Goal: Information Seeking & Learning: Learn about a topic

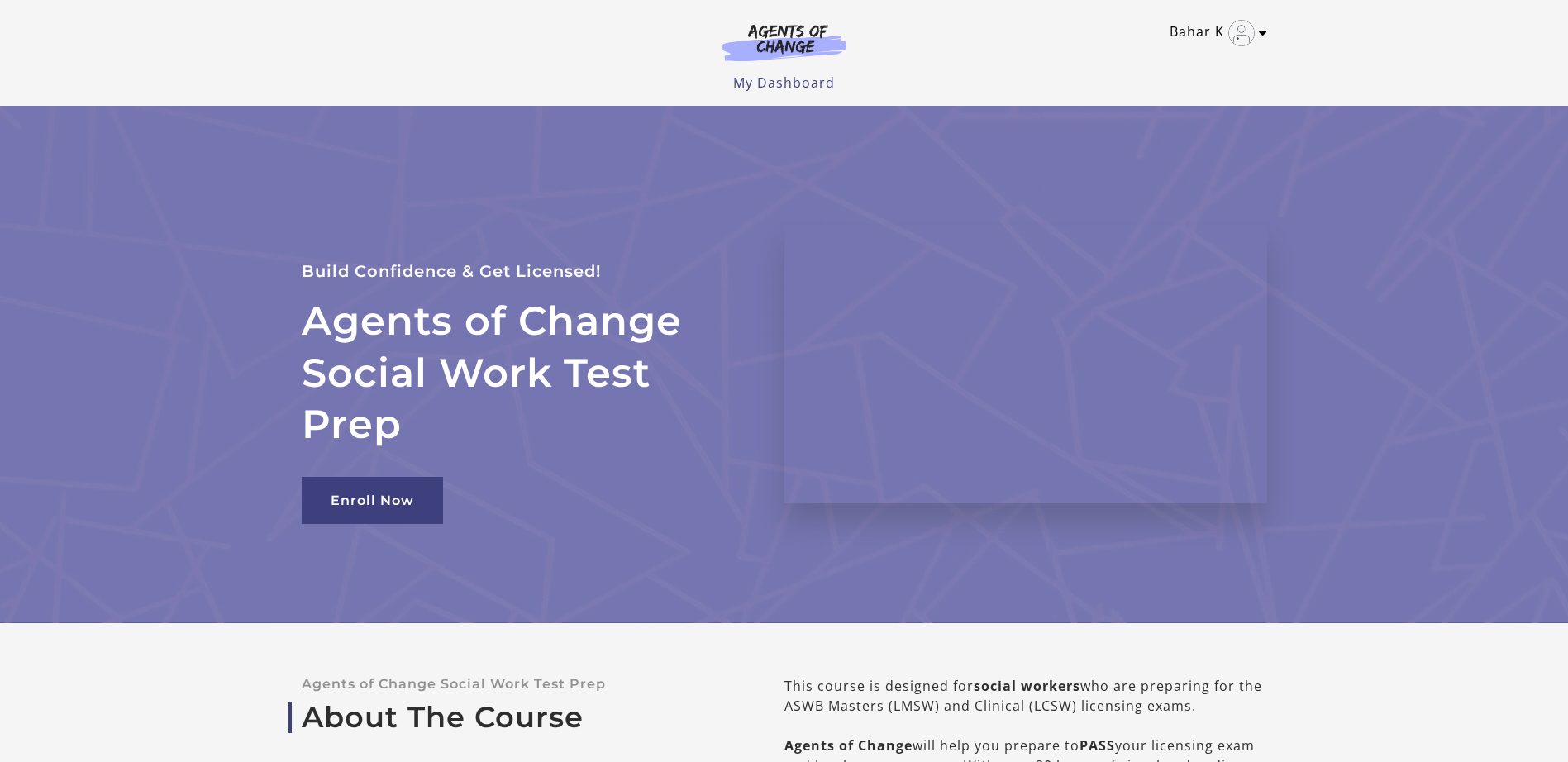
click at [1193, 27] on link "Bahar K" at bounding box center [1213, 33] width 89 height 27
click at [774, 76] on link "My Dashboard" at bounding box center [784, 83] width 101 height 18
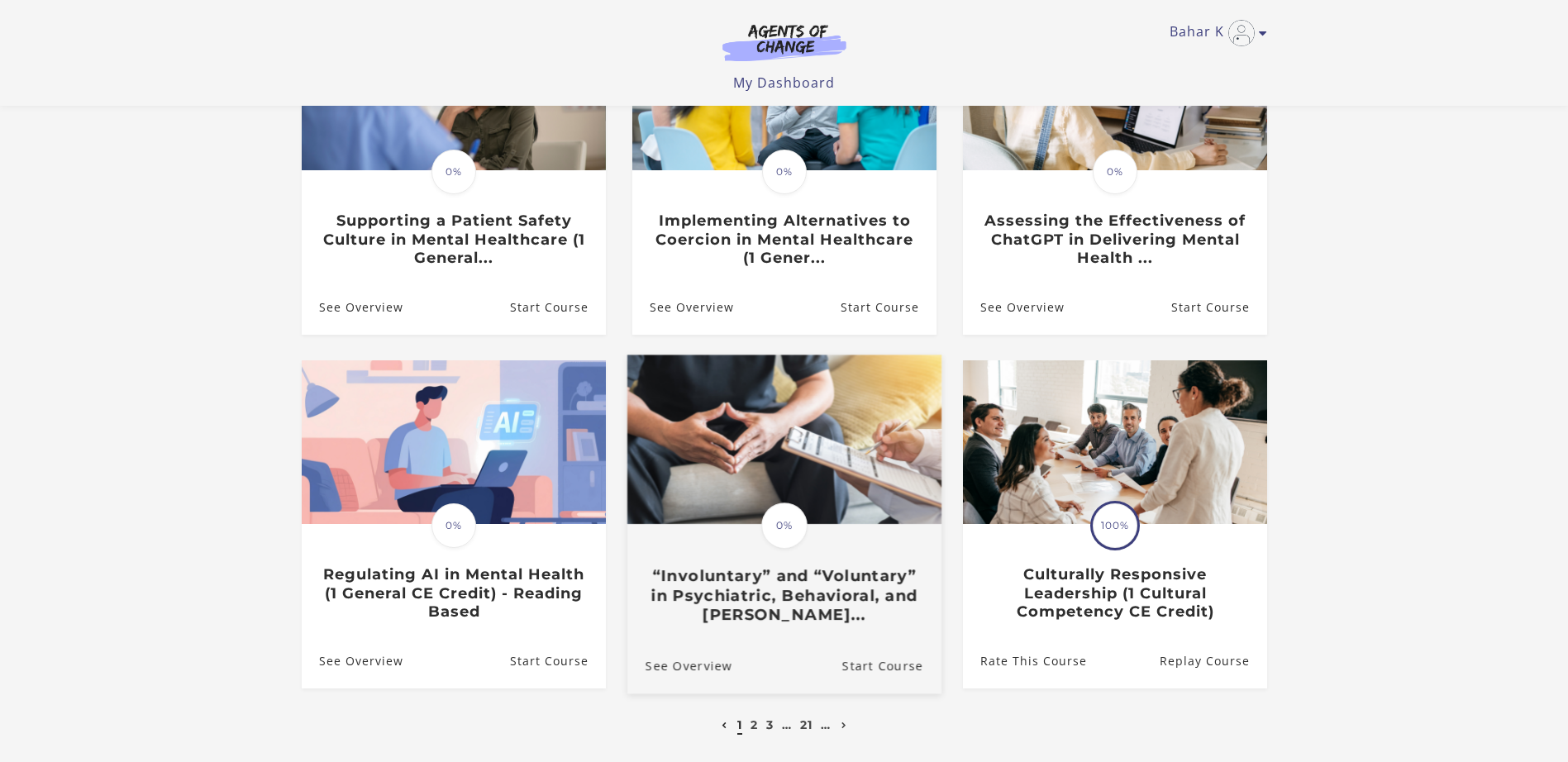
scroll to position [401, 0]
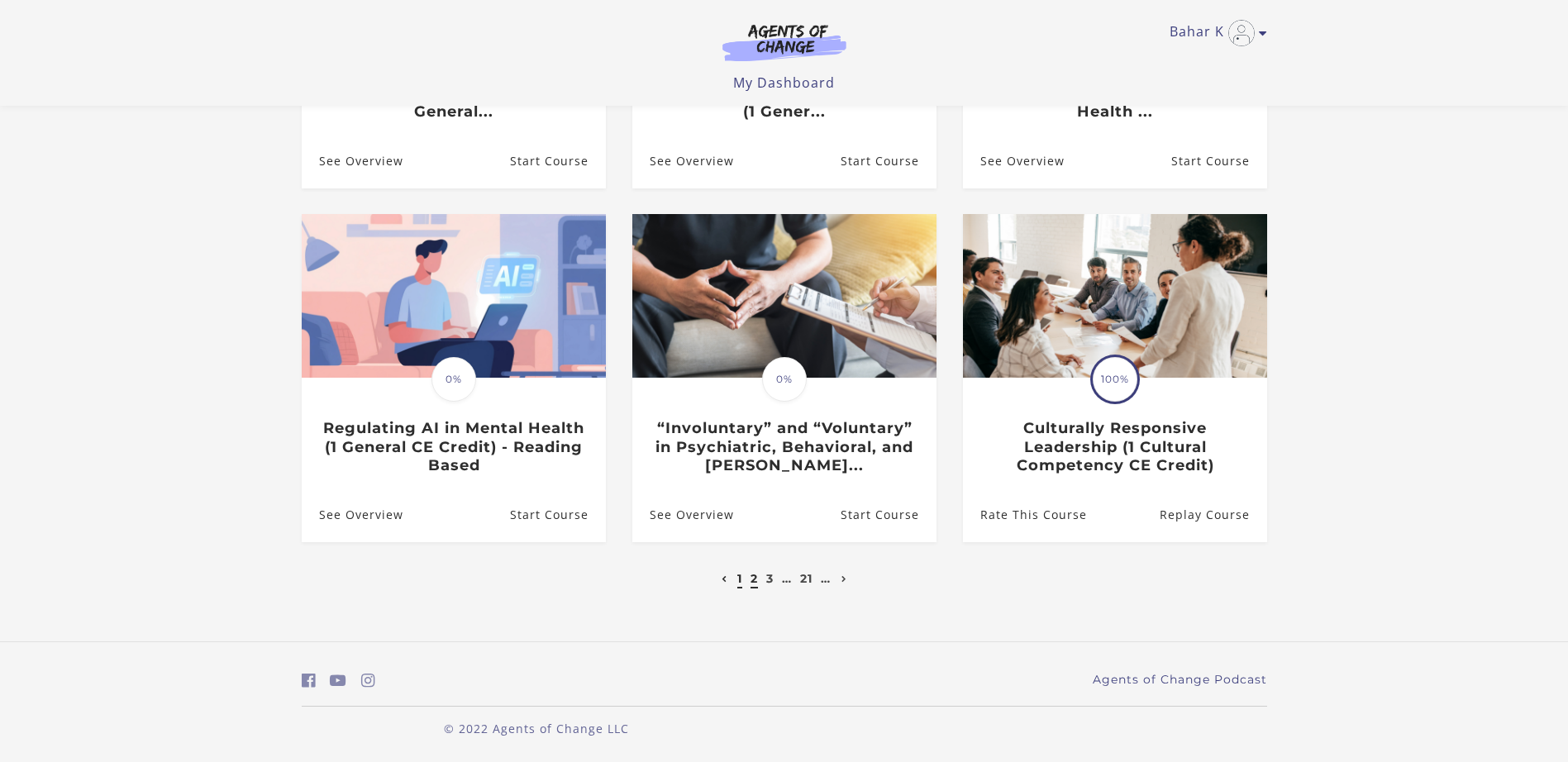
click at [754, 580] on link "2" at bounding box center [753, 579] width 7 height 15
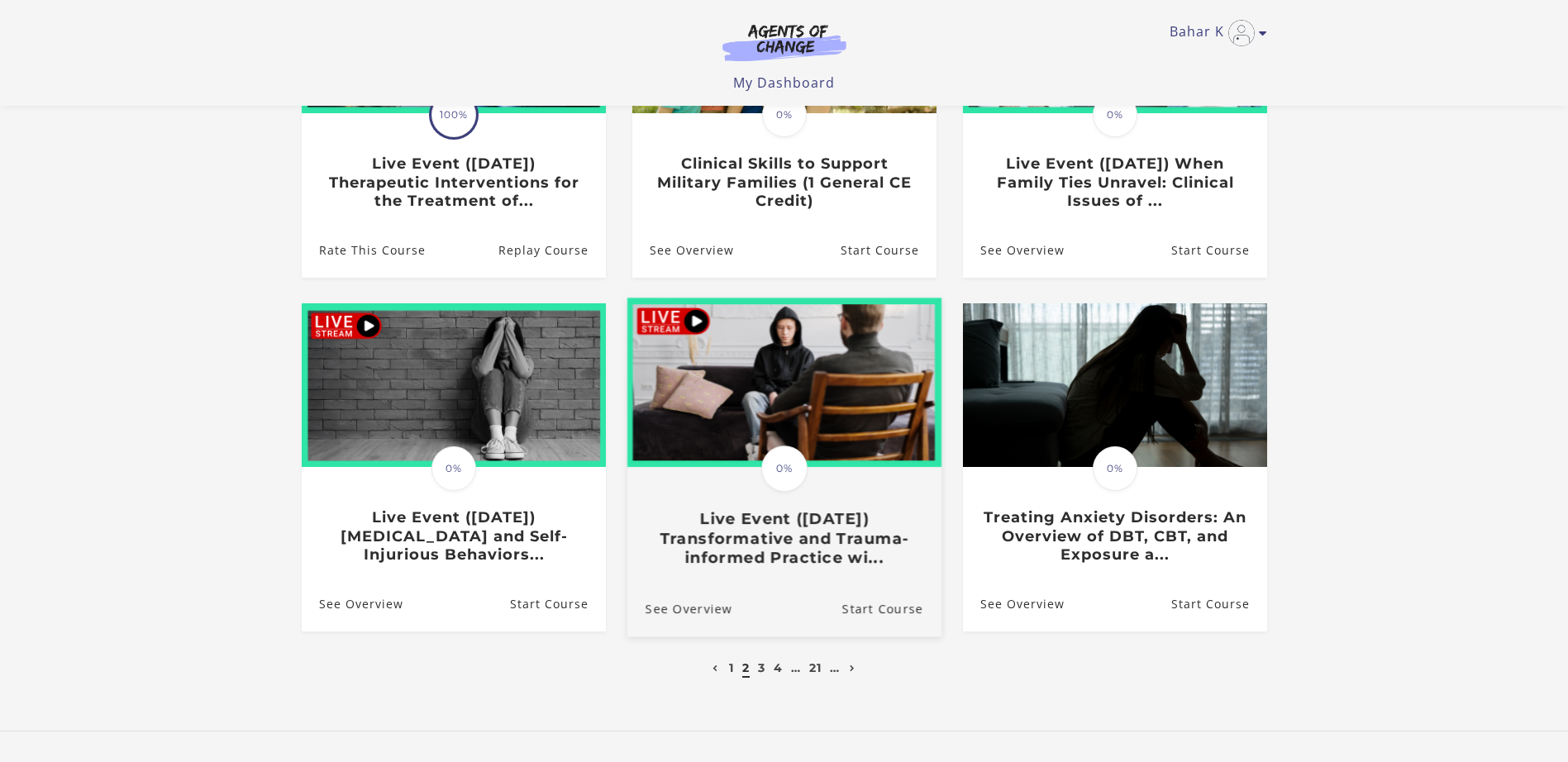
scroll to position [331, 0]
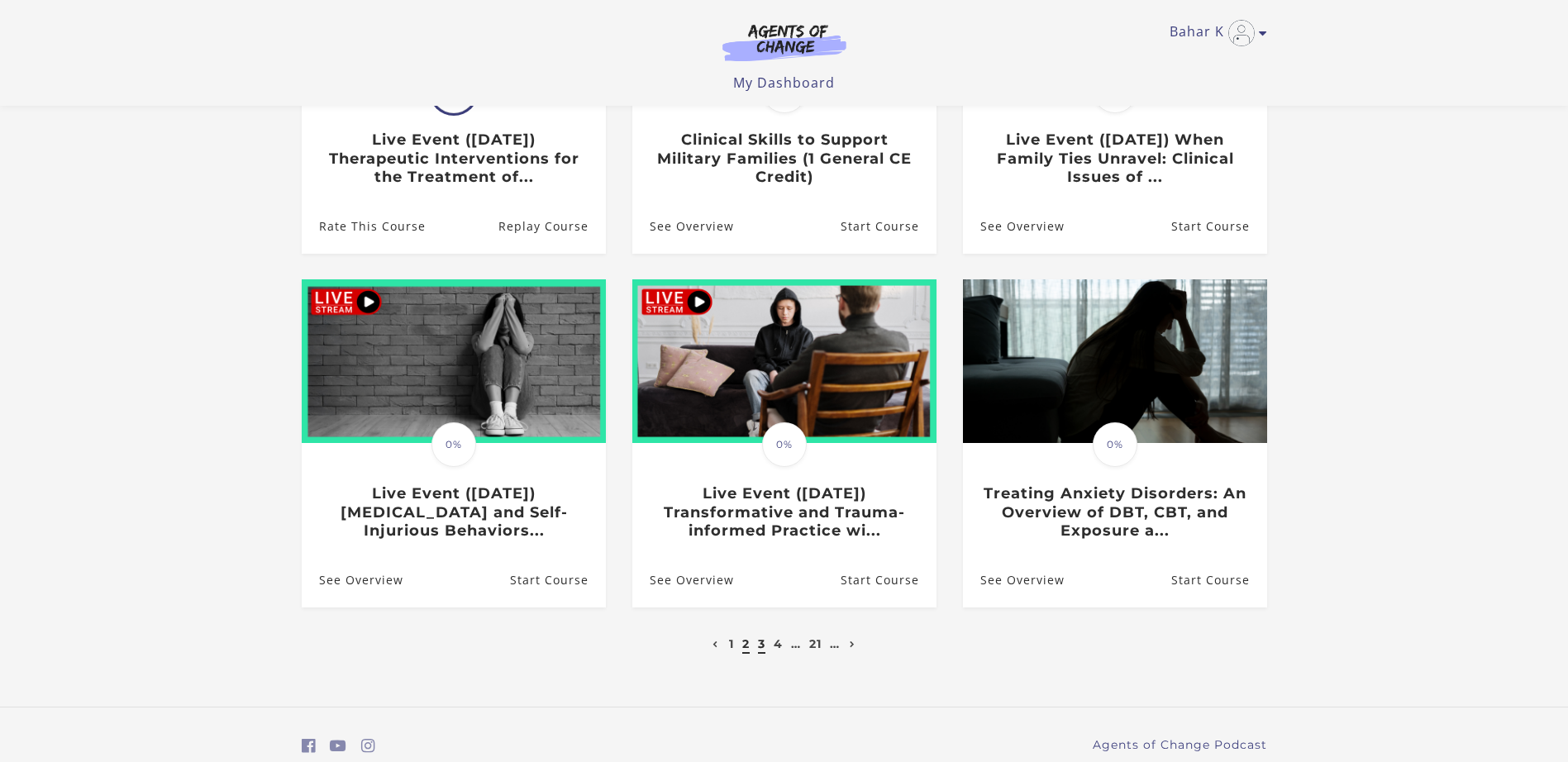
click at [762, 646] on link "3" at bounding box center [761, 644] width 7 height 15
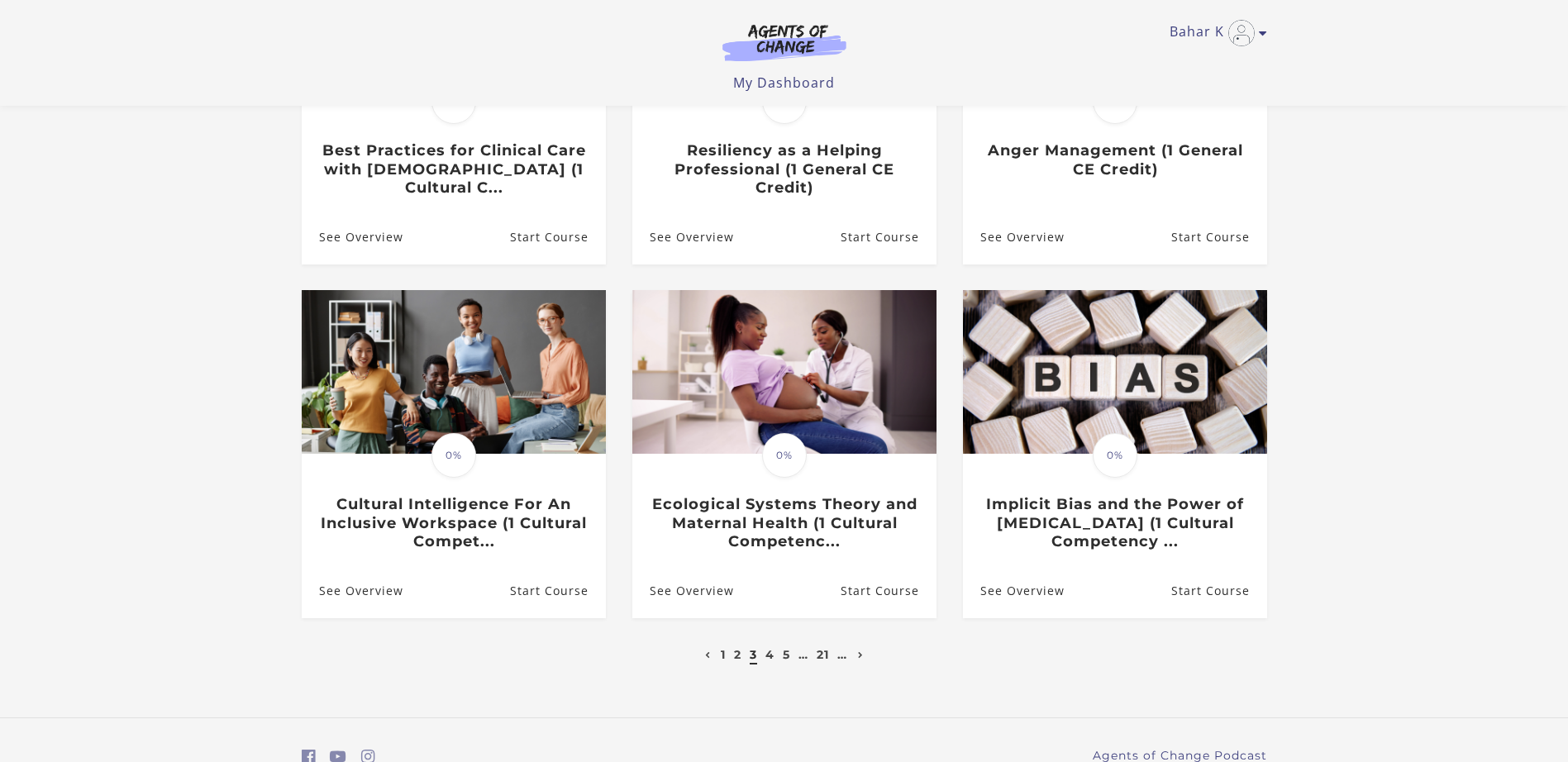
scroll to position [331, 0]
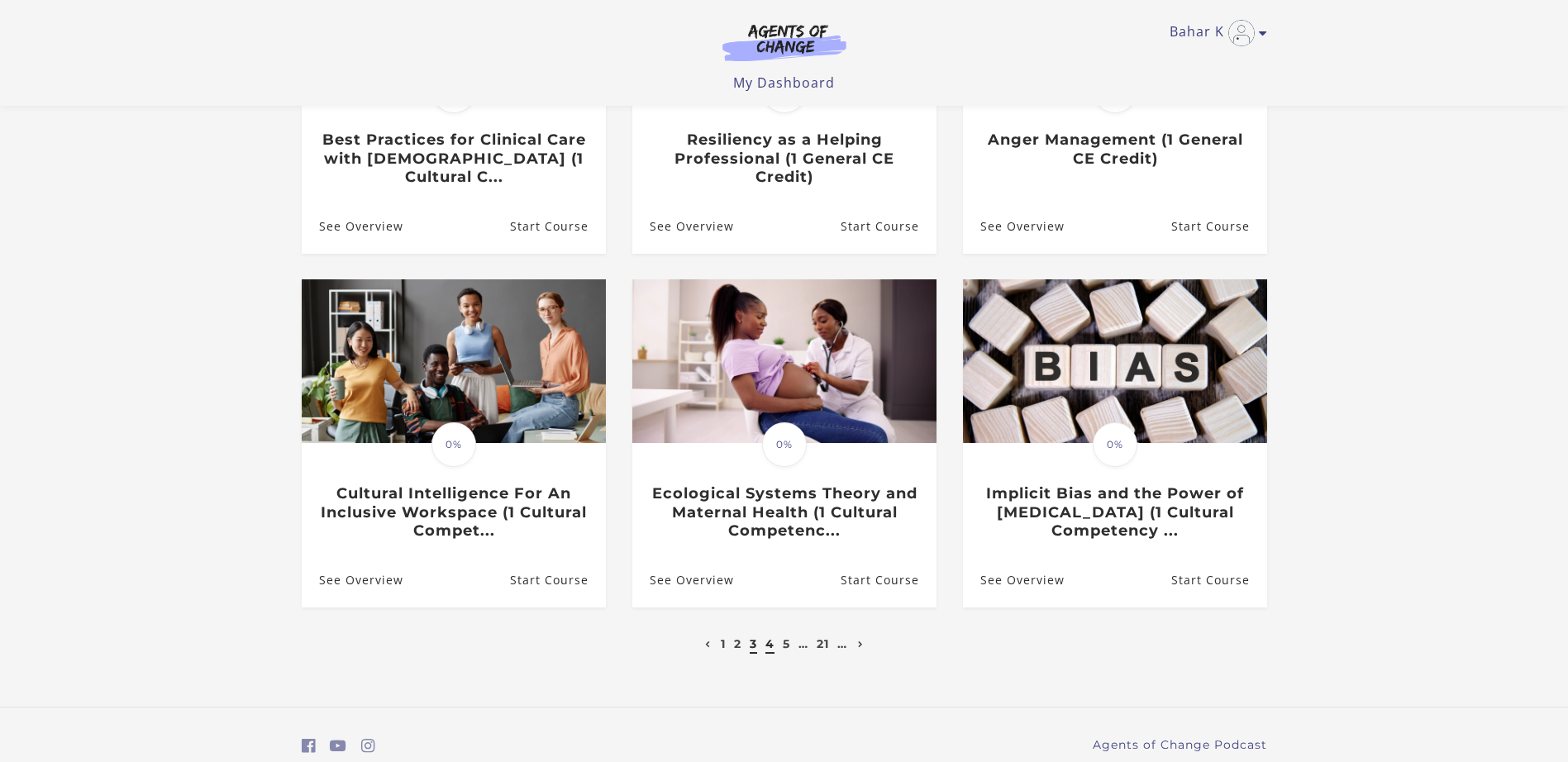
click at [769, 651] on link "4" at bounding box center [769, 644] width 9 height 15
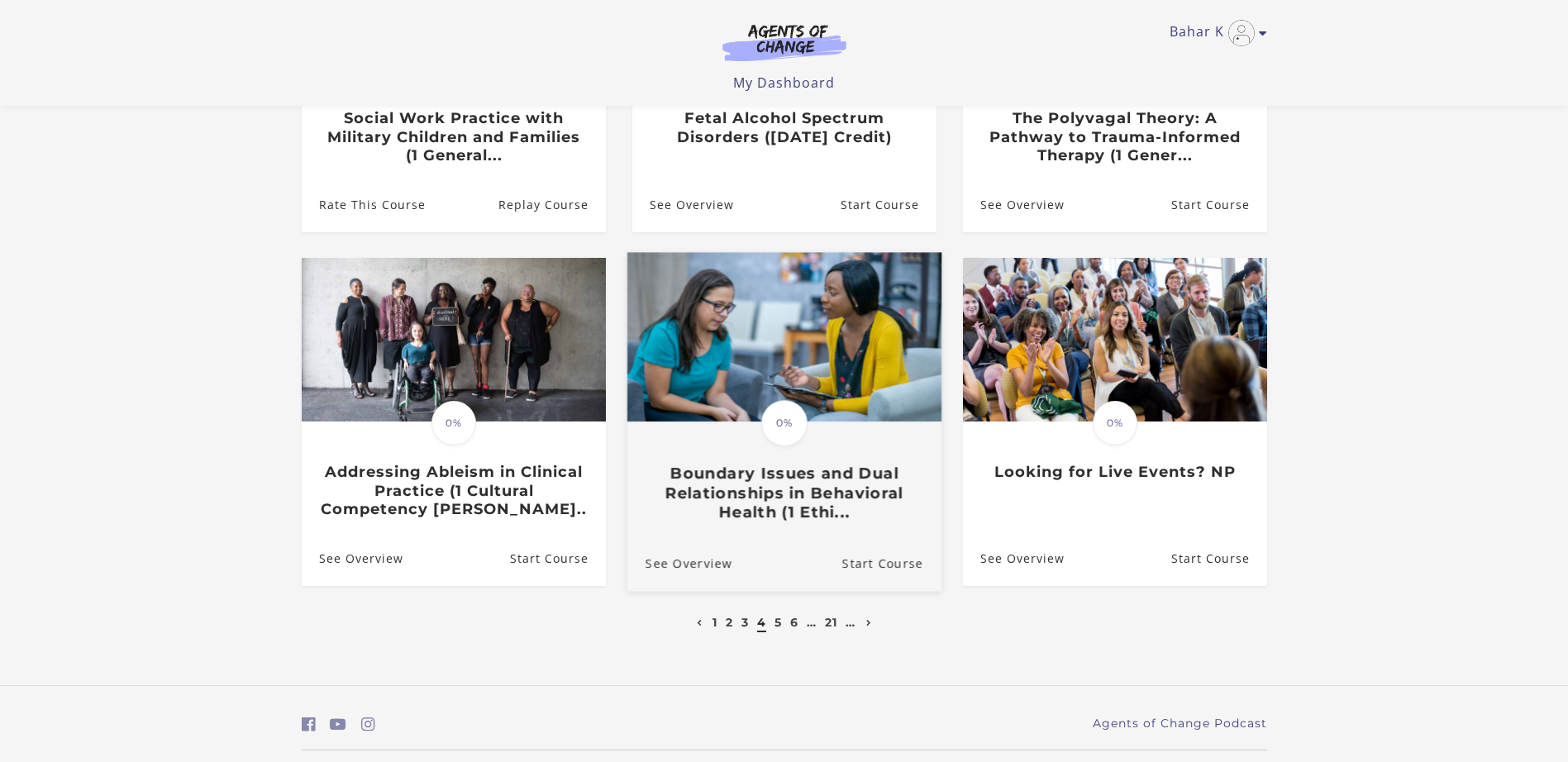
scroll to position [401, 0]
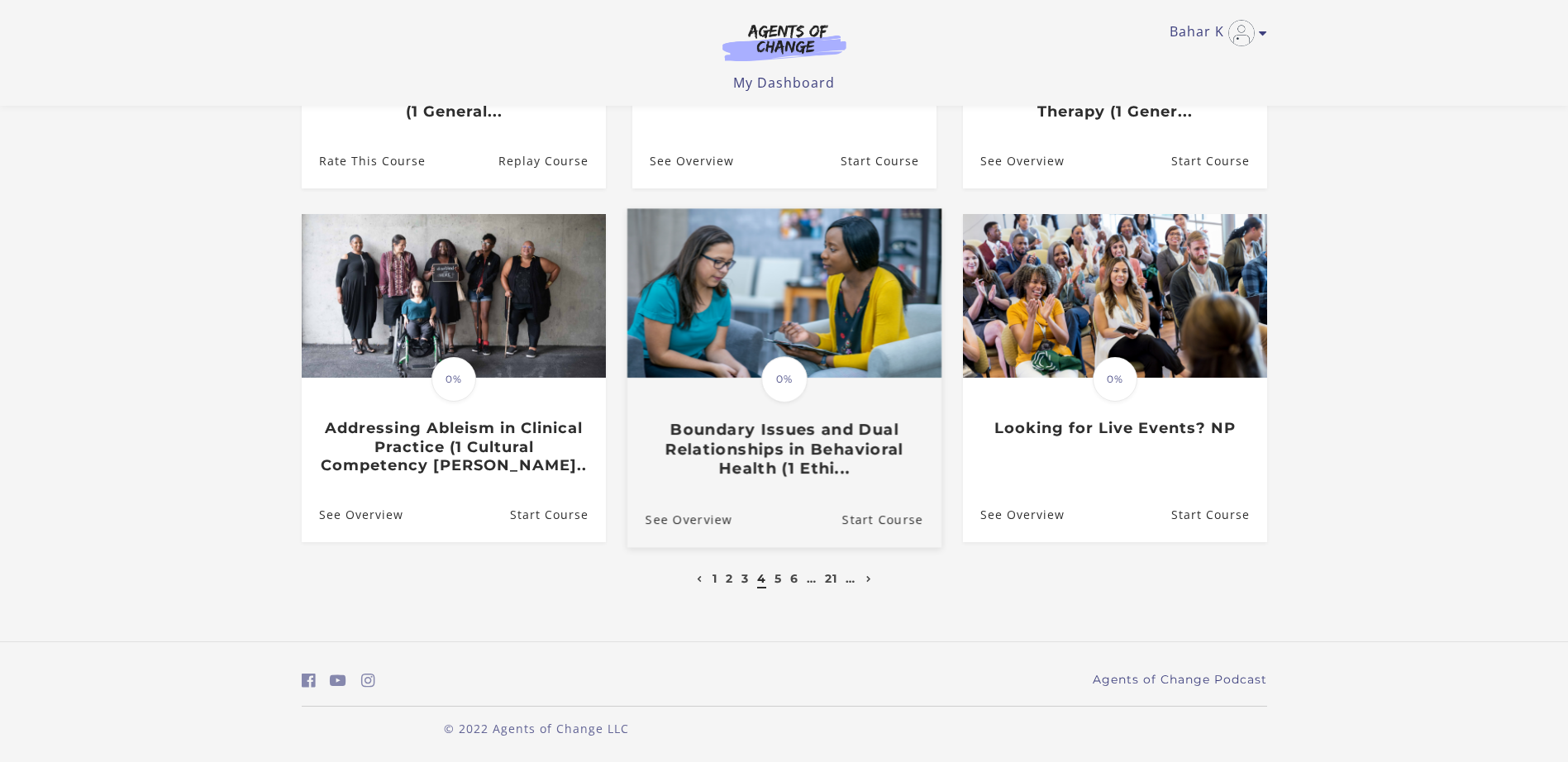
click at [766, 436] on h3 "Boundary Issues and Dual Relationships in Behavioral Health (1 Ethi..." at bounding box center [783, 450] width 277 height 58
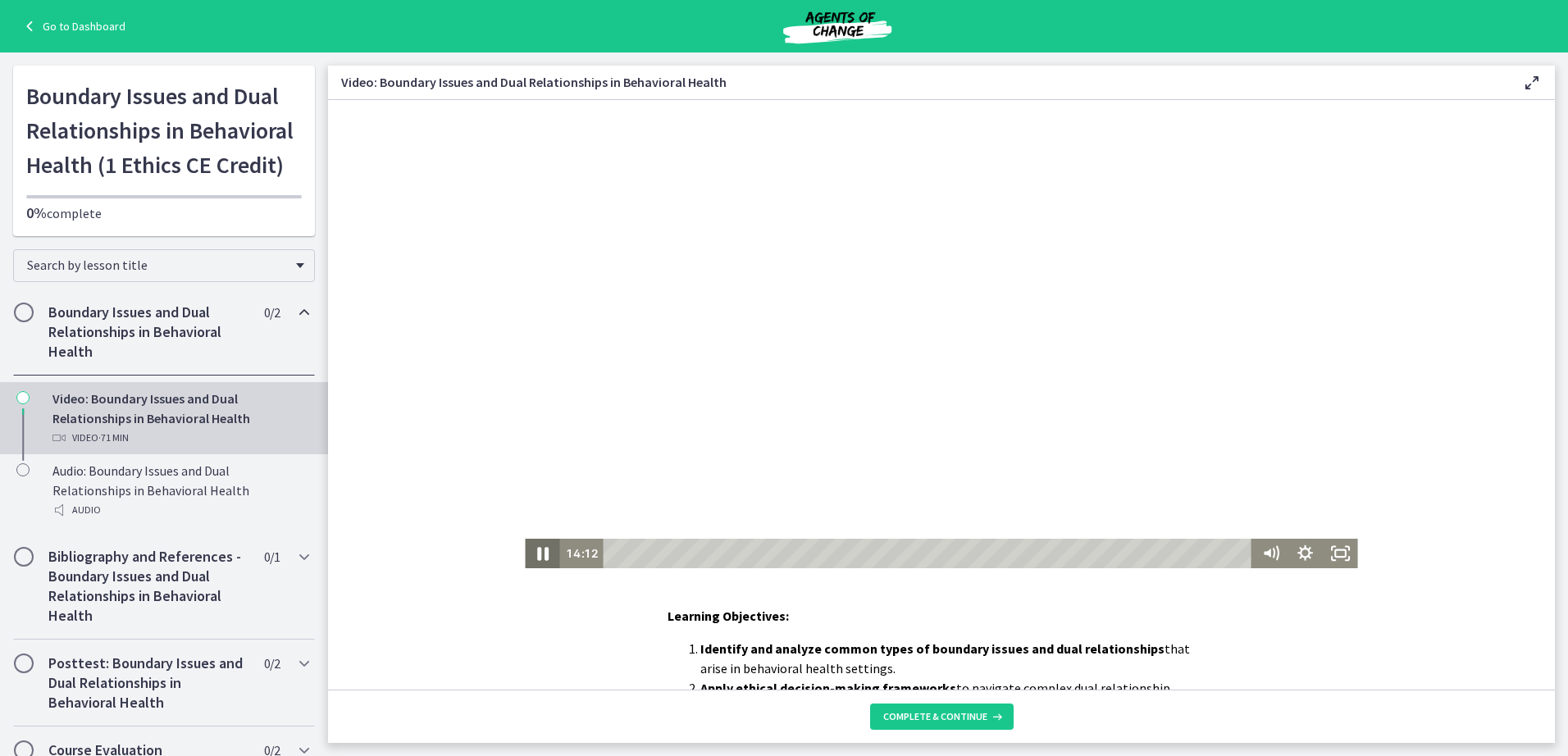
click at [538, 551] on icon "Pause" at bounding box center [542, 553] width 42 height 35
click at [540, 552] on icon "Play Video" at bounding box center [544, 554] width 9 height 12
click at [877, 553] on div "30:17" at bounding box center [929, 554] width 636 height 30
click at [1423, 619] on div "Learning Objectives: Identify and analyze common types of boundary issues and d…" at bounding box center [941, 771] width 1228 height 330
click at [538, 556] on icon "Pause" at bounding box center [543, 554] width 12 height 13
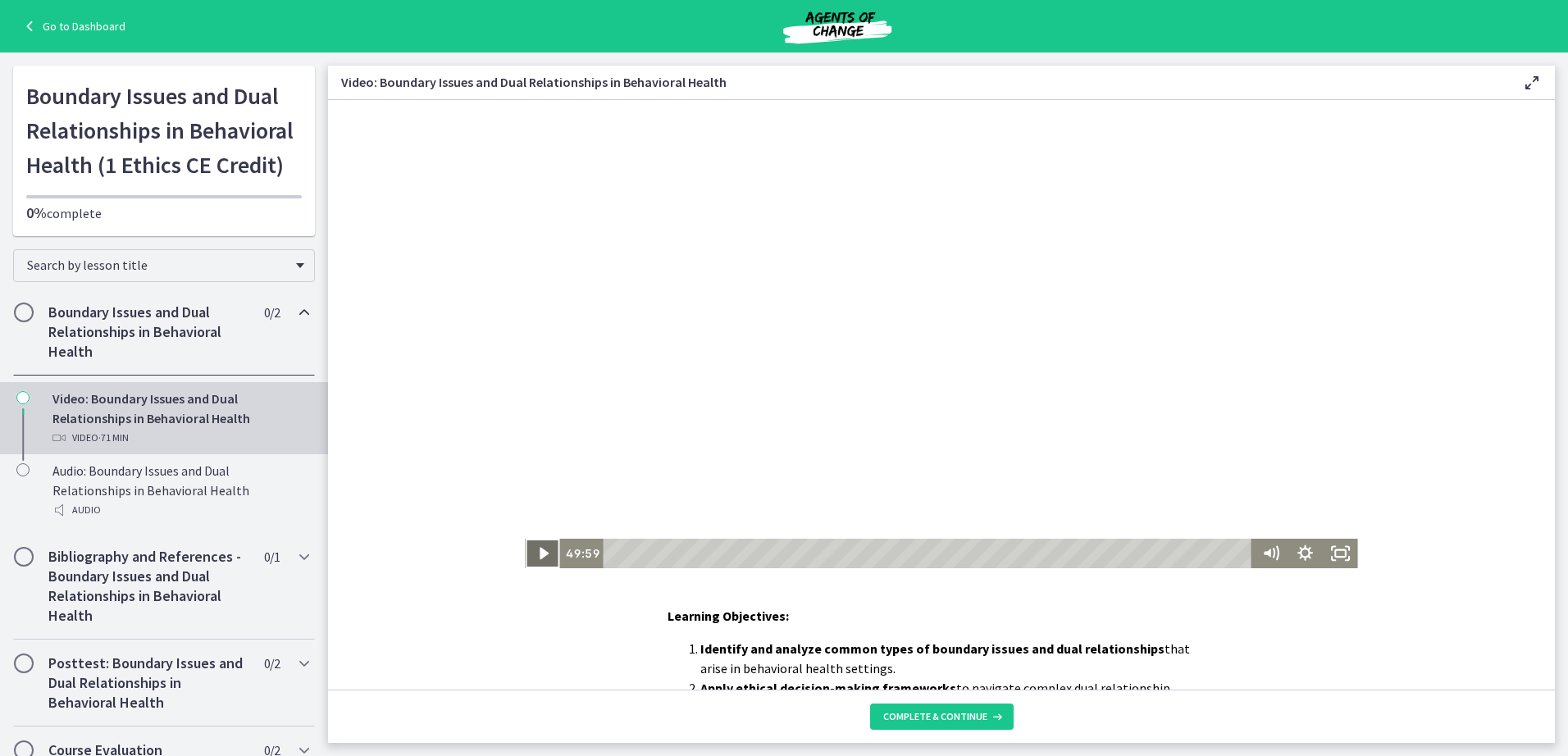
click at [529, 552] on icon "Play Video" at bounding box center [544, 554] width 35 height 30
drag, startPoint x: 535, startPoint y: 554, endPoint x: 493, endPoint y: 524, distance: 51.6
click at [538, 554] on icon "Pause" at bounding box center [543, 555] width 10 height 12
click at [539, 551] on icon "Play Video" at bounding box center [544, 554] width 11 height 15
click at [537, 555] on icon "Pause" at bounding box center [542, 553] width 42 height 35
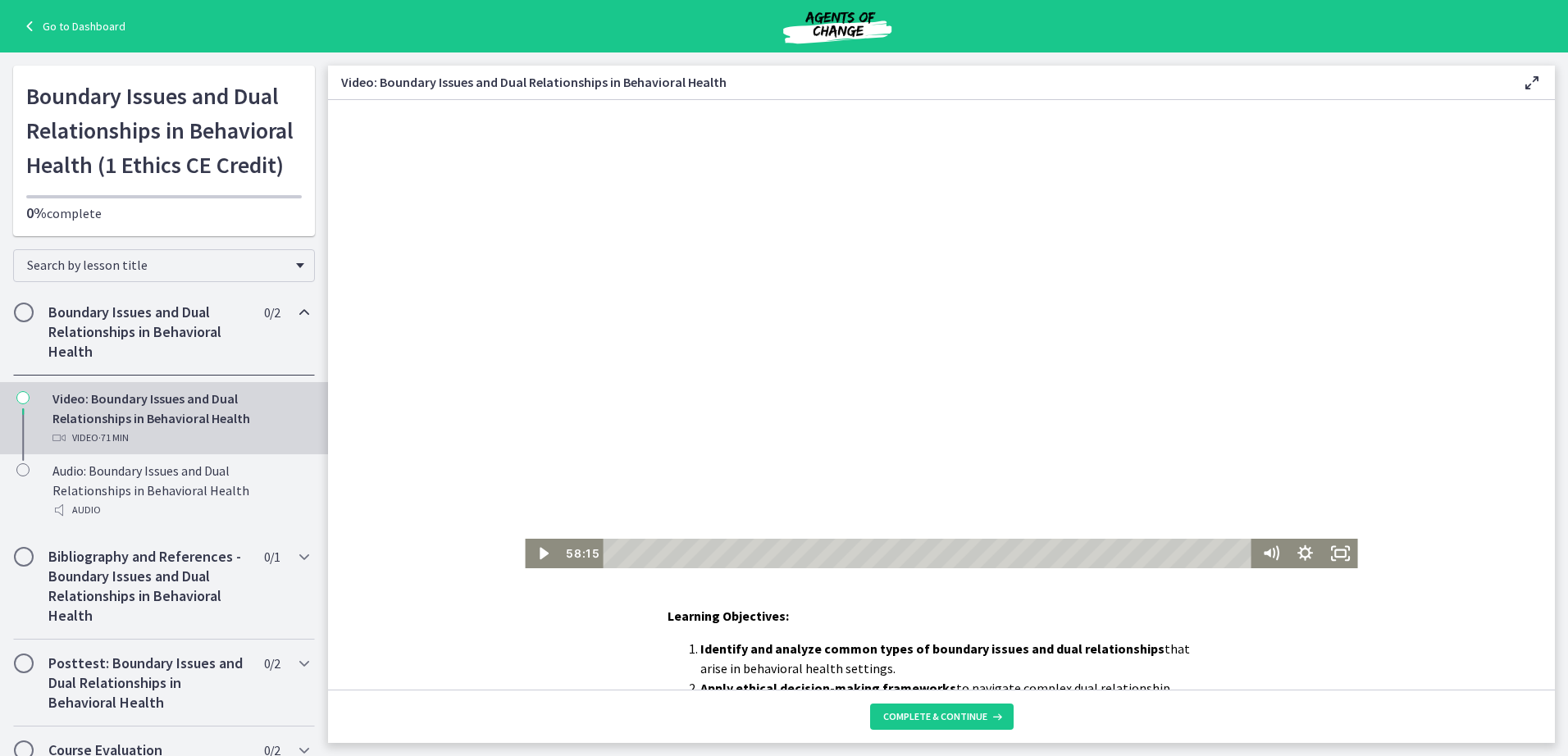
click at [1261, 472] on div at bounding box center [941, 334] width 833 height 468
click at [1263, 582] on div "Learning Objectives: Identify and analyze common types of boundary issues and d…" at bounding box center [941, 394] width 1228 height 589
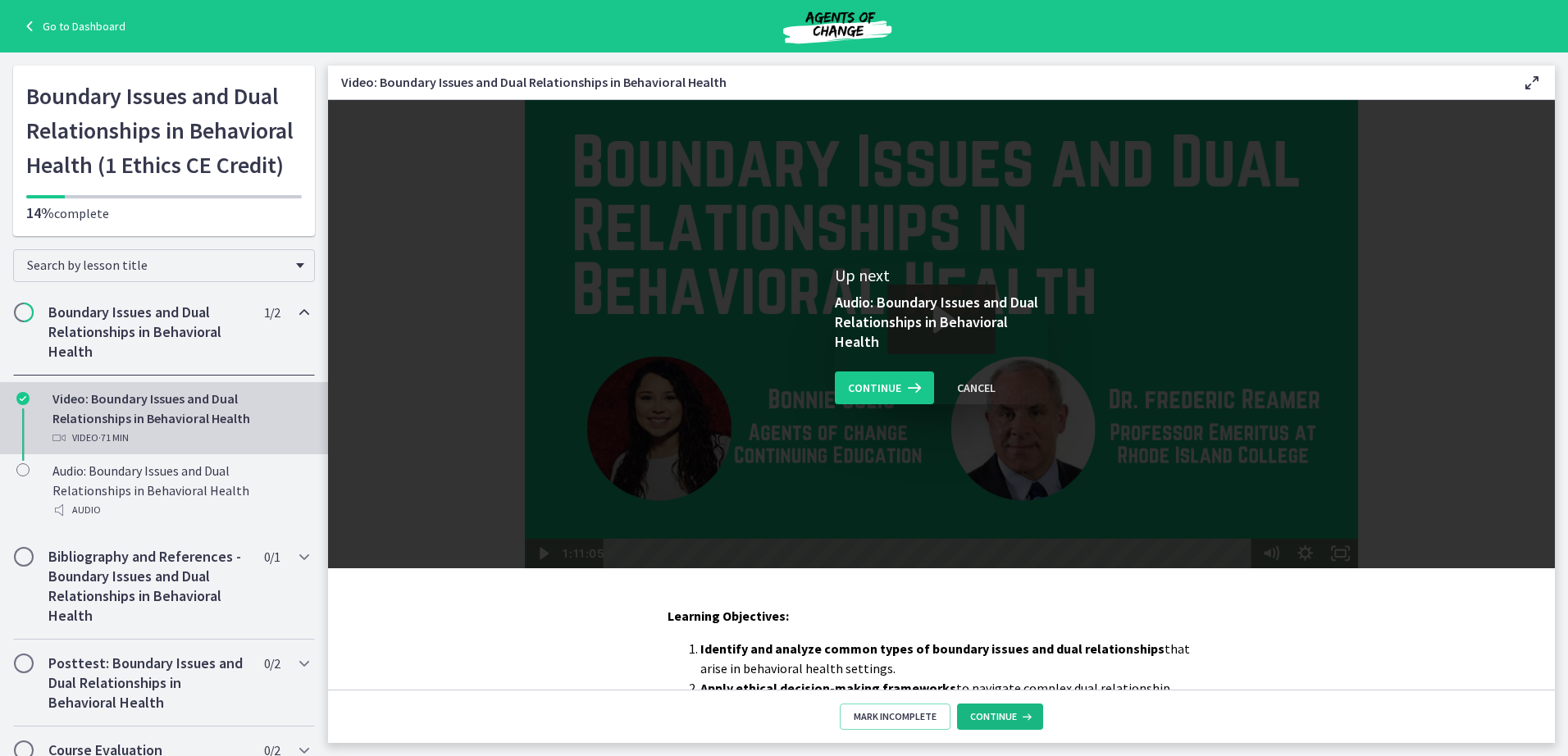
click at [987, 721] on span "Continue" at bounding box center [993, 717] width 47 height 13
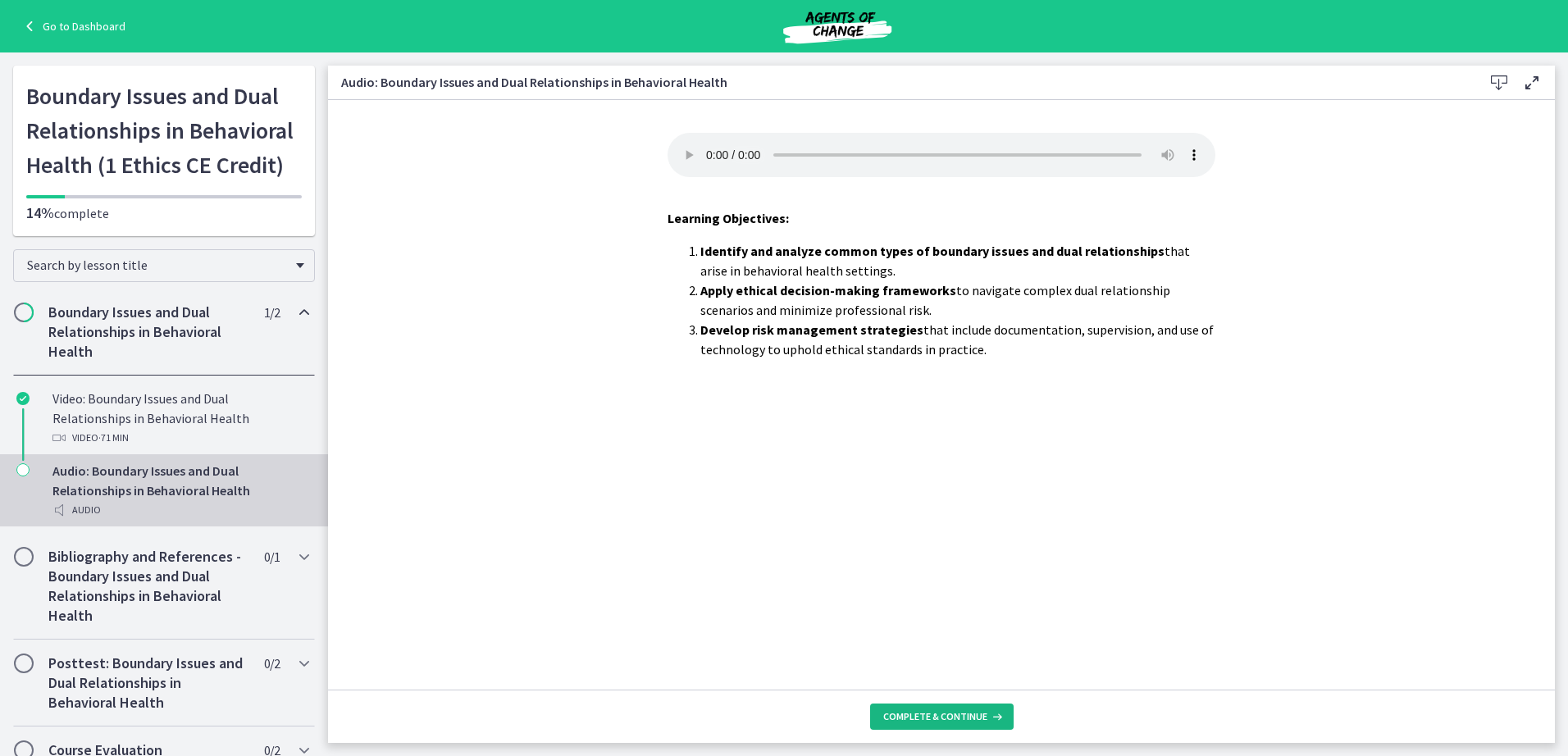
click at [982, 721] on span "Complete & continue" at bounding box center [936, 717] width 104 height 13
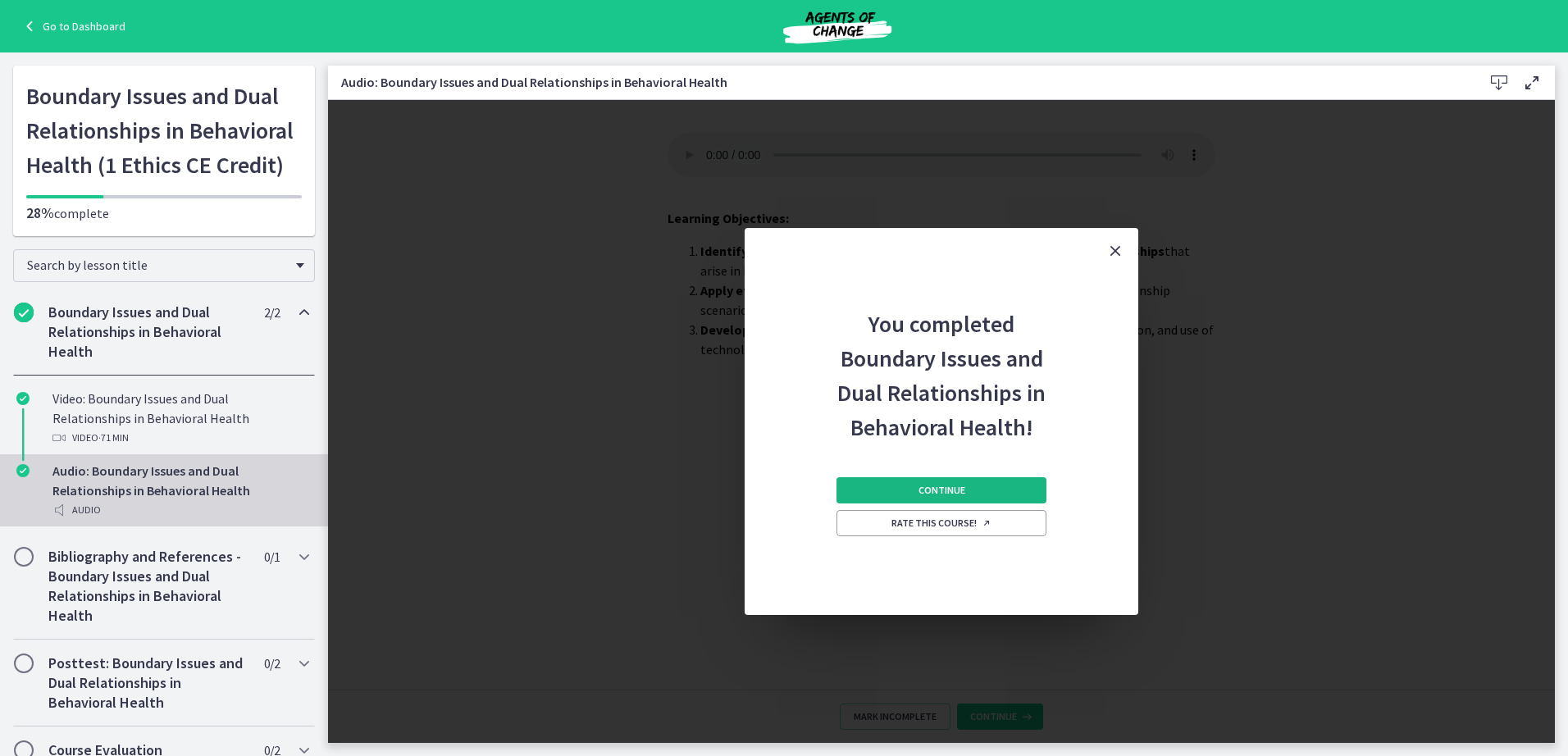
click at [906, 493] on button "Continue" at bounding box center [941, 491] width 210 height 26
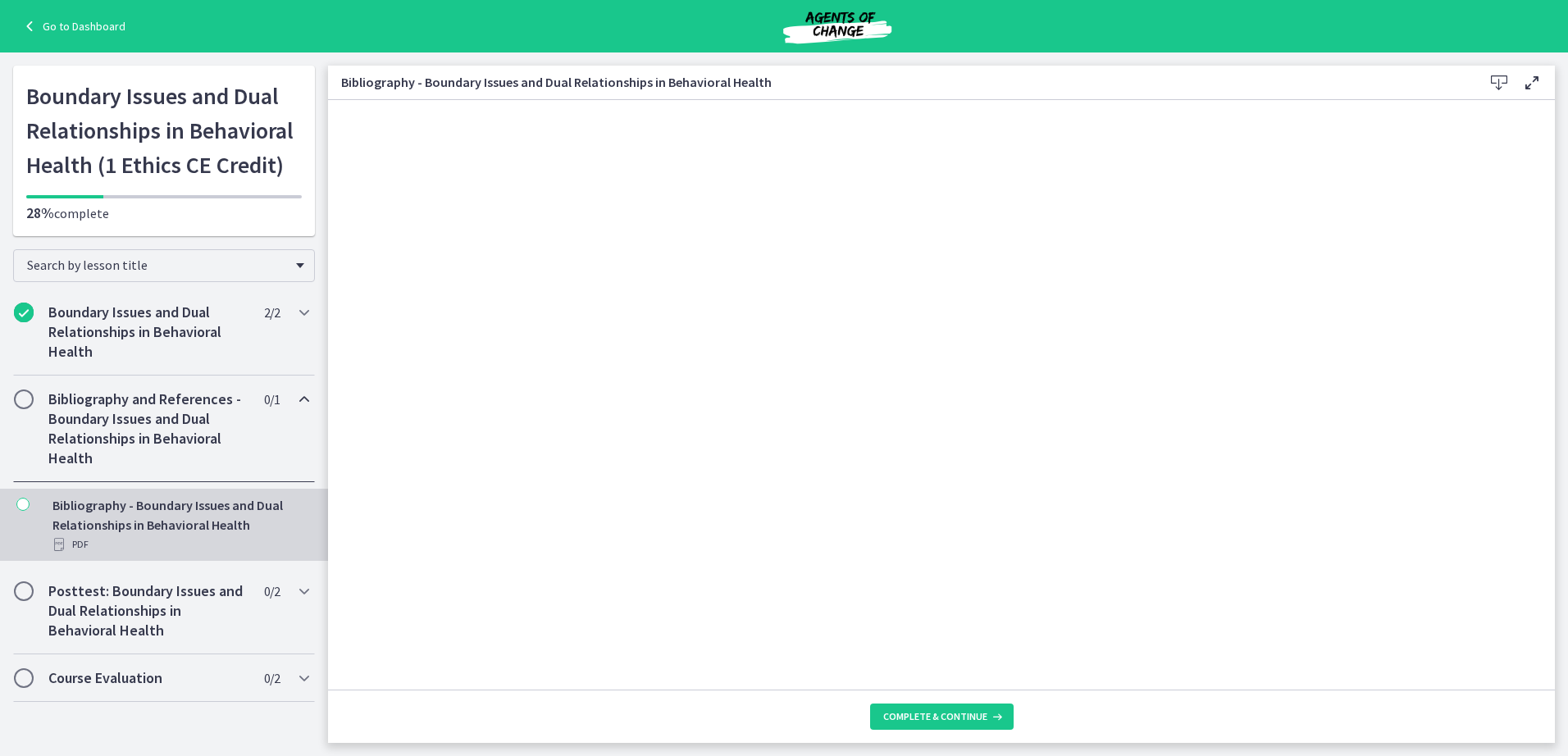
click at [33, 403] on div "Bibliography and References - Boundary Issues and Dual Relationships in Behavio…" at bounding box center [164, 429] width 302 height 106
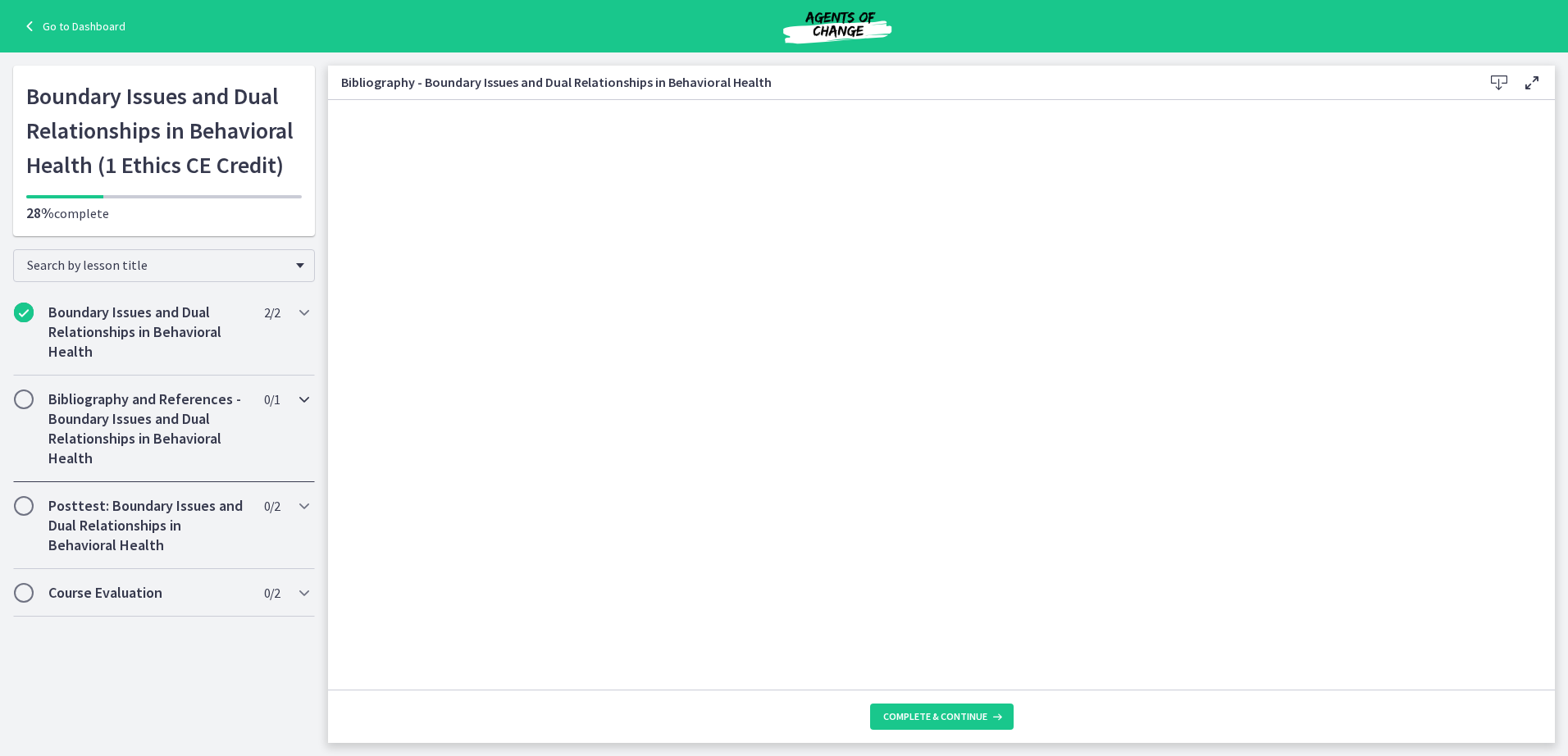
click at [18, 401] on span "Chapters" at bounding box center [24, 400] width 16 height 16
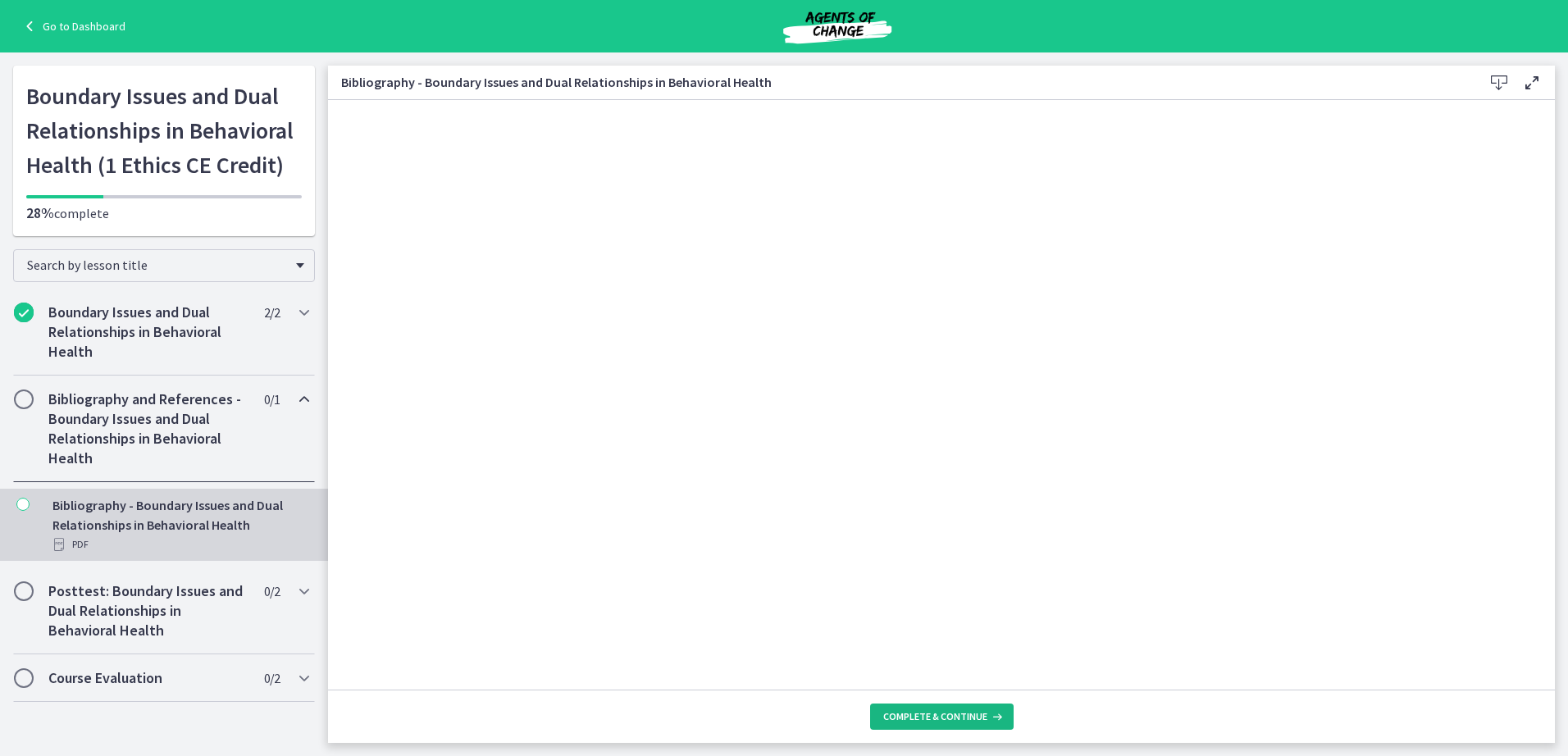
click at [935, 719] on span "Complete & continue" at bounding box center [936, 717] width 104 height 13
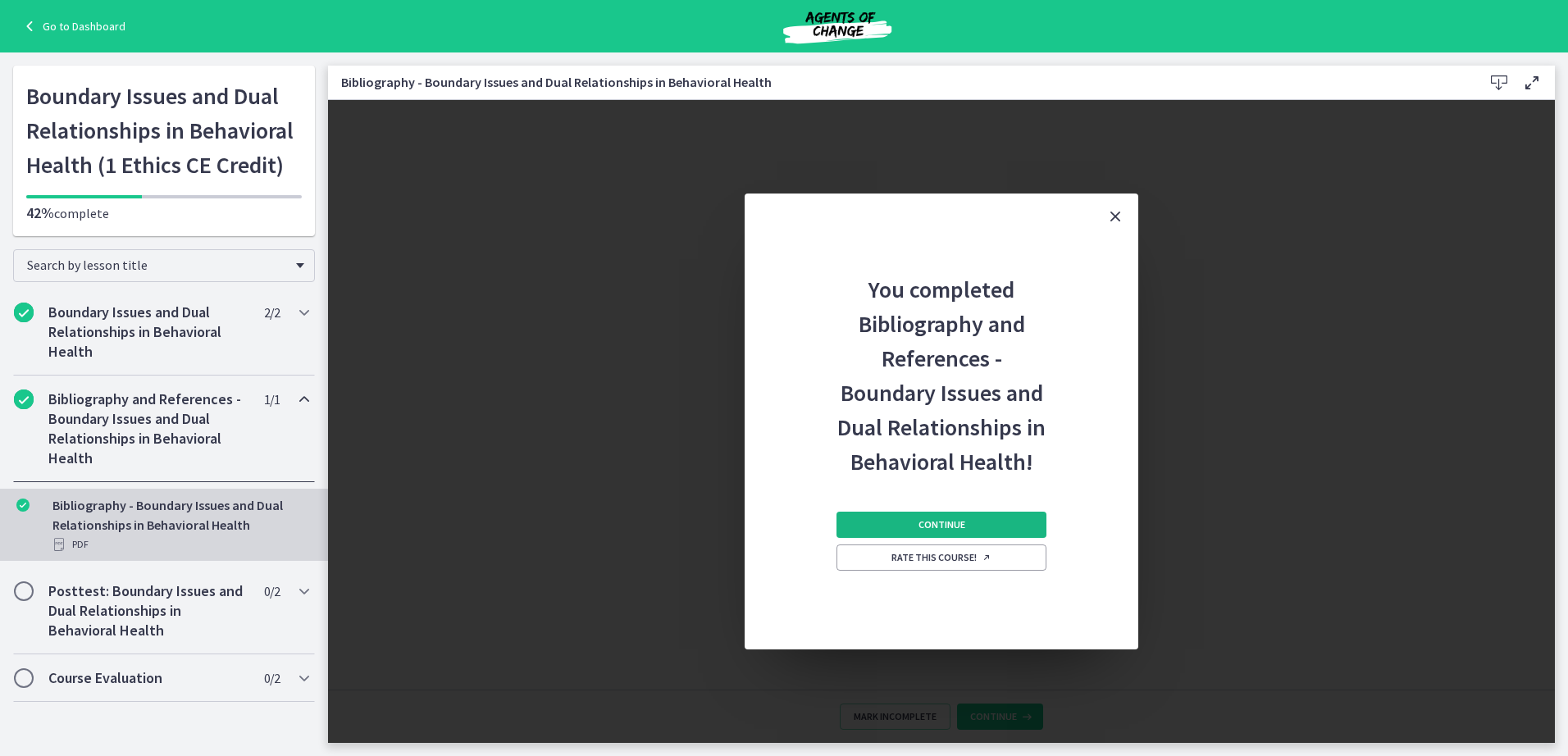
click at [974, 529] on button "Continue" at bounding box center [941, 525] width 210 height 26
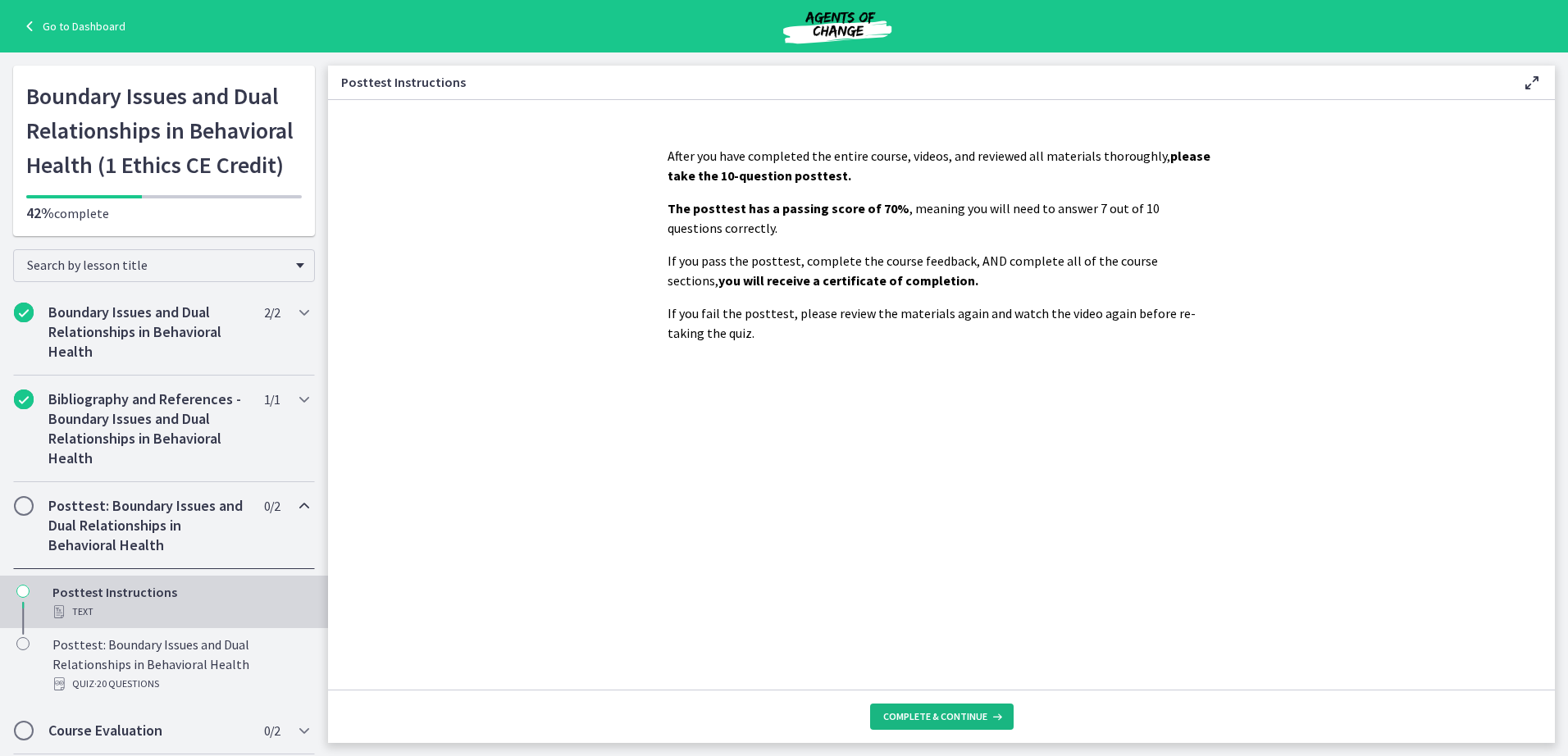
click at [961, 718] on span "Complete & continue" at bounding box center [936, 717] width 104 height 13
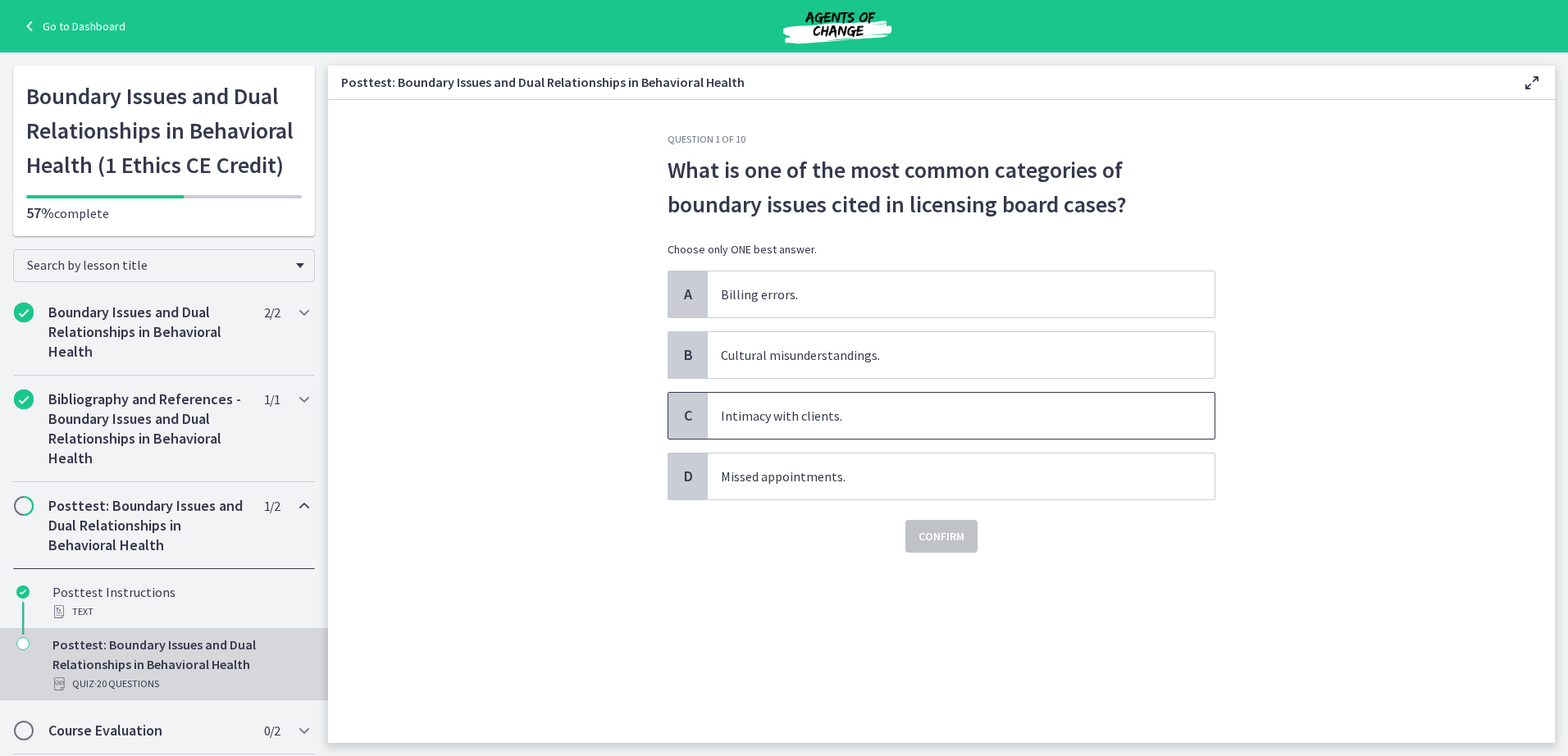
click at [796, 407] on span "Intimacy with clients." at bounding box center [961, 416] width 507 height 46
click at [943, 543] on span "Confirm" at bounding box center [941, 537] width 46 height 20
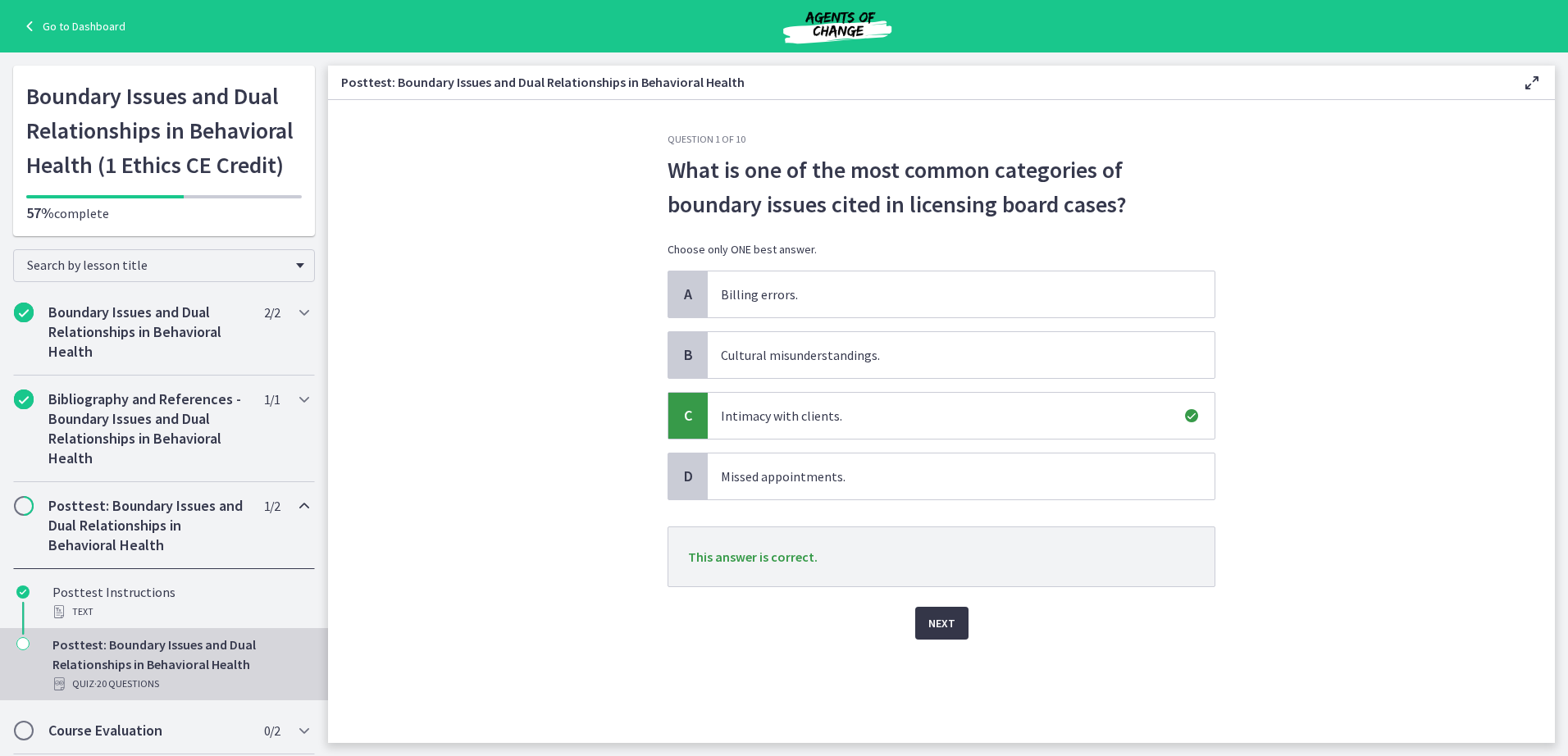
click at [951, 625] on span "Next" at bounding box center [941, 623] width 27 height 20
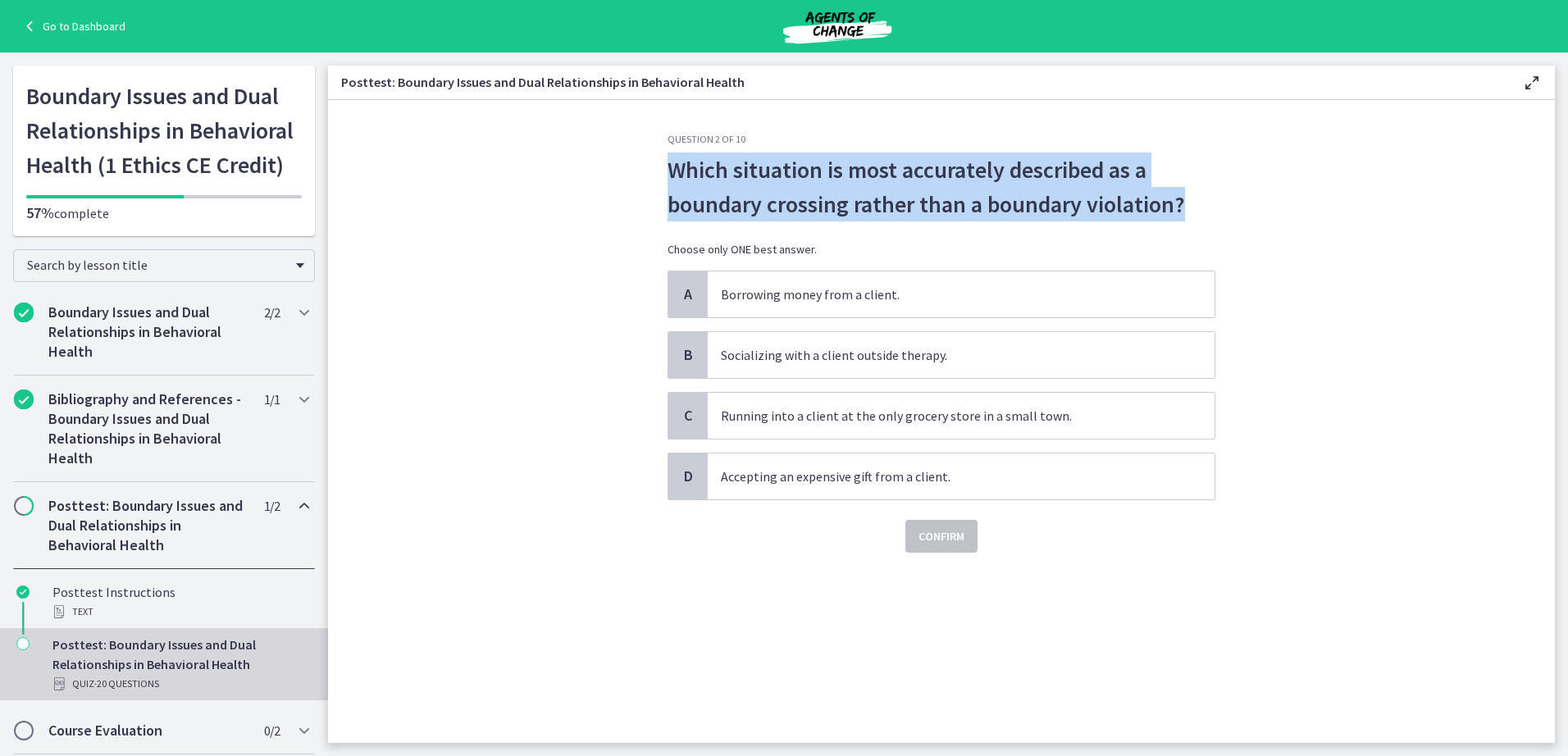
drag, startPoint x: 1209, startPoint y: 206, endPoint x: 646, endPoint y: 171, distance: 564.1
click at [646, 171] on section "Question 2 of 10 Which situation is most accurately described as a boundary cro…" at bounding box center [941, 421] width 1228 height 643
copy span "Which situation is most accurately described as a boundary crossing rather than…"
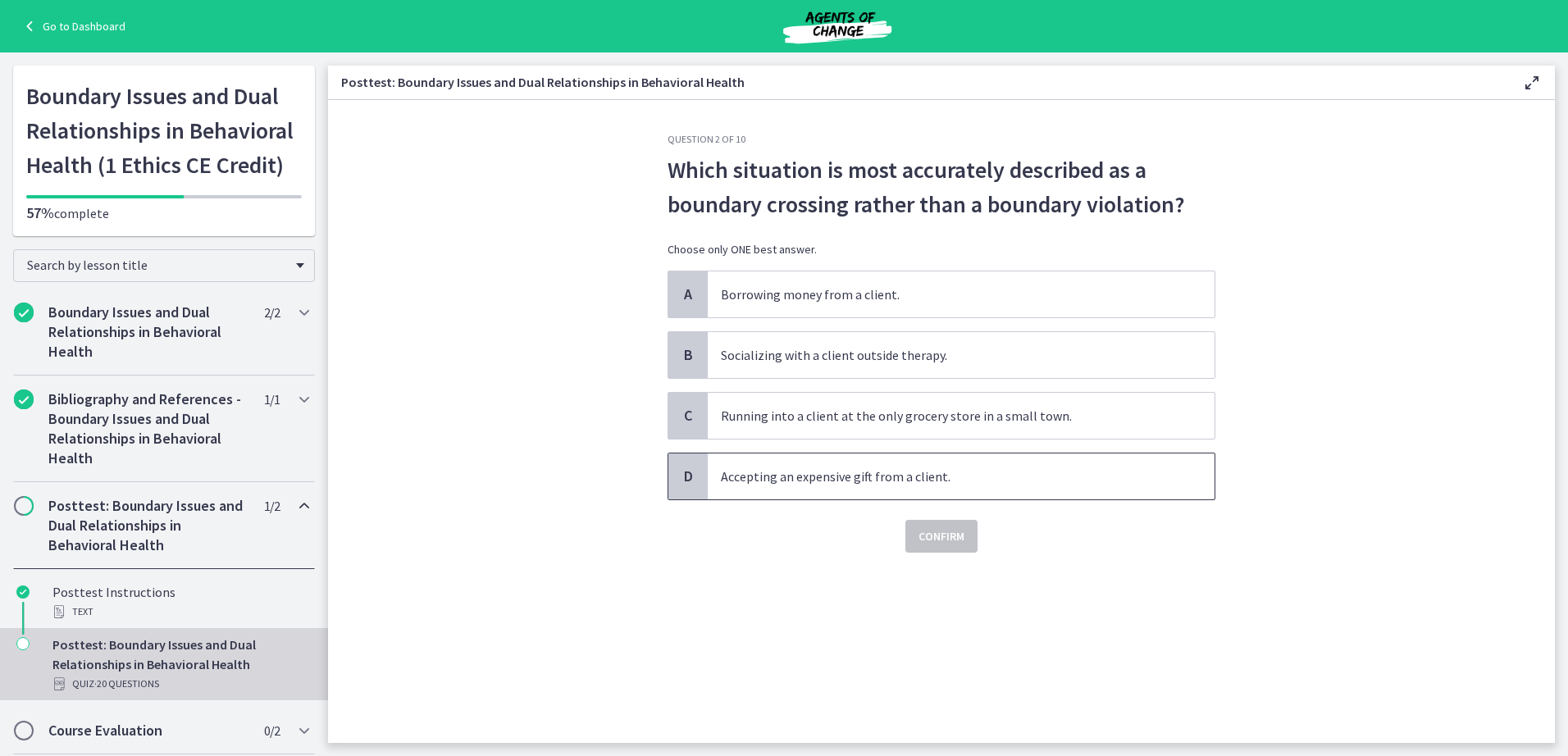
click at [763, 477] on span "Accepting an expensive gift from a client." at bounding box center [961, 477] width 507 height 46
click at [934, 531] on span "Confirm" at bounding box center [941, 537] width 46 height 20
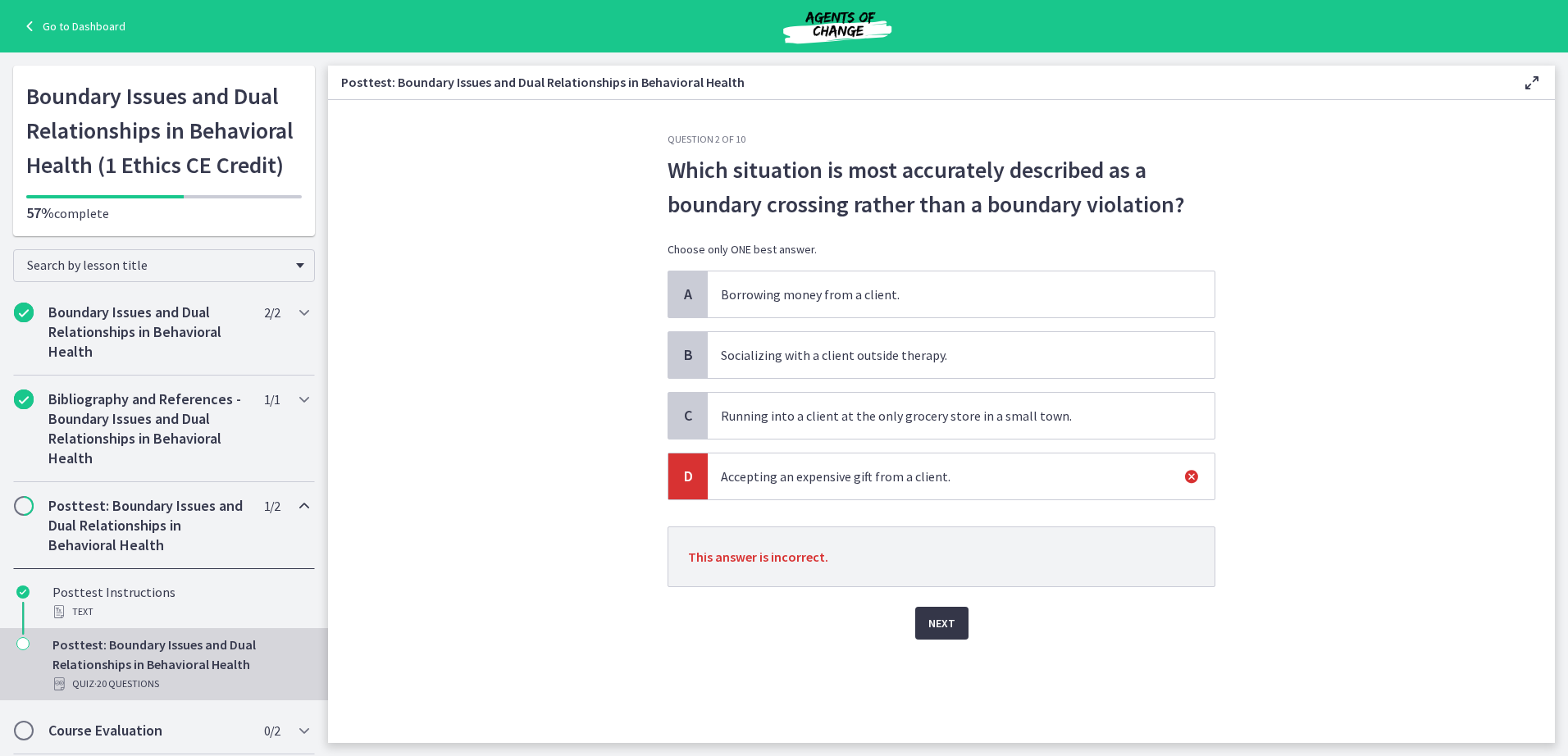
click at [941, 624] on span "Next" at bounding box center [941, 623] width 27 height 20
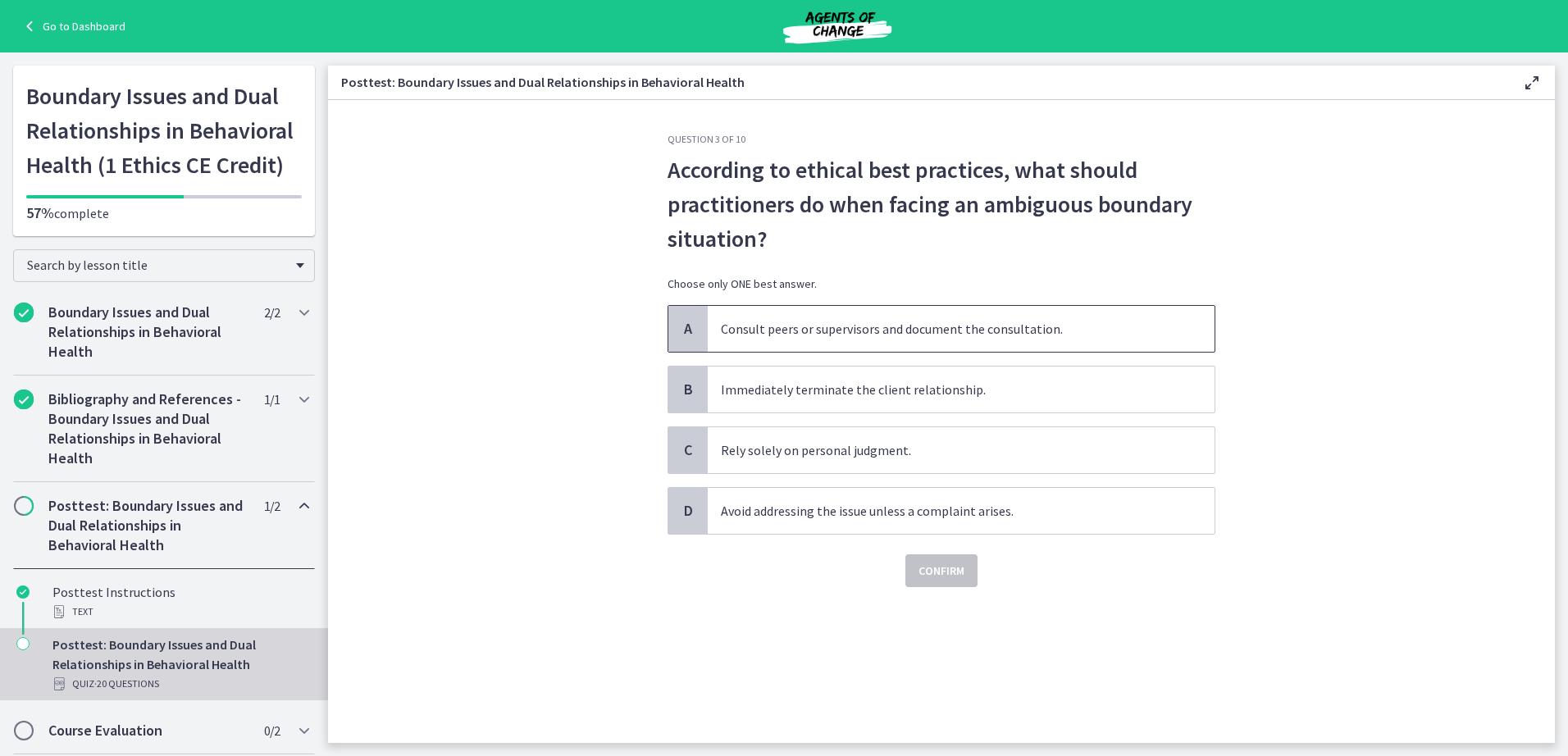
click at [752, 333] on span "Consult peers or supervisors and document the consultation." at bounding box center [961, 329] width 507 height 46
click at [936, 567] on span "Confirm" at bounding box center [941, 571] width 46 height 20
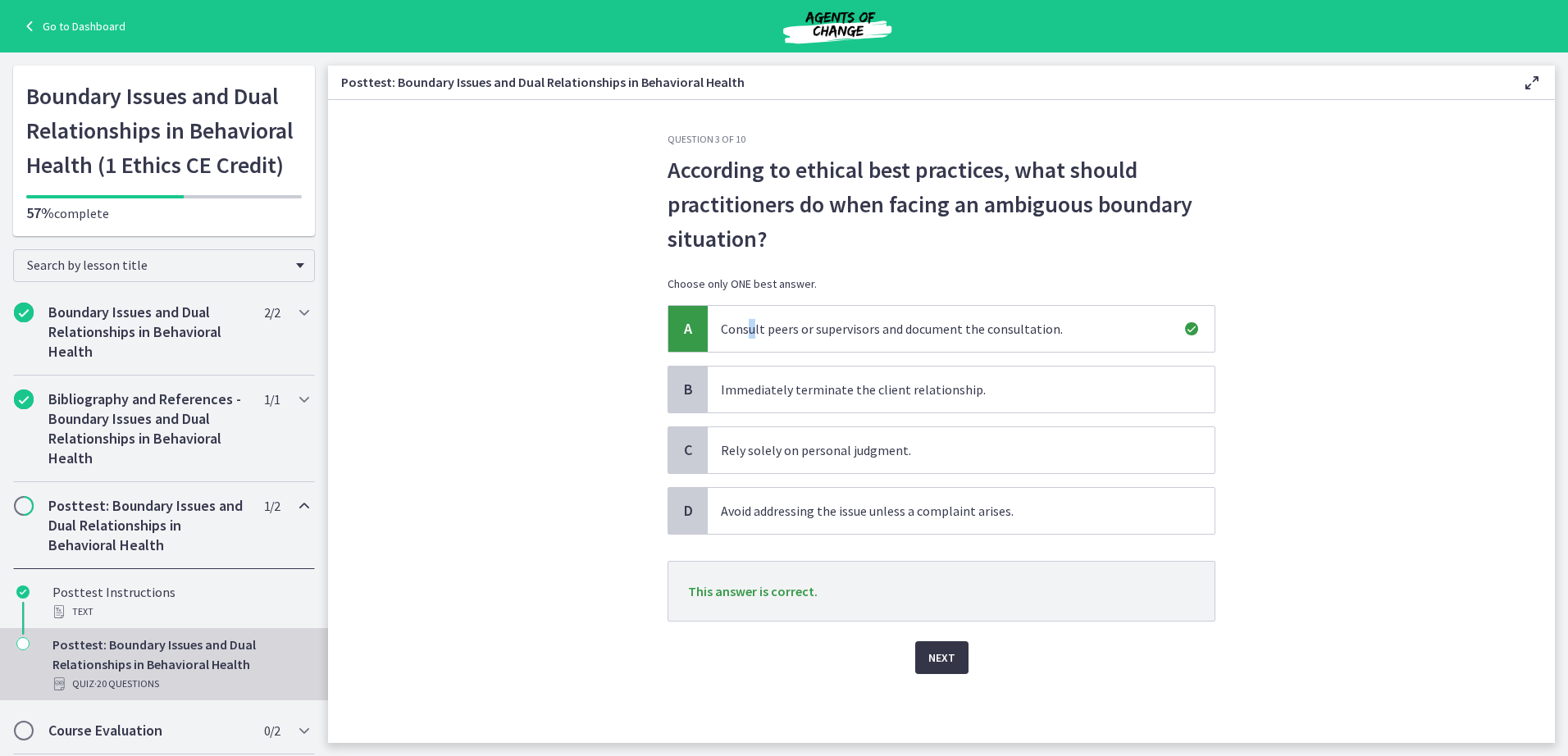
click at [936, 650] on span "Next" at bounding box center [941, 658] width 27 height 20
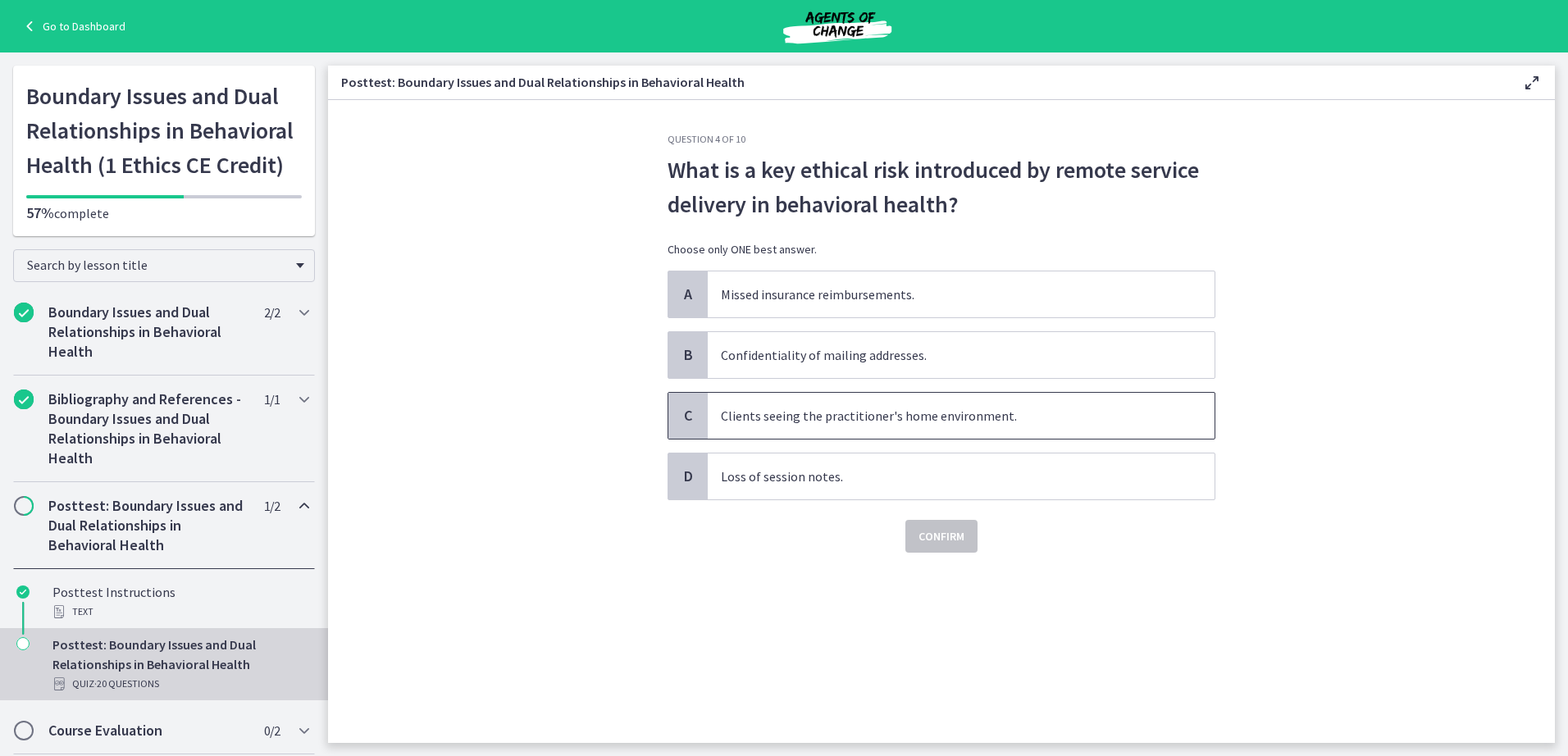
click at [735, 413] on span "Clients seeing the practitioner's home environment." at bounding box center [961, 416] width 507 height 46
click at [950, 533] on span "Confirm" at bounding box center [941, 537] width 46 height 20
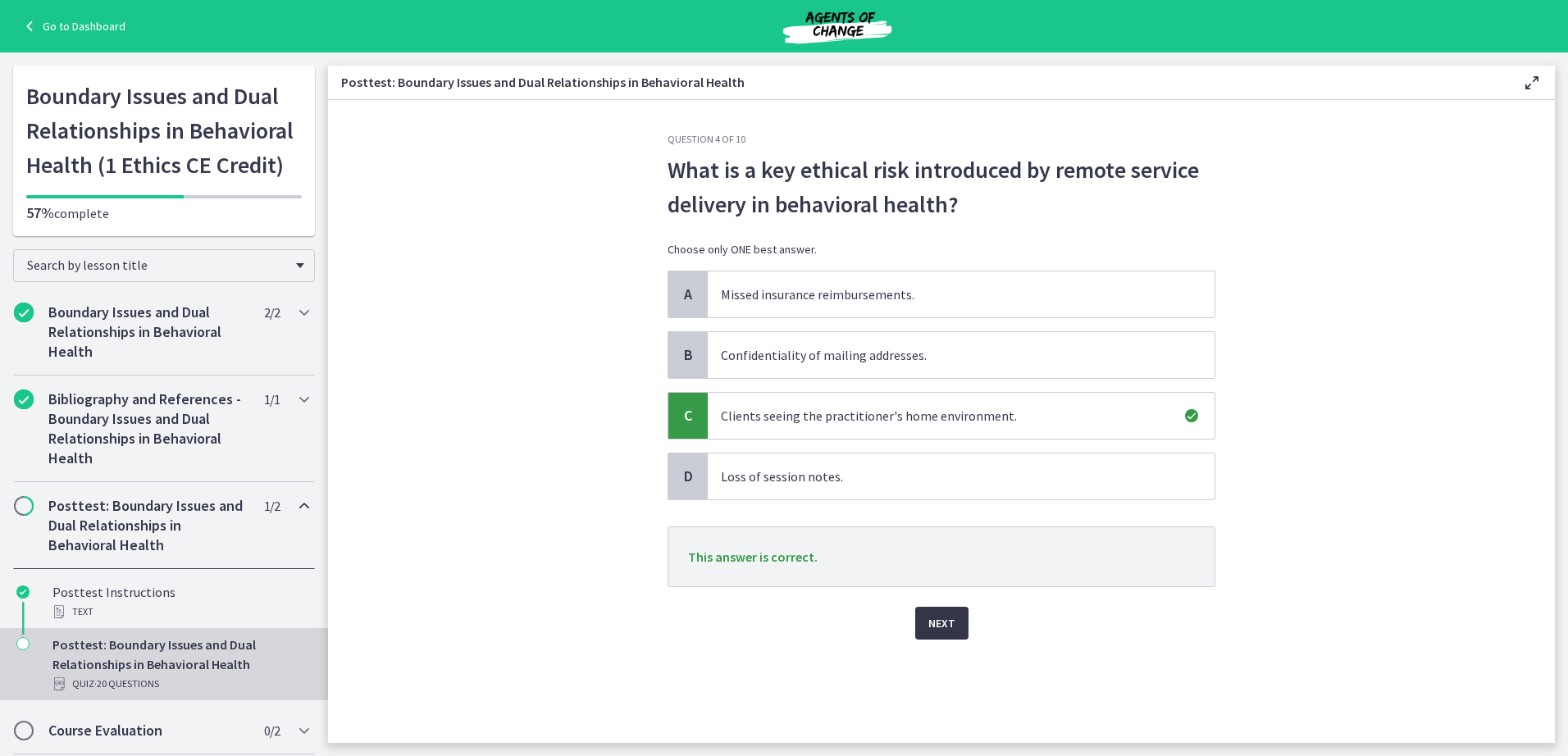
click at [941, 620] on span "Next" at bounding box center [941, 623] width 27 height 20
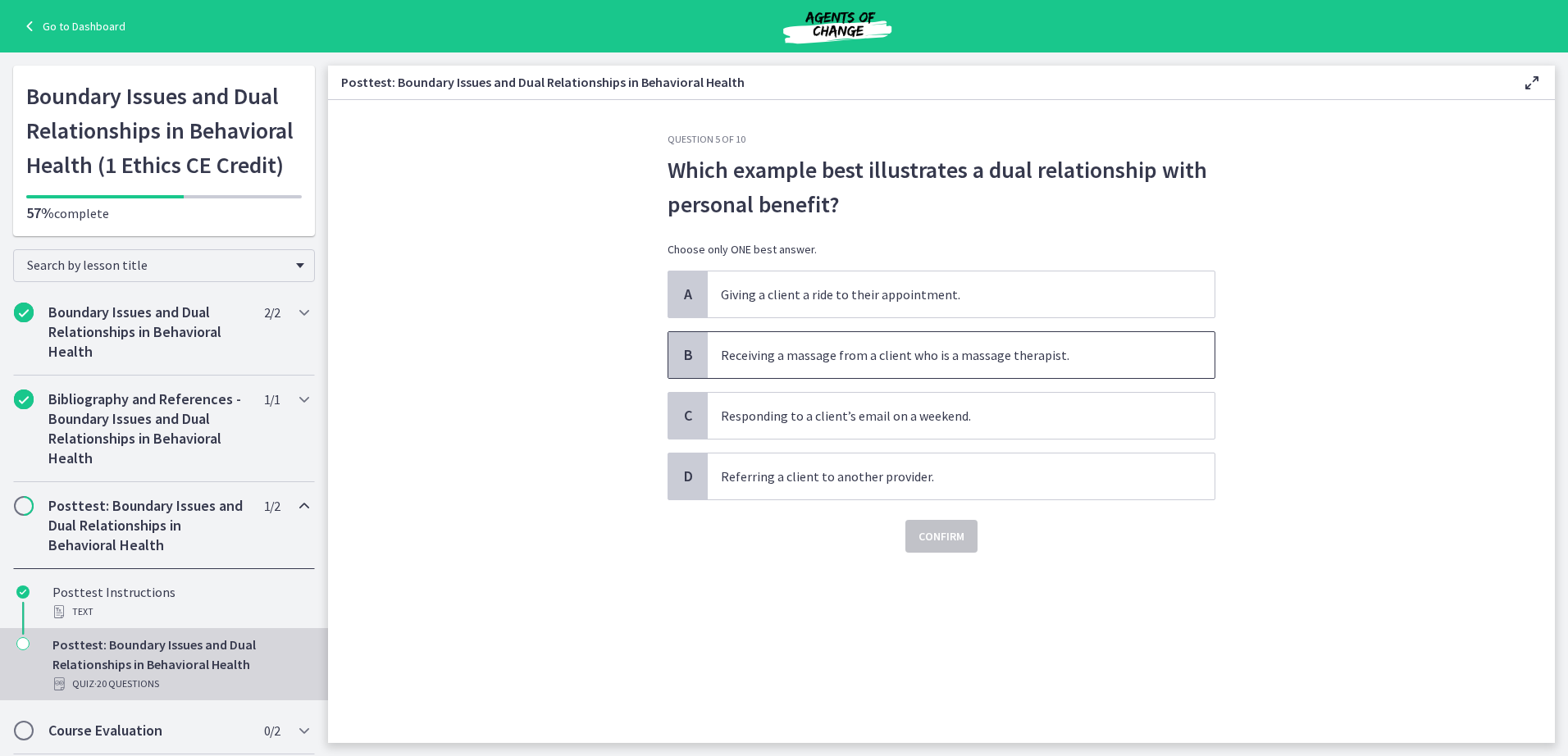
click at [753, 349] on span "Receiving a massage from a client who is a massage therapist." at bounding box center [961, 355] width 507 height 46
click at [942, 533] on span "Confirm" at bounding box center [941, 537] width 46 height 20
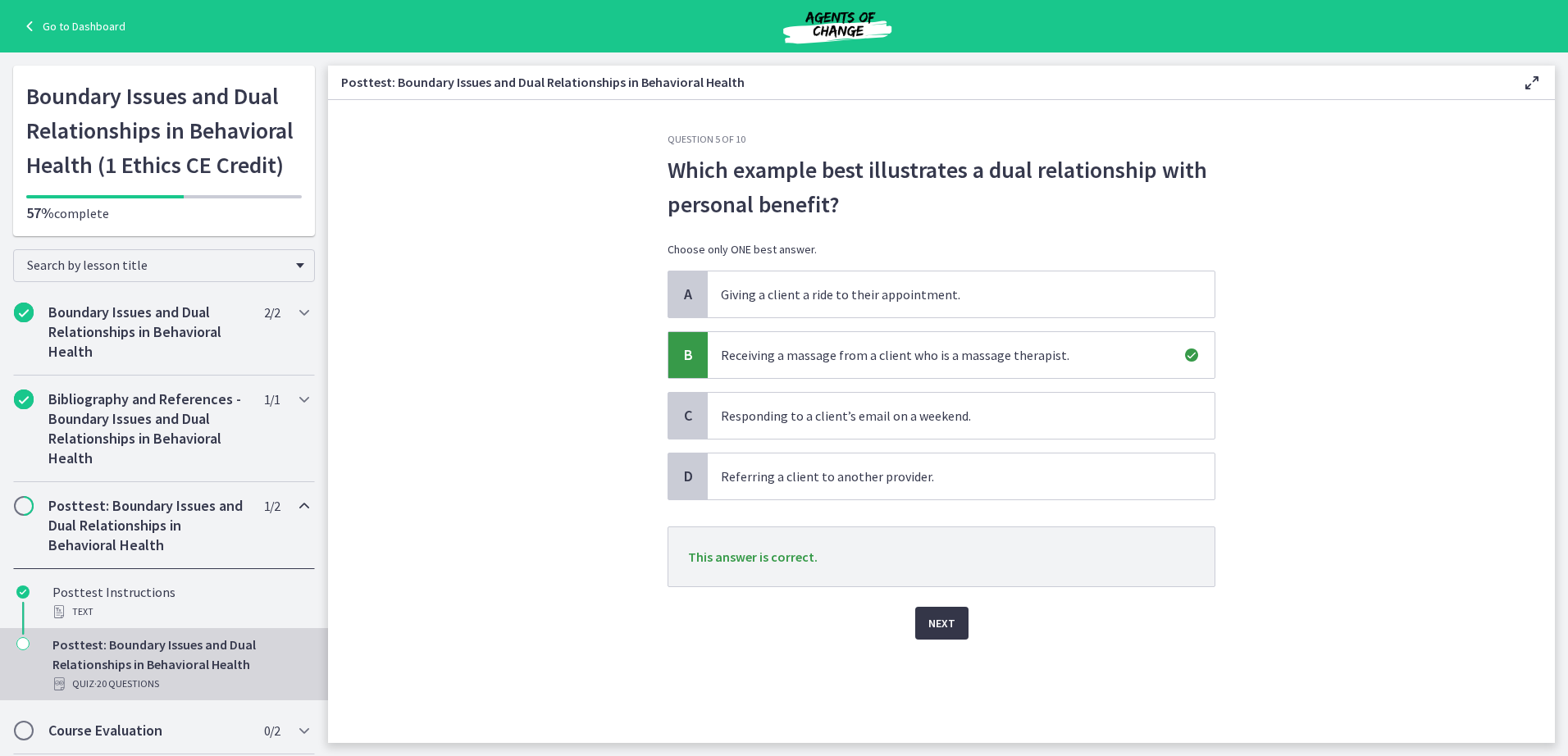
click at [927, 621] on button "Next" at bounding box center [941, 623] width 54 height 33
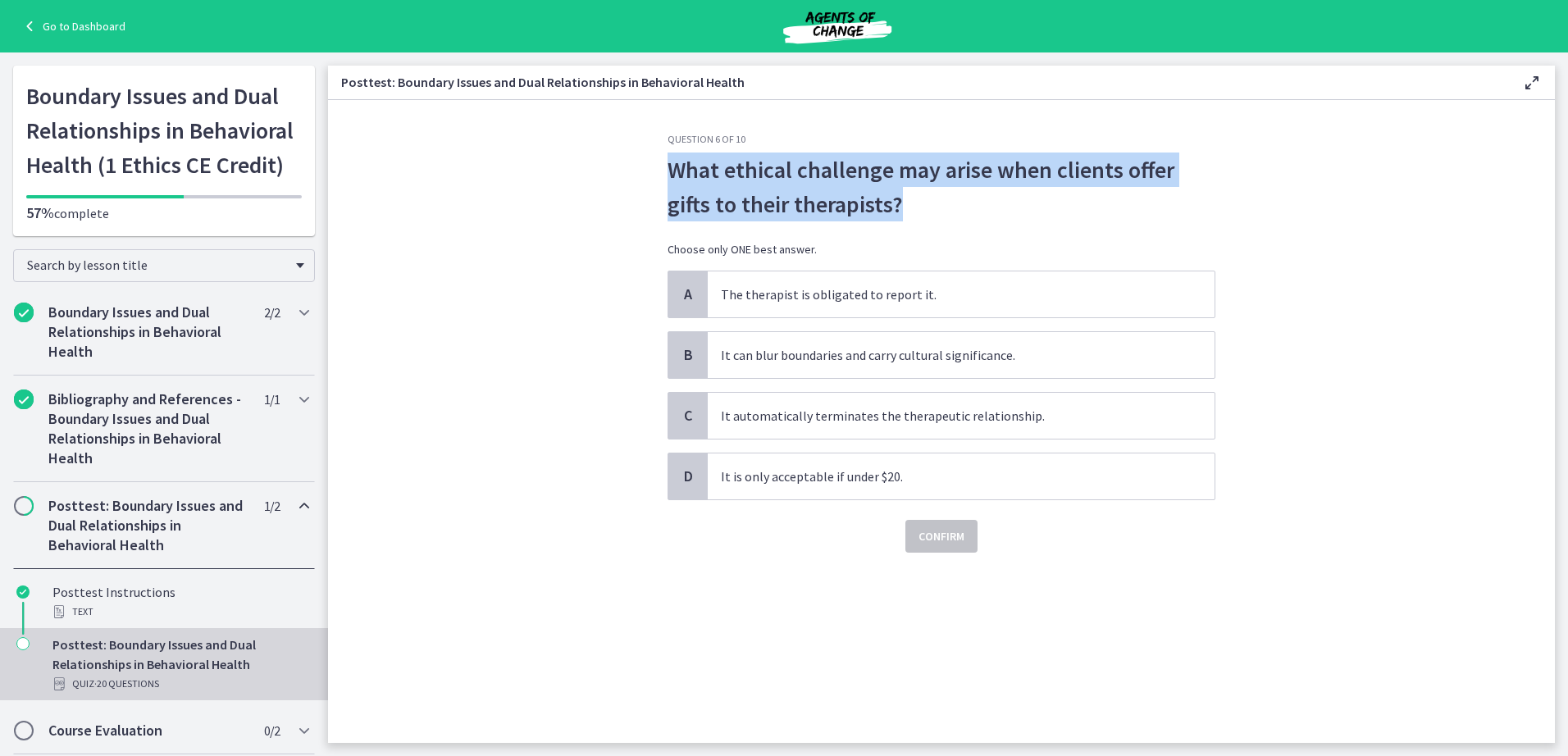
drag, startPoint x: 903, startPoint y: 204, endPoint x: 641, endPoint y: 175, distance: 263.6
click at [641, 175] on section "Question 6 of 10 What ethical challenge may arise when clients offer gifts to t…" at bounding box center [941, 421] width 1228 height 643
copy span "What ethical challenge may arise when clients offer gifts to their therapists?"
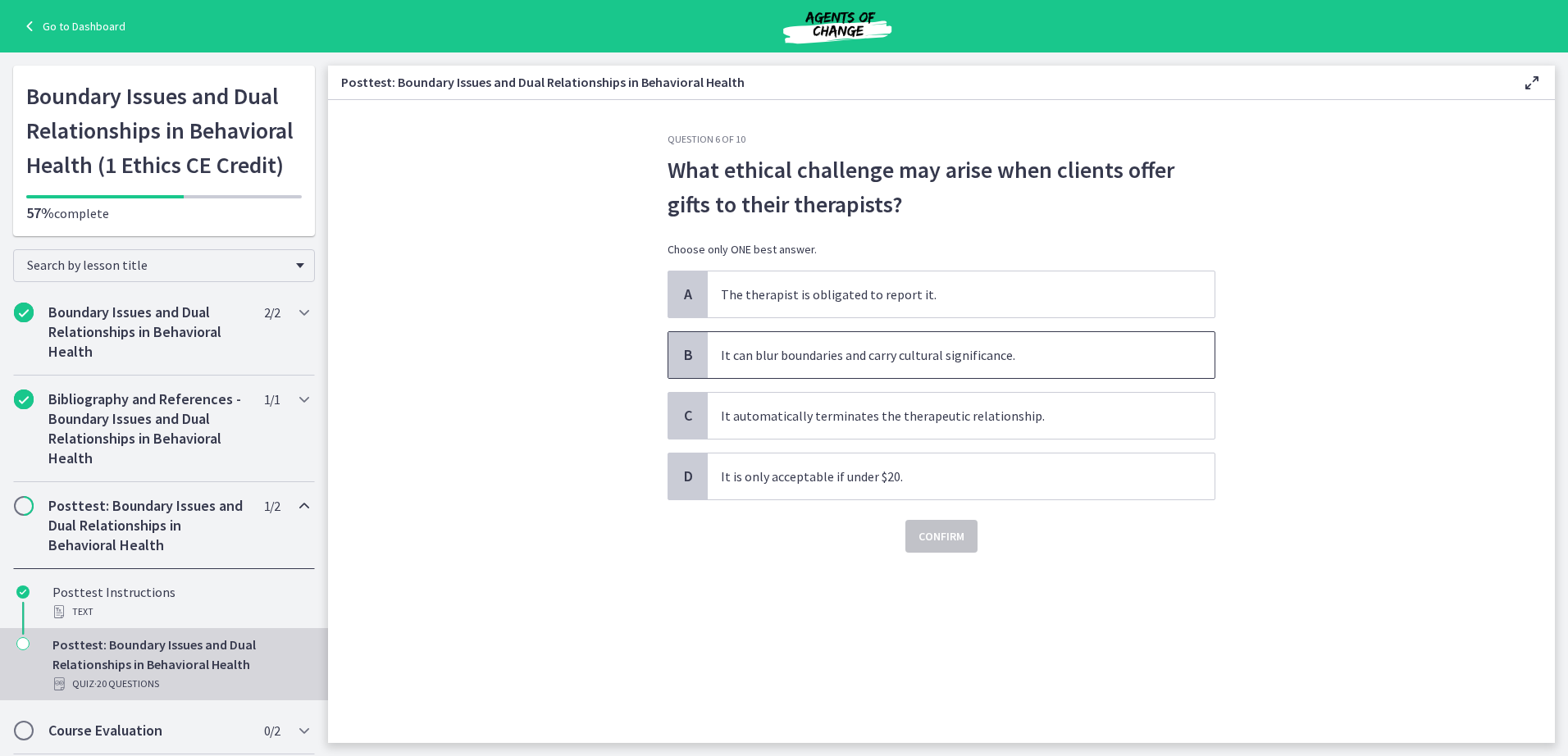
click at [810, 355] on span "It can blur boundaries and carry cultural significance." at bounding box center [961, 355] width 507 height 46
click at [948, 541] on span "Confirm" at bounding box center [941, 537] width 46 height 20
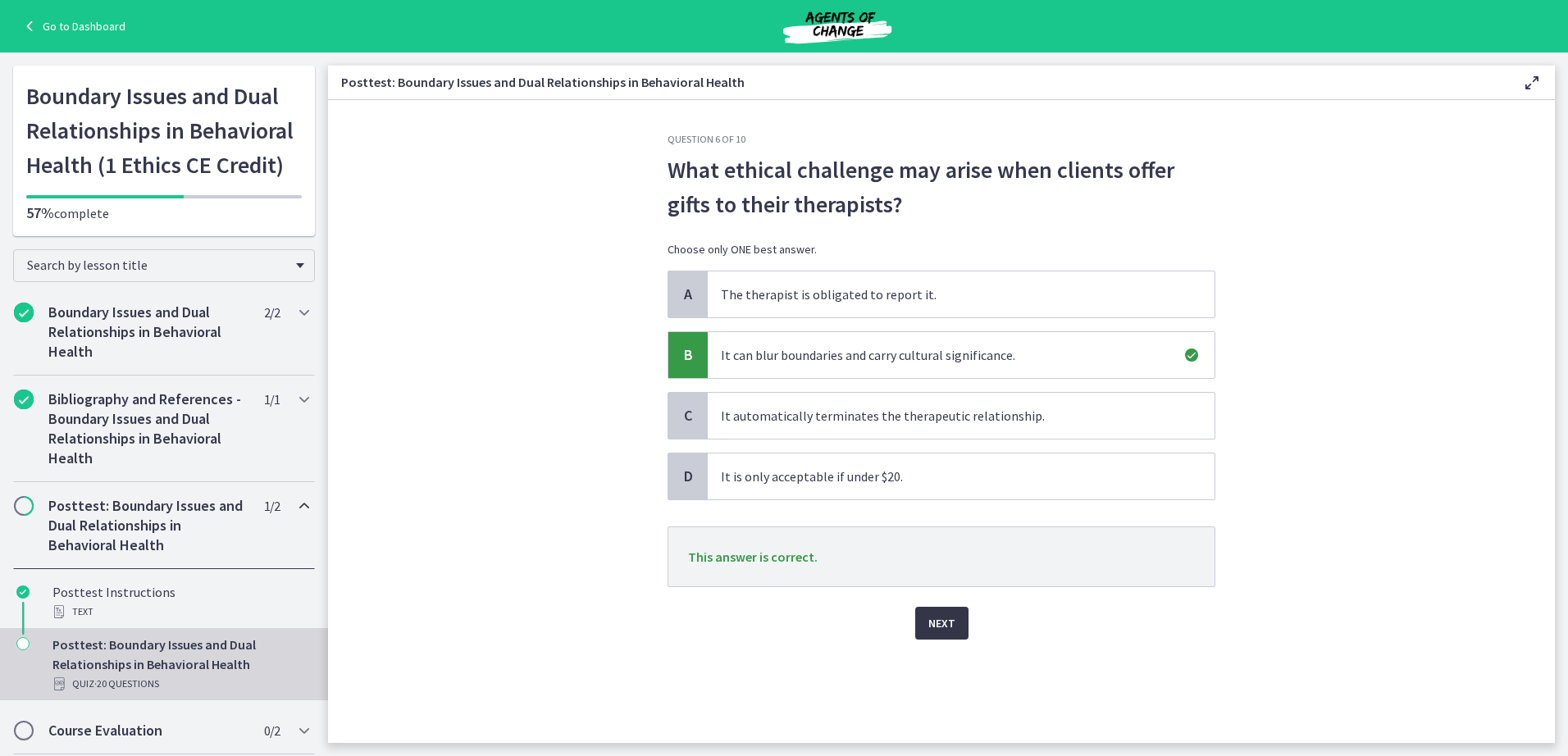
click at [939, 625] on span "Next" at bounding box center [941, 623] width 27 height 20
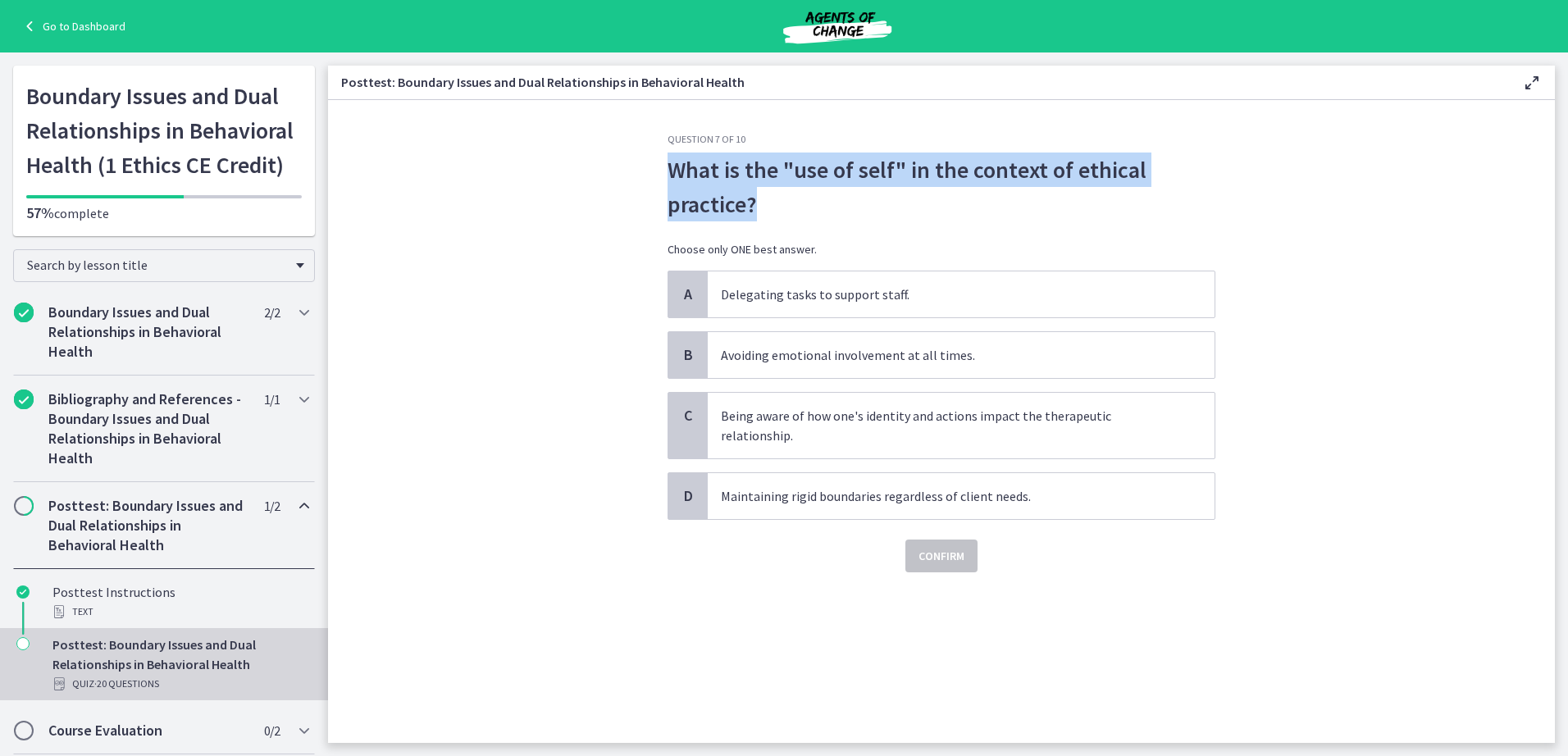
drag, startPoint x: 765, startPoint y: 204, endPoint x: 620, endPoint y: 160, distance: 151.5
click at [620, 160] on section "Question 7 of 10 What is the "use of self" in the context of ethical practice? …" at bounding box center [941, 421] width 1228 height 643
copy span "What is the "use of self" in the context of ethical practice?"
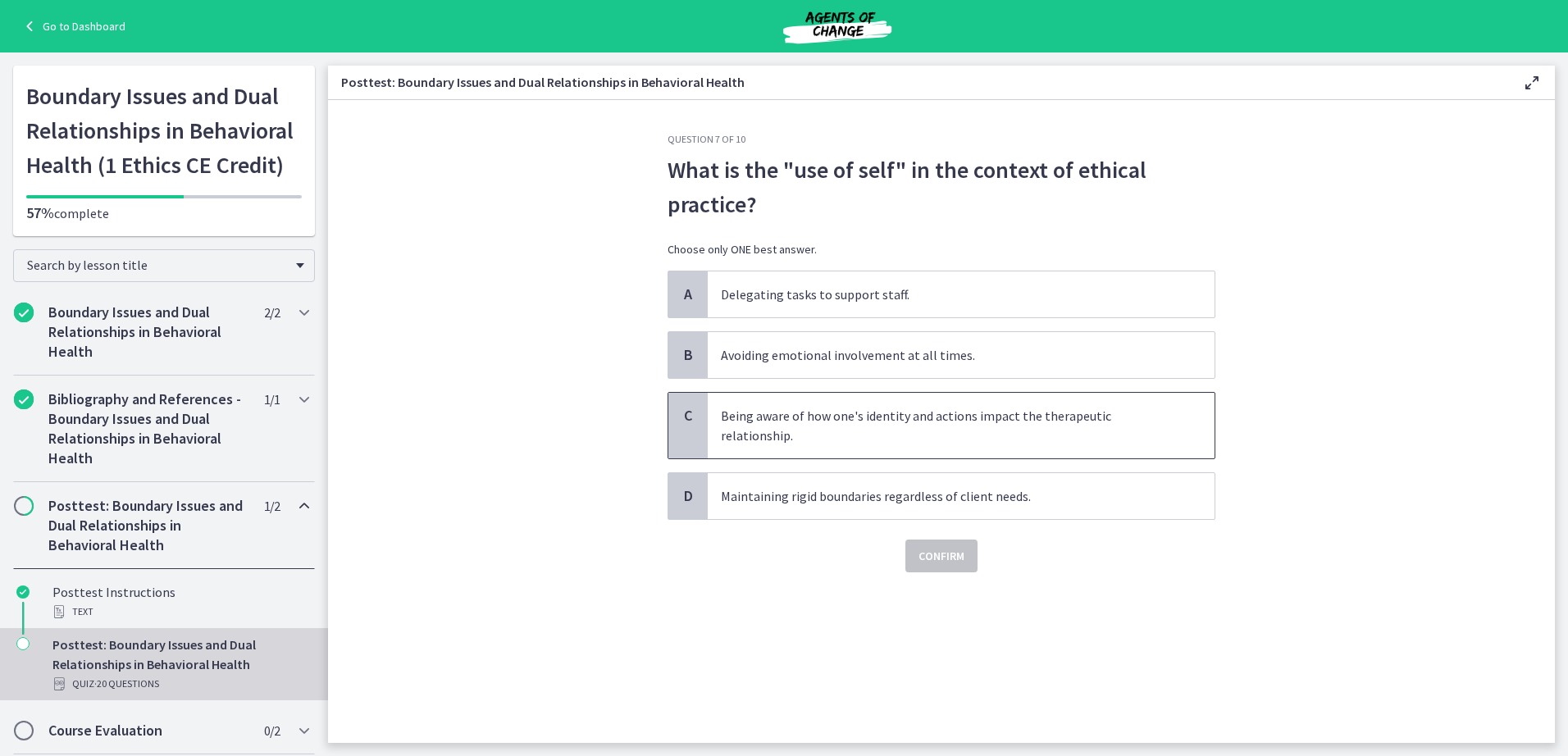
click at [864, 431] on span "Being aware of how one's identity and actions impact the therapeutic relationsh…" at bounding box center [961, 426] width 507 height 66
click at [938, 547] on span "Confirm" at bounding box center [941, 556] width 46 height 20
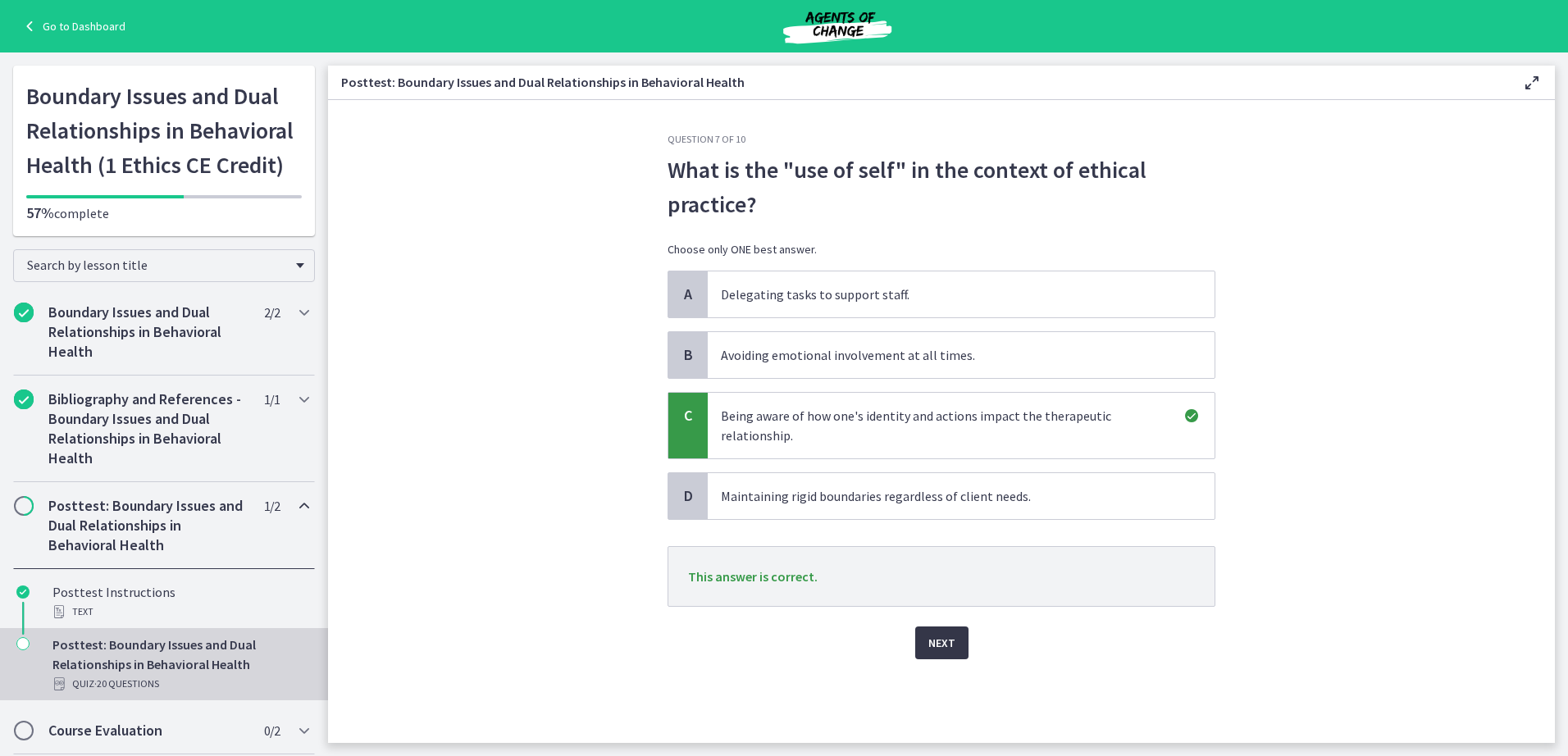
click at [941, 645] on span "Next" at bounding box center [941, 643] width 27 height 20
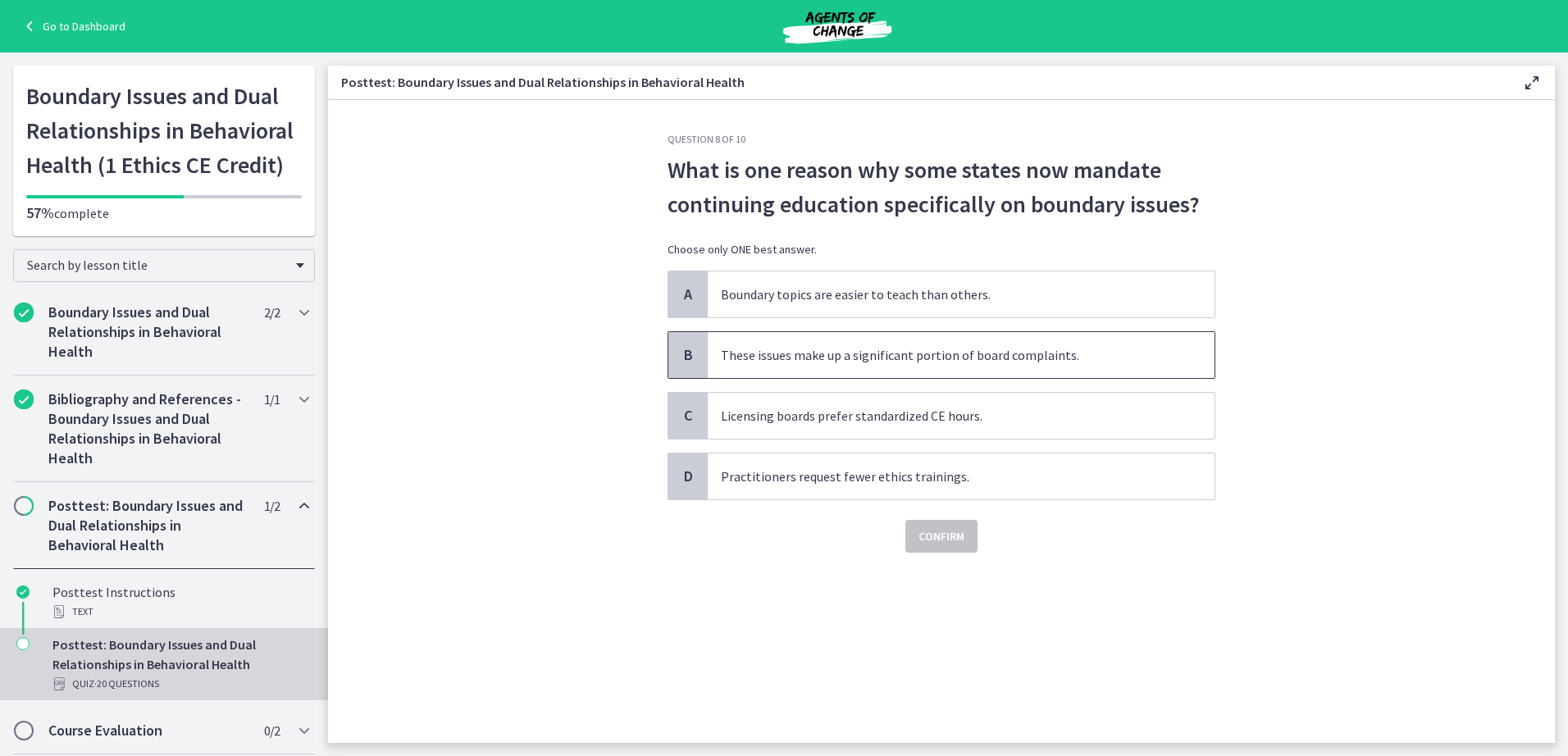
click at [863, 364] on span "These issues make up a significant portion of board complaints." at bounding box center [961, 355] width 507 height 46
click at [936, 547] on button "Confirm" at bounding box center [941, 537] width 73 height 33
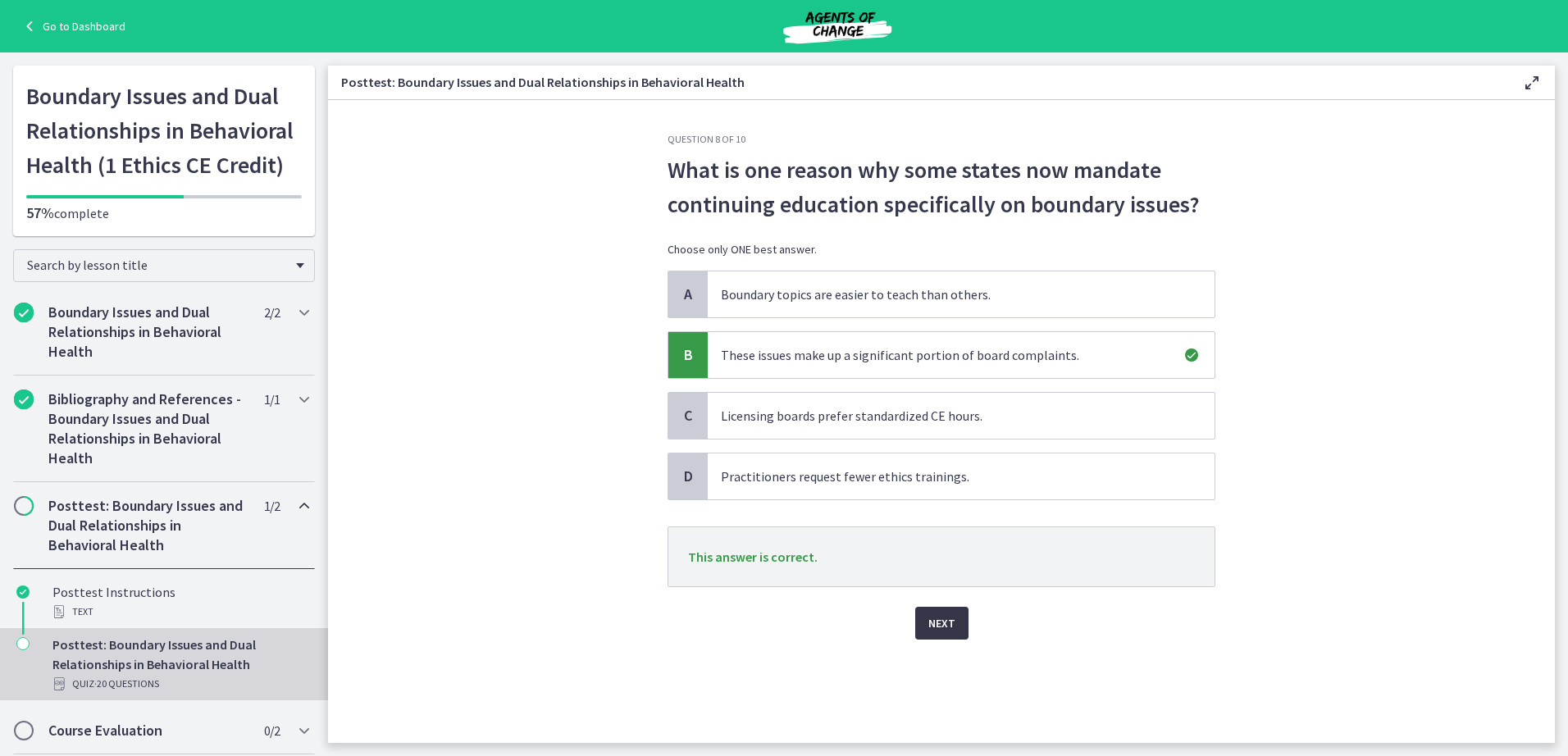
click at [944, 627] on span "Next" at bounding box center [941, 623] width 27 height 20
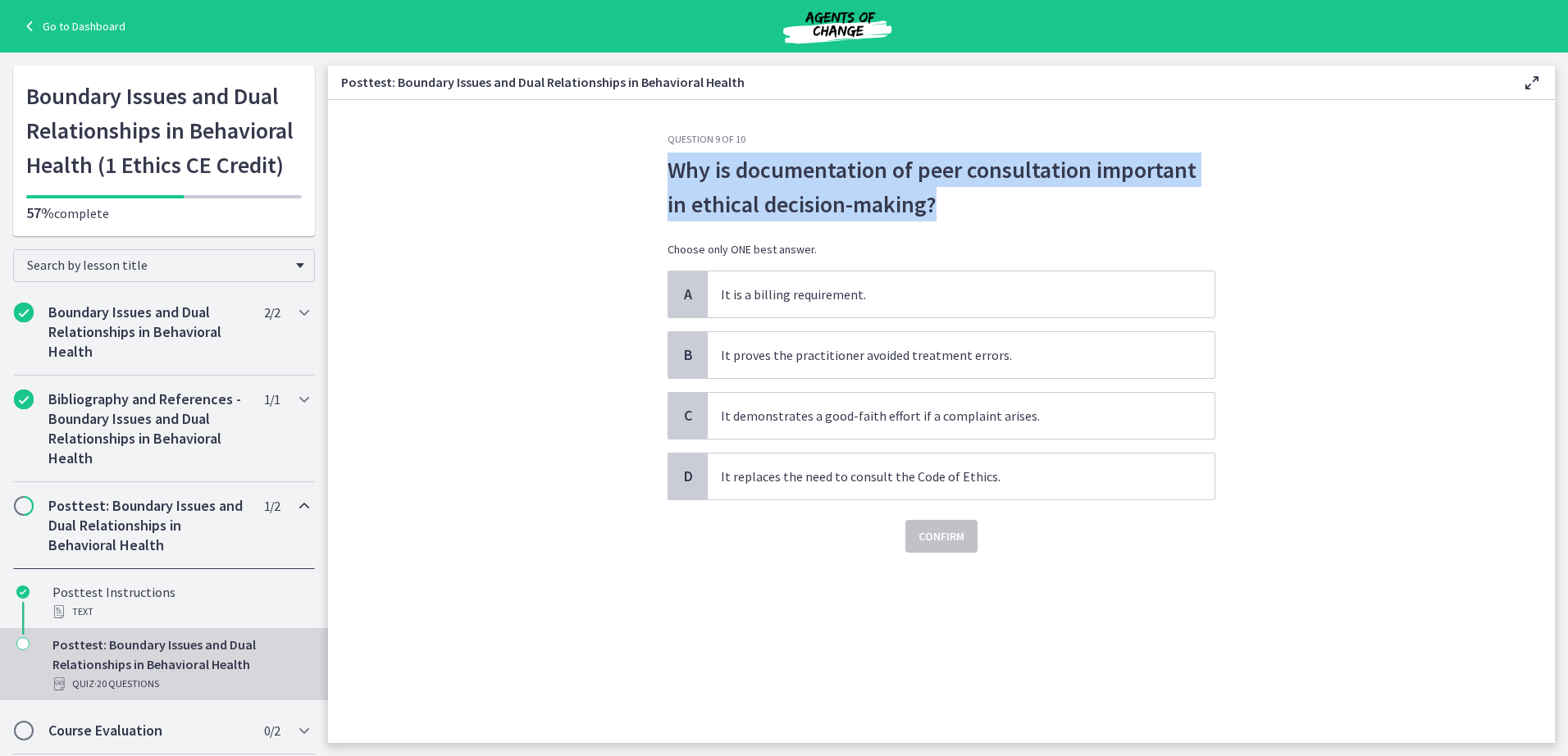
drag, startPoint x: 957, startPoint y: 209, endPoint x: 664, endPoint y: 178, distance: 294.6
click at [664, 178] on div "Question 9 of 10 Why is documentation of peer consultation important in ethical…" at bounding box center [941, 438] width 575 height 610
copy span "Why is documentation of peer consultation important in ethical decision-making?"
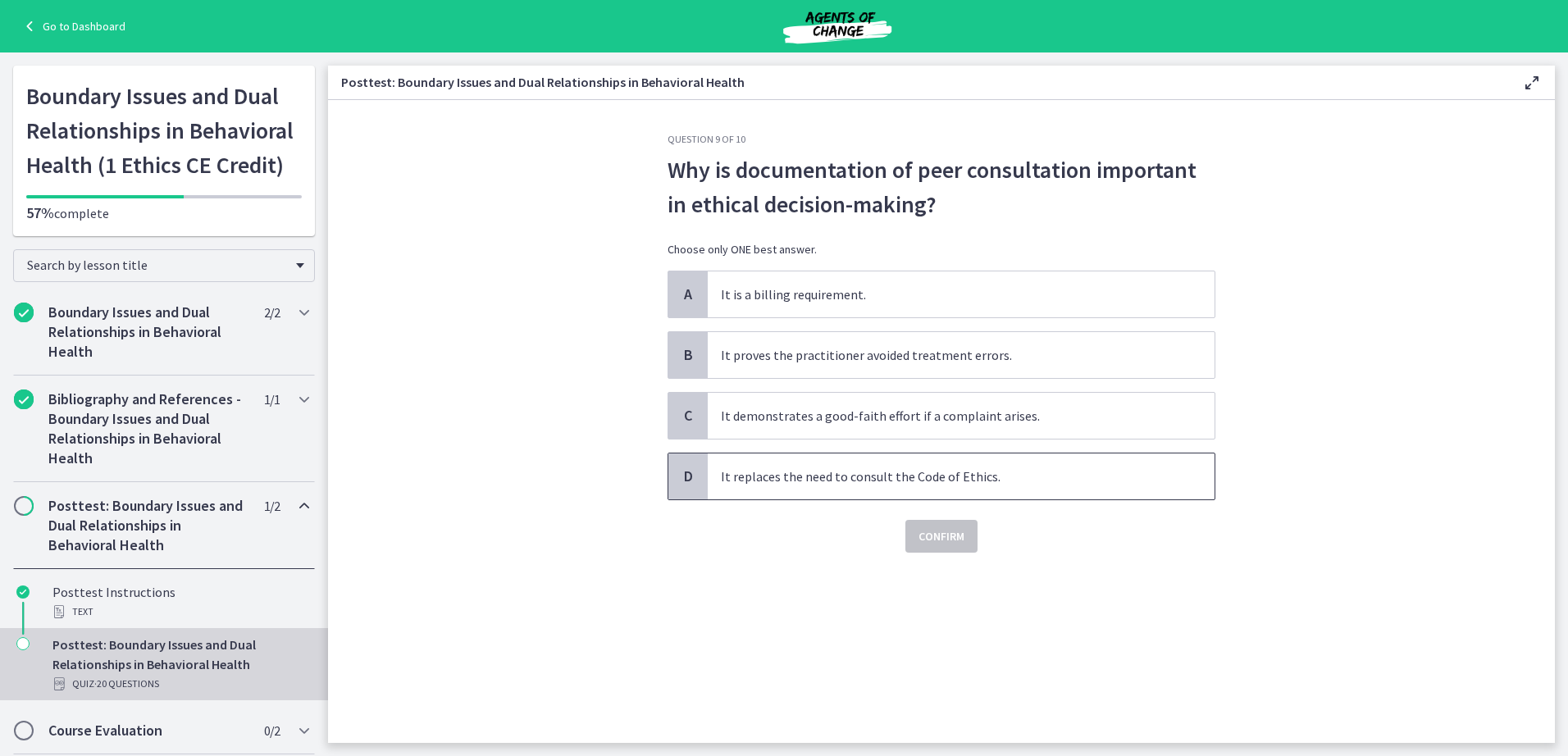
click at [783, 477] on span "It replaces the need to consult the Code of Ethics." at bounding box center [961, 477] width 507 height 46
click at [953, 532] on span "Confirm" at bounding box center [941, 537] width 46 height 20
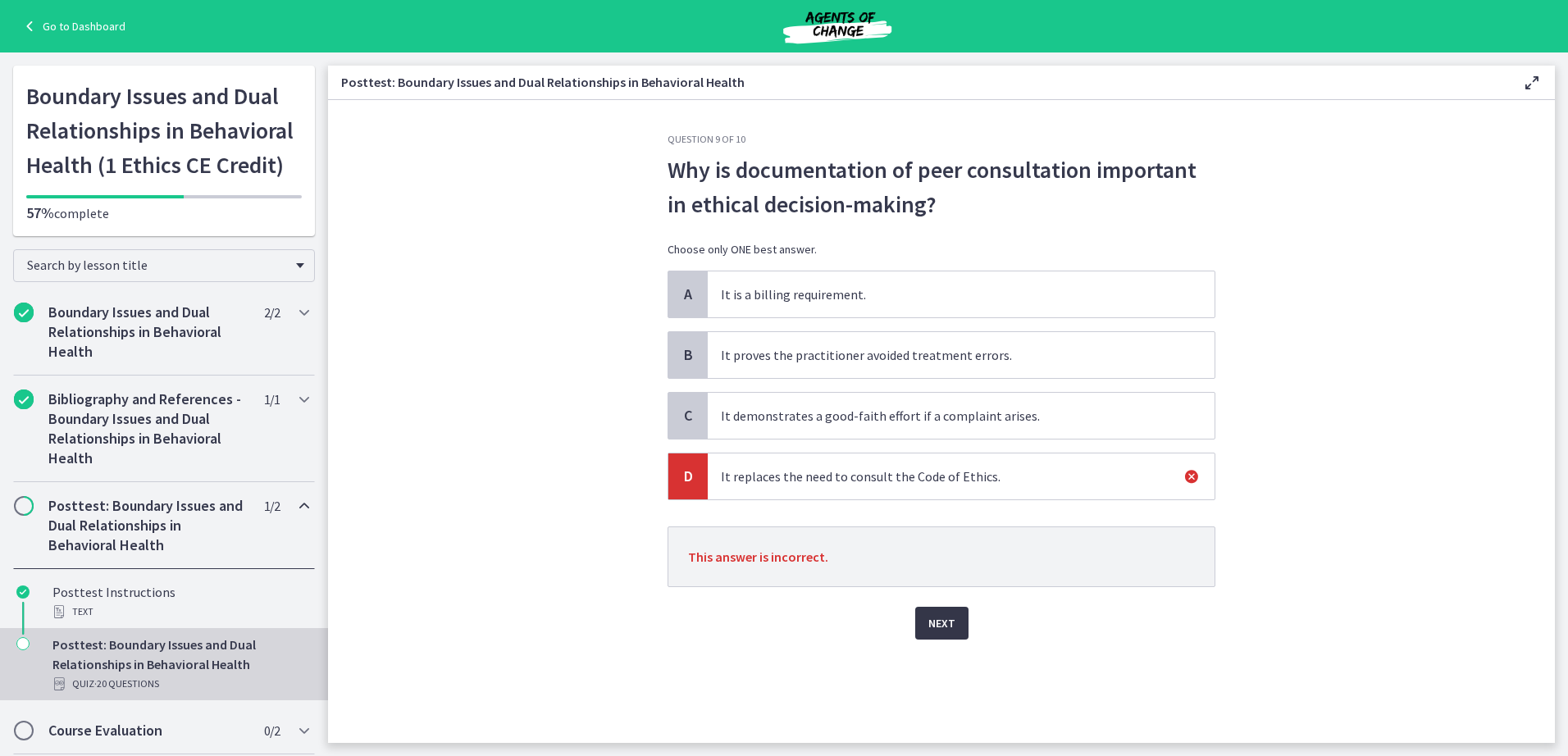
click at [937, 621] on span "Next" at bounding box center [941, 623] width 27 height 20
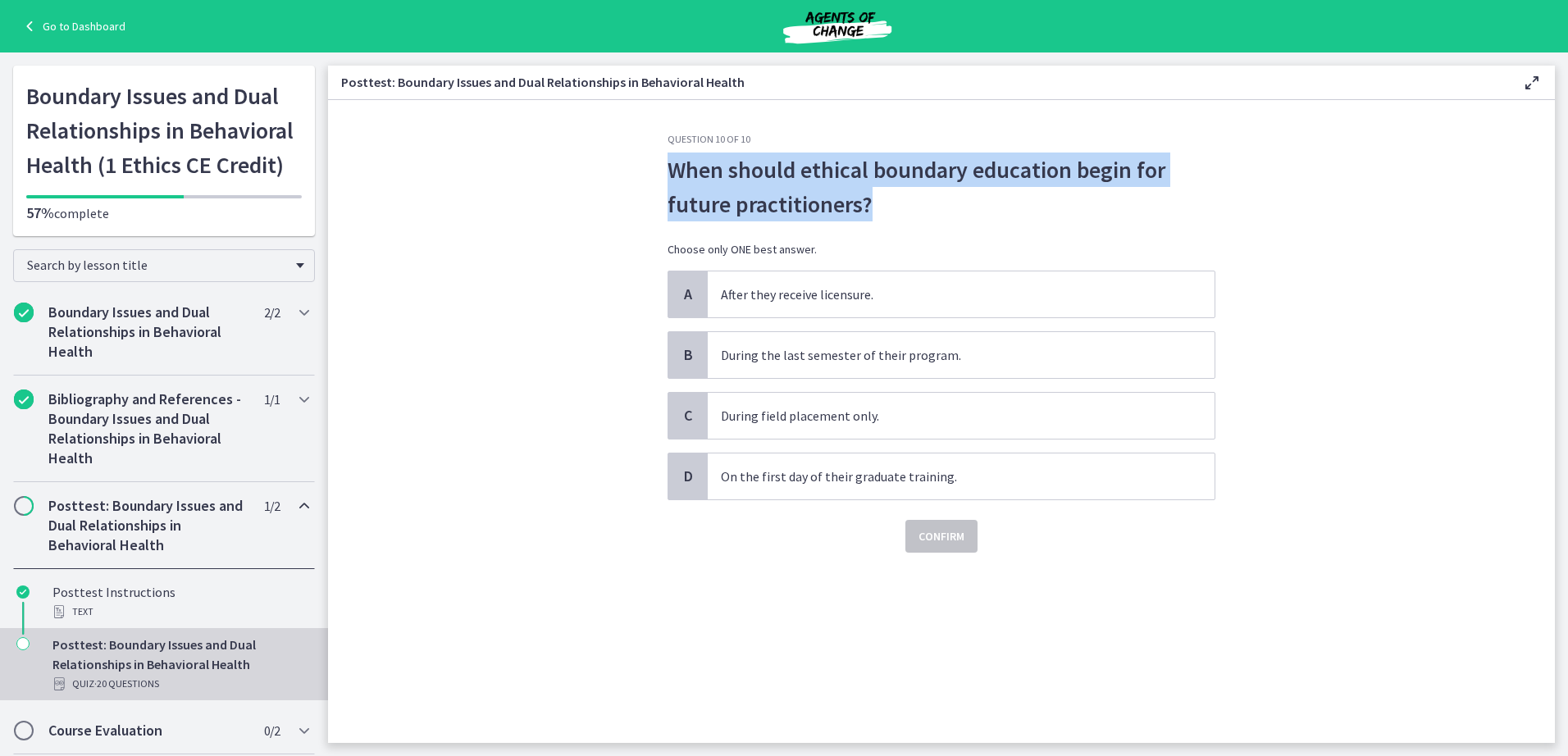
drag, startPoint x: 885, startPoint y: 205, endPoint x: 671, endPoint y: 171, distance: 216.7
click at [671, 171] on span "When should ethical boundary education begin for future practitioners?" at bounding box center [941, 187] width 548 height 69
copy span "When should ethical boundary education begin for future practitioners?"
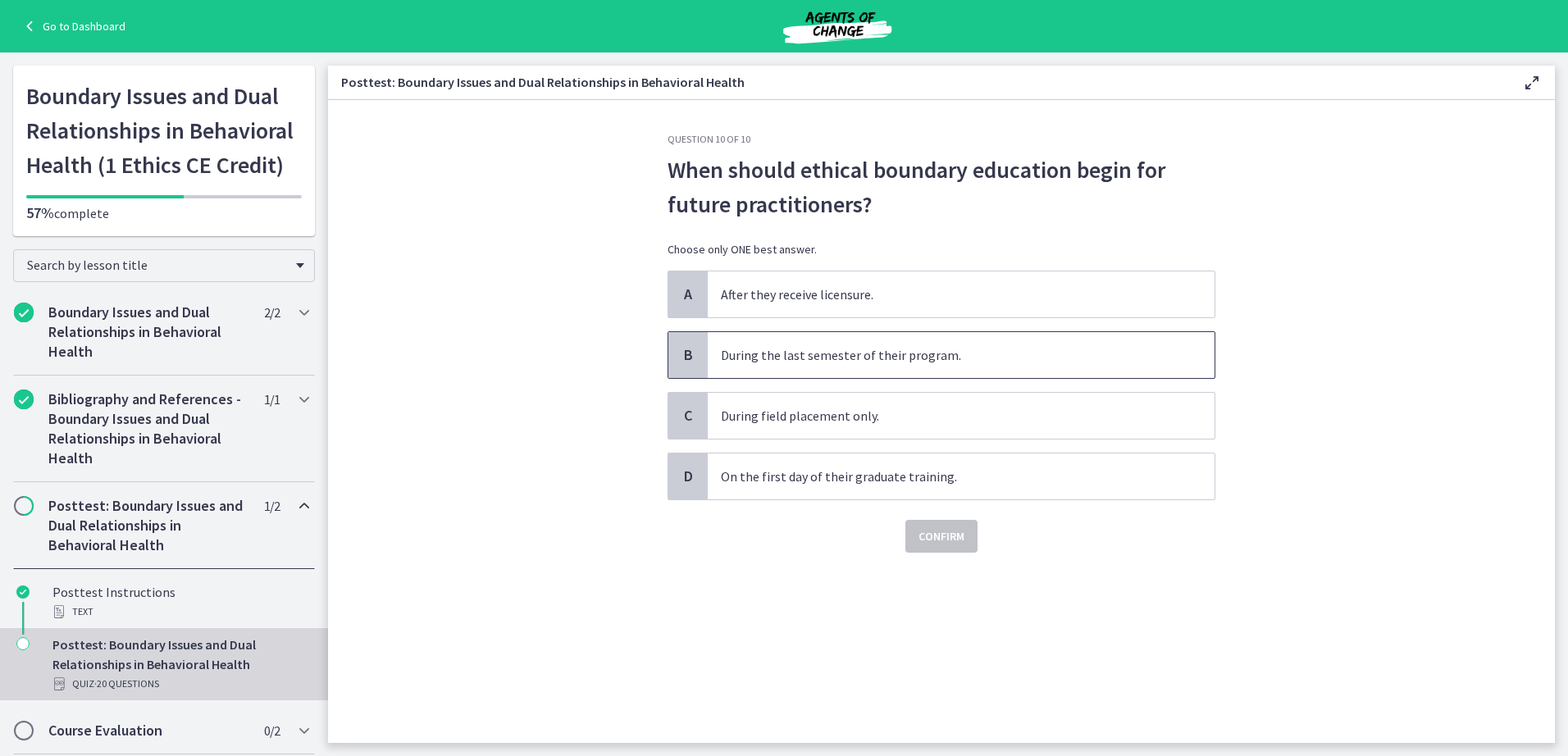
click at [696, 353] on span "B" at bounding box center [688, 355] width 20 height 20
click at [946, 537] on span "Confirm" at bounding box center [941, 537] width 46 height 20
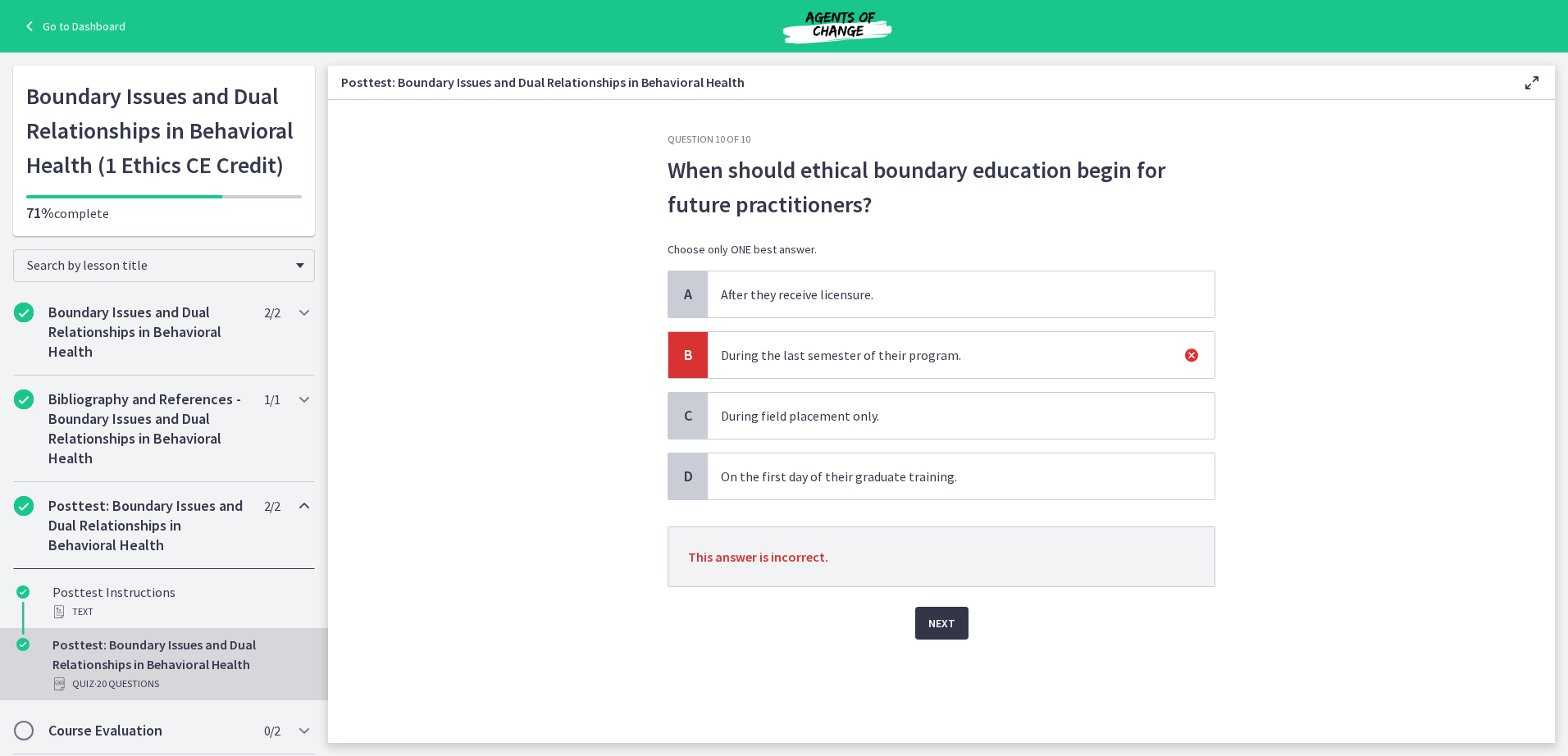
click at [947, 614] on span "Next" at bounding box center [941, 623] width 27 height 20
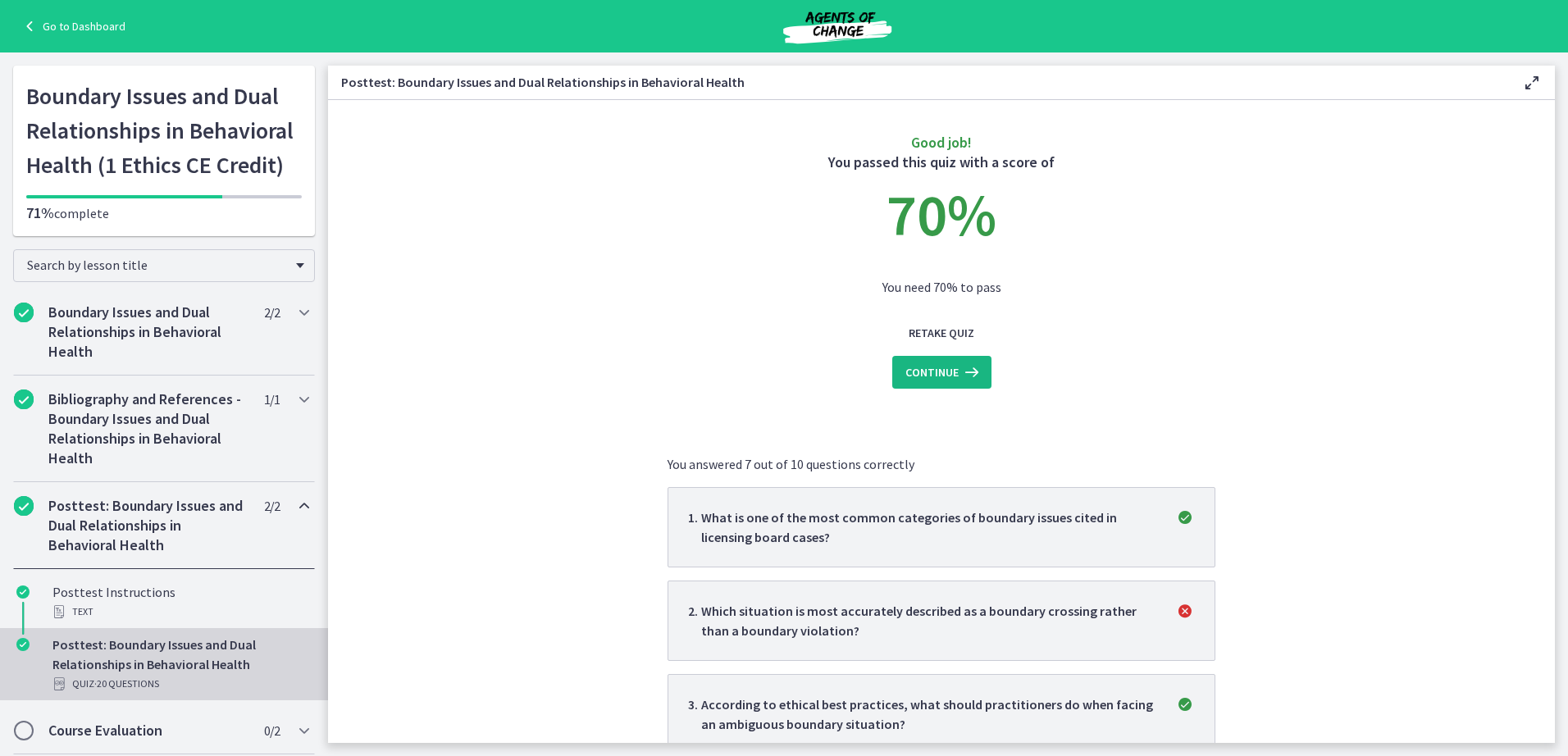
click at [971, 372] on icon at bounding box center [970, 373] width 23 height 20
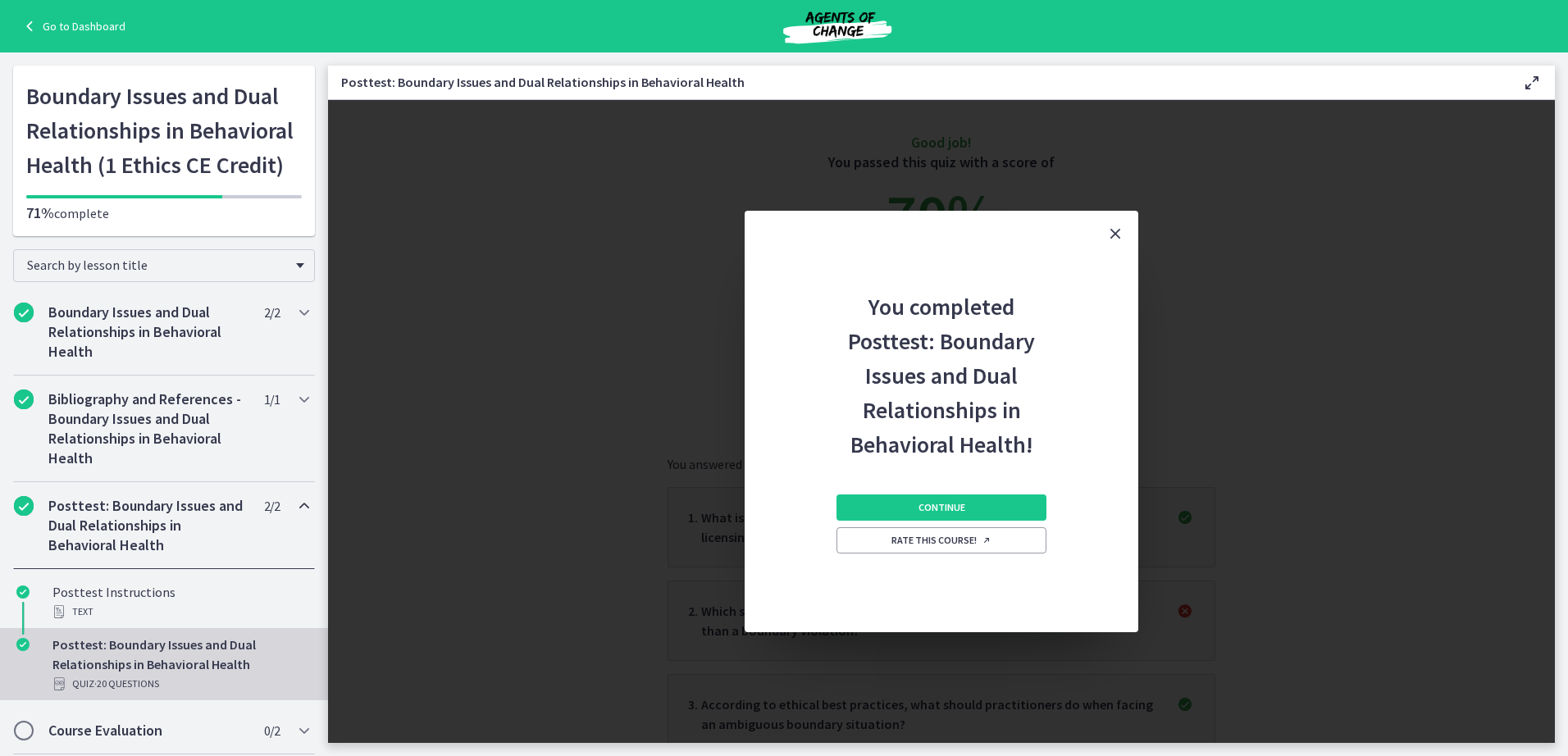
click at [1113, 230] on icon "Close" at bounding box center [1115, 234] width 20 height 20
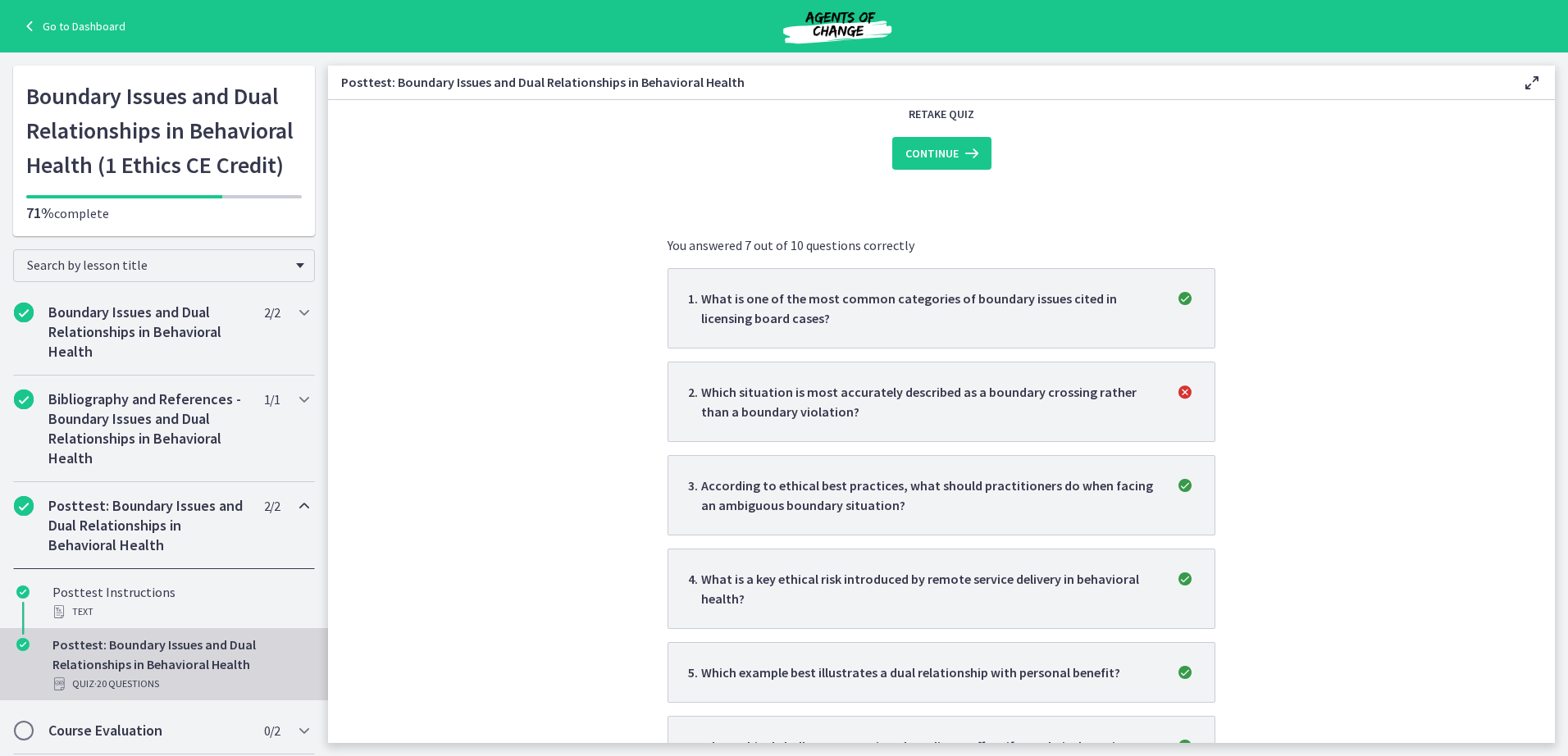
scroll to position [328, 0]
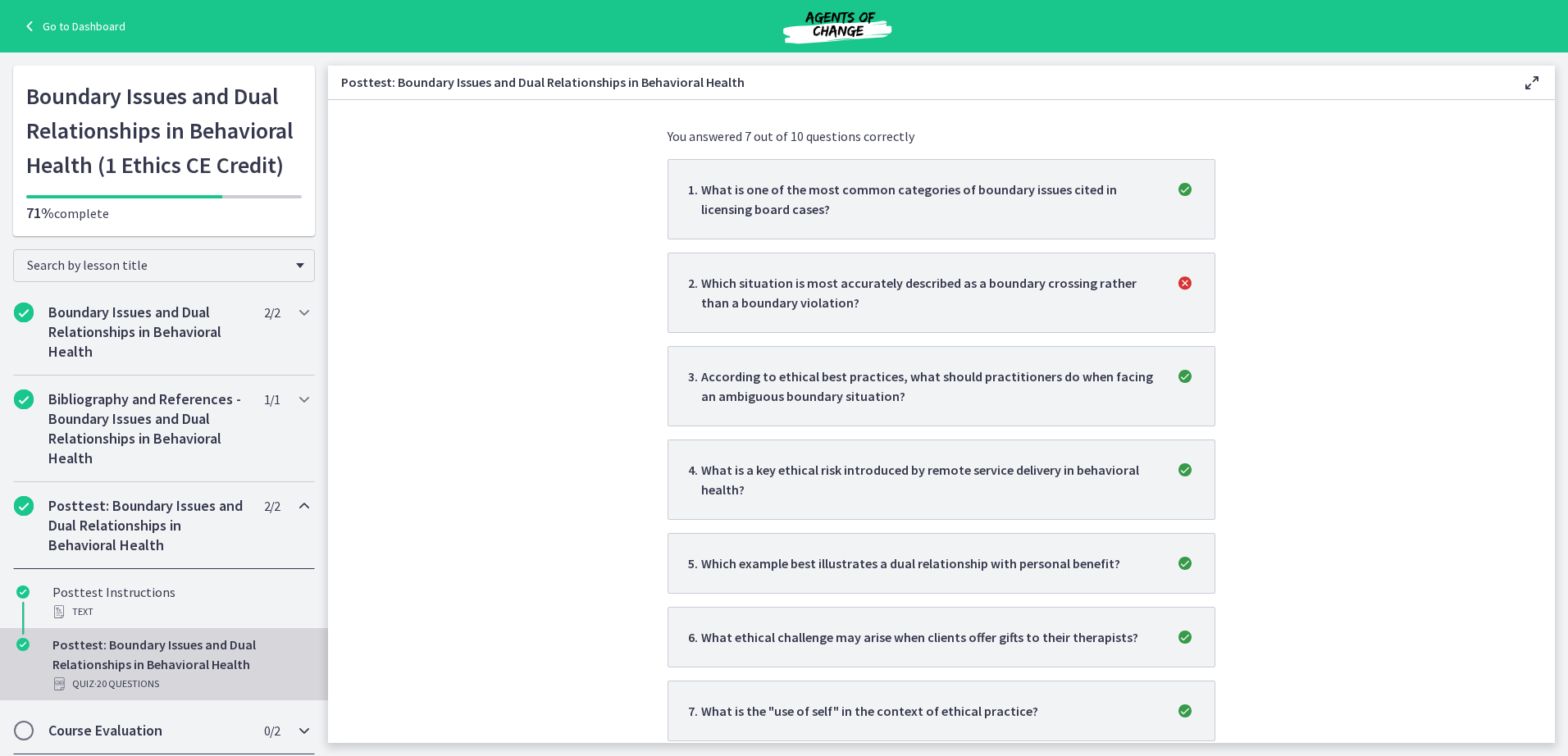
click at [33, 729] on span "Chapters" at bounding box center [24, 731] width 20 height 20
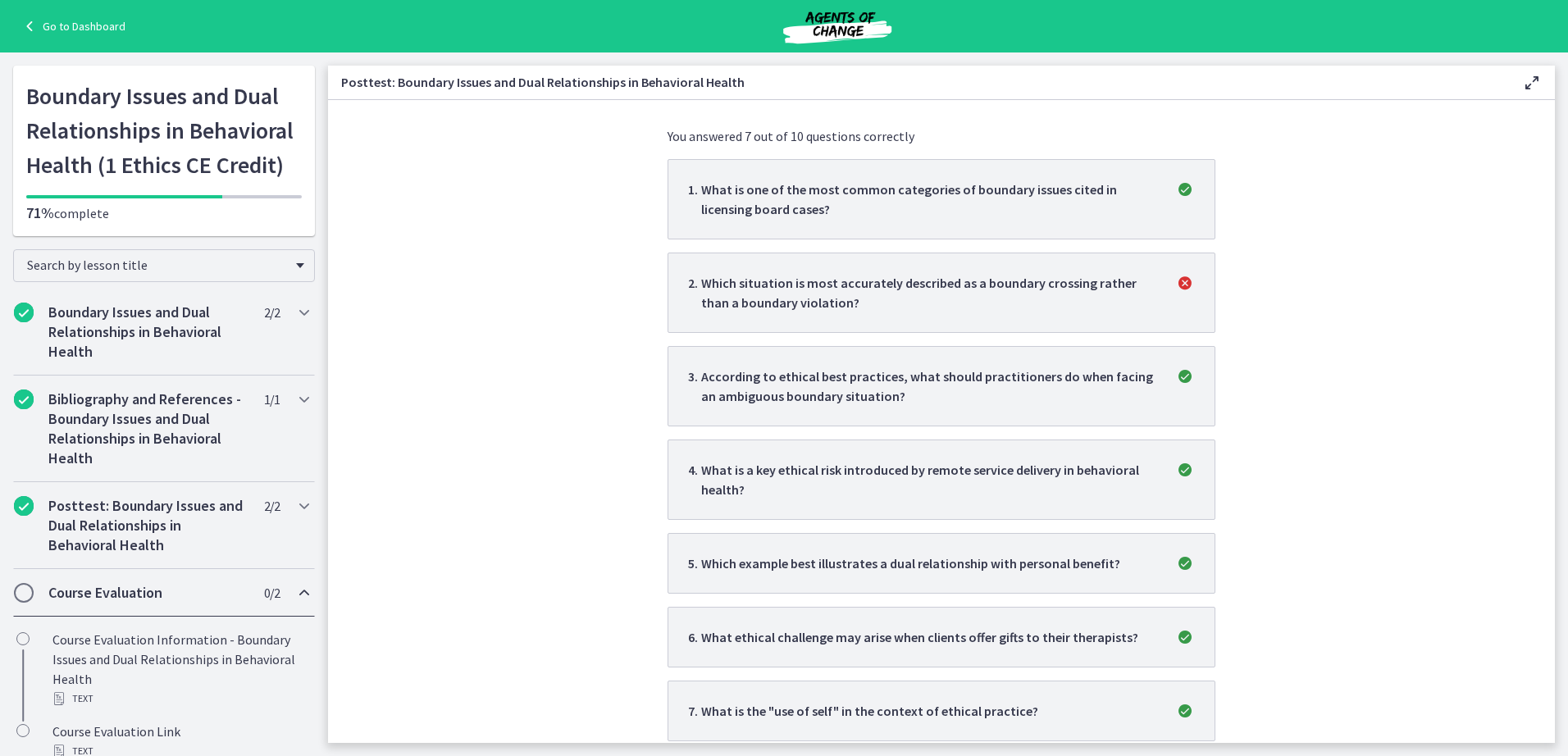
click at [33, 589] on span "Chapters" at bounding box center [24, 593] width 20 height 20
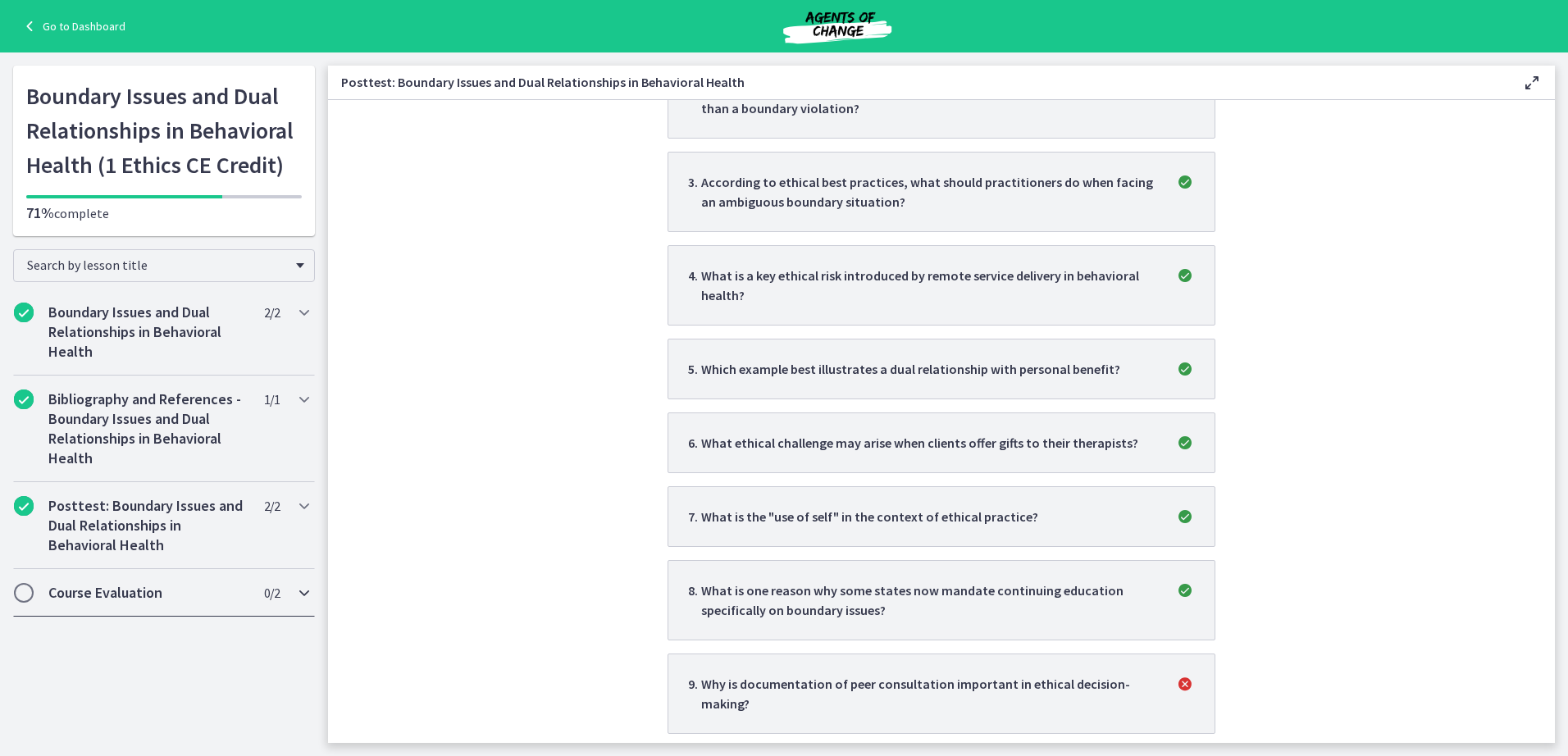
scroll to position [653, 0]
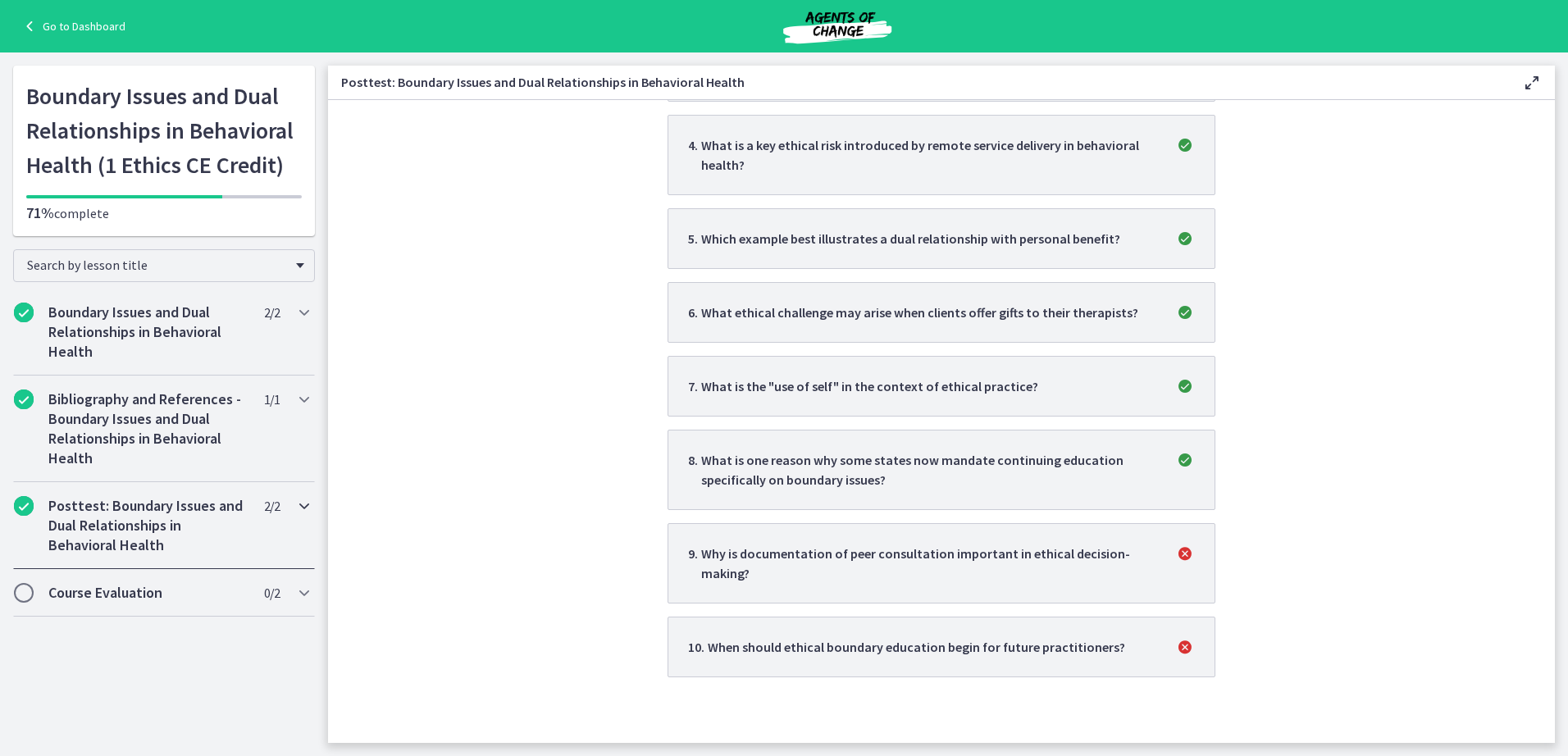
click at [103, 535] on h2 "Posttest: Boundary Issues and Dual Relationships in Behavioral Health" at bounding box center [148, 526] width 200 height 59
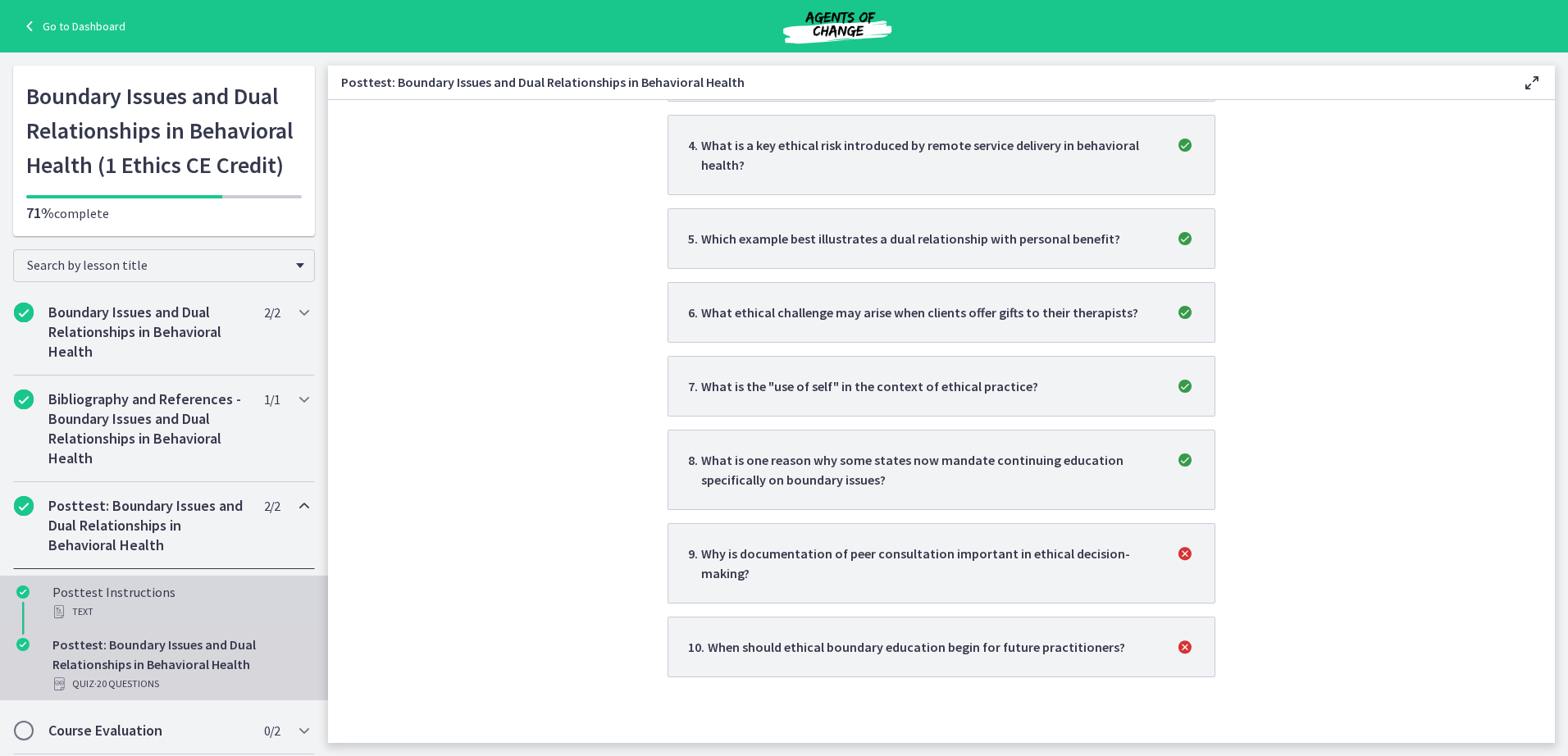
click at [97, 603] on div "Text" at bounding box center [181, 612] width 256 height 20
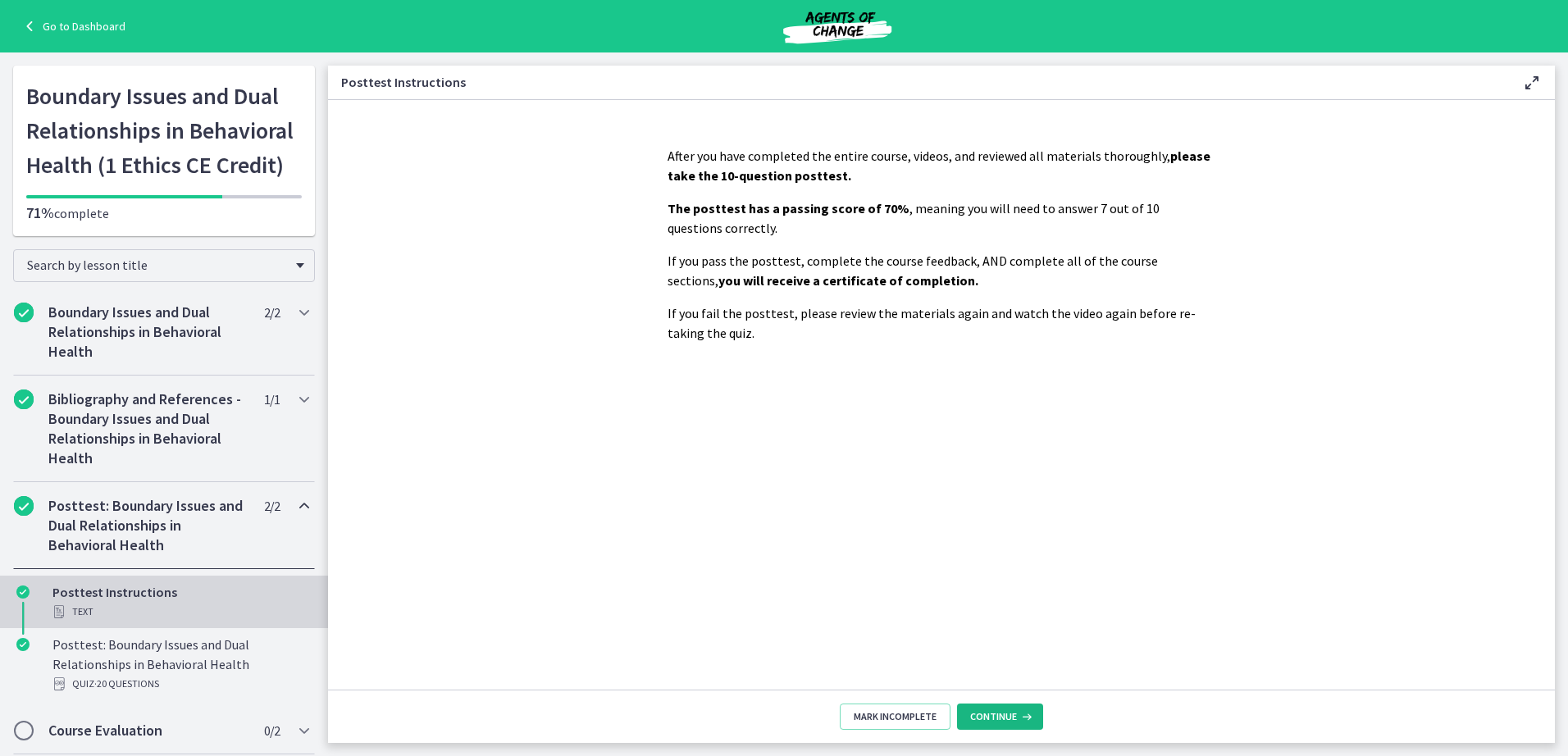
click at [999, 711] on span "Continue" at bounding box center [993, 717] width 47 height 13
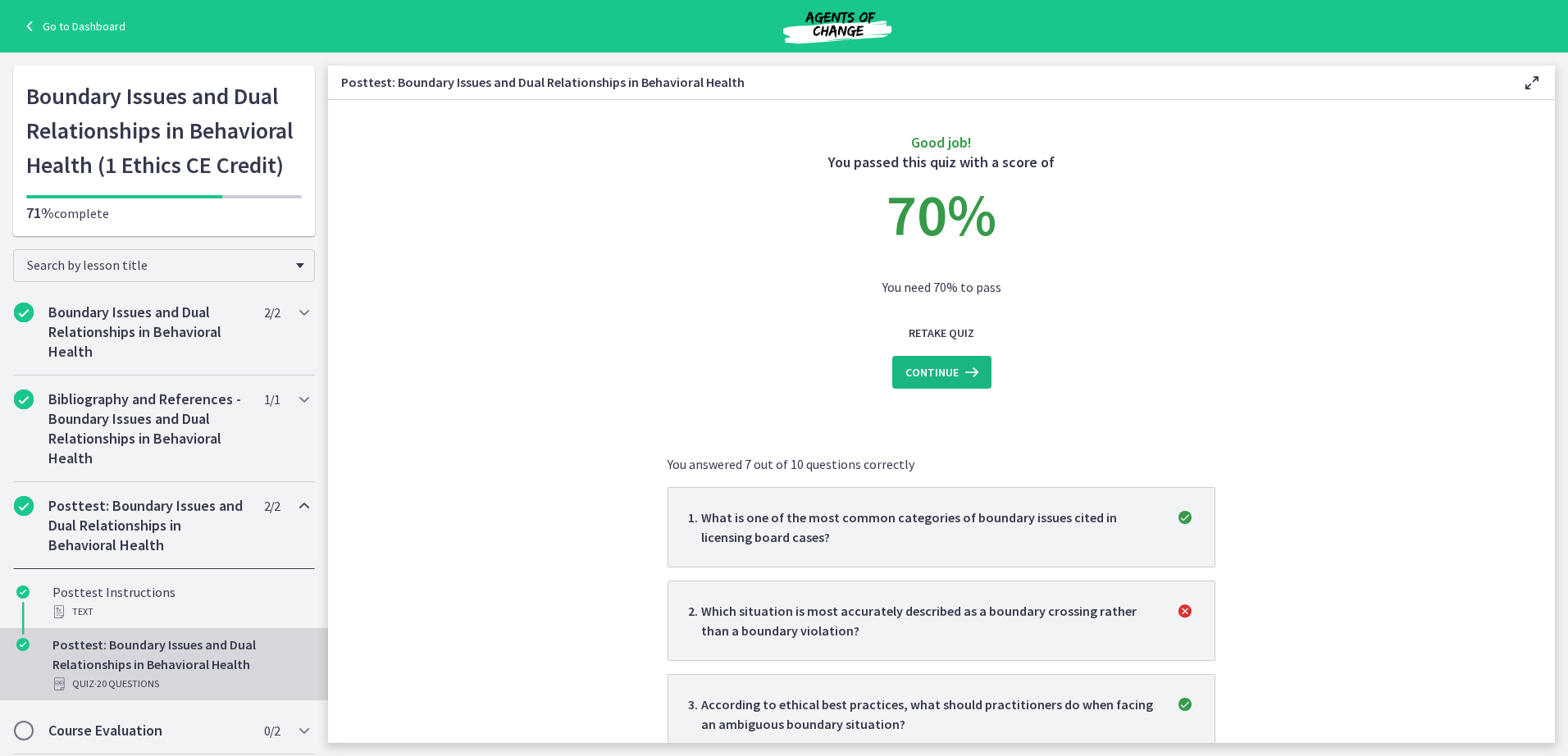
click at [946, 367] on span "Continue" at bounding box center [932, 373] width 54 height 20
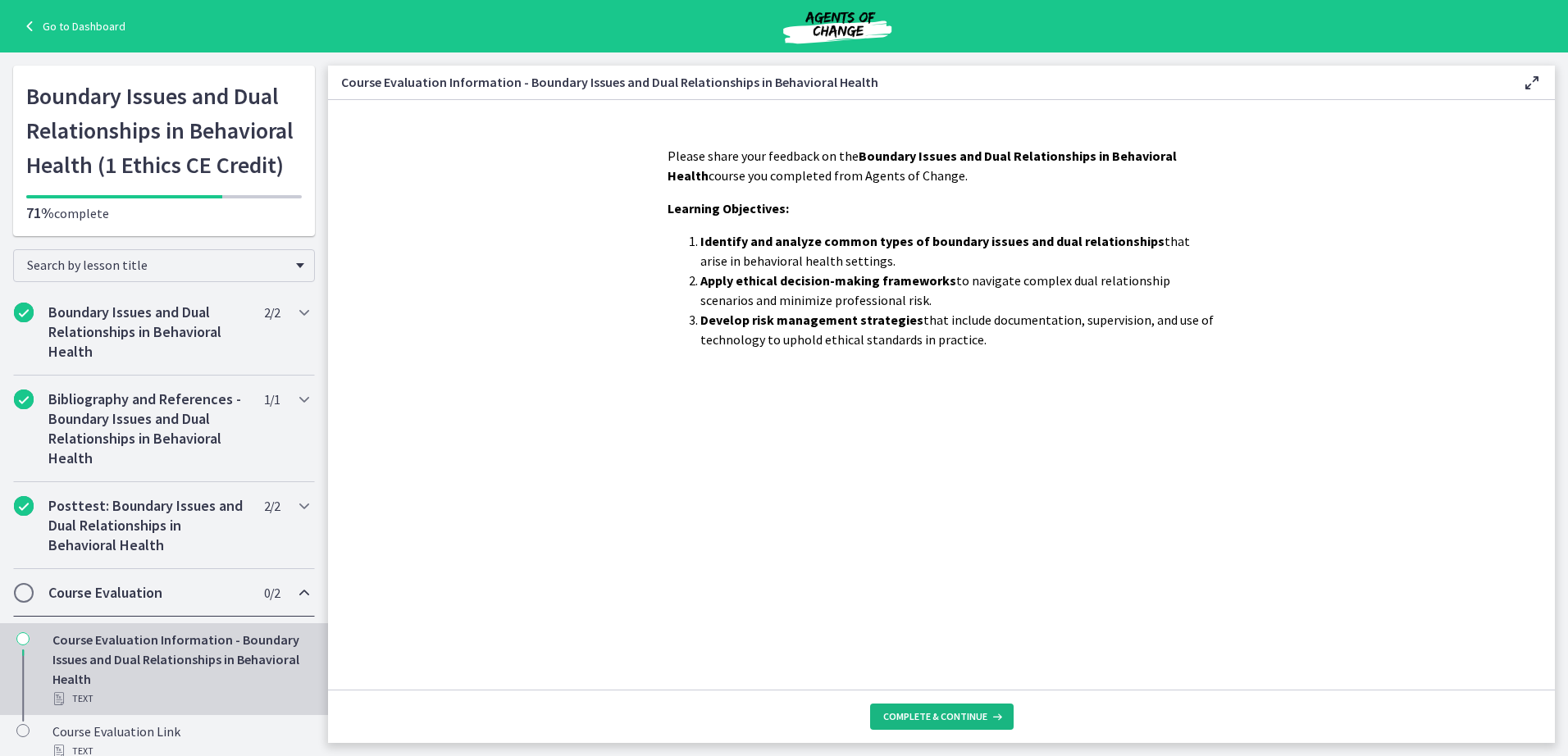
click at [932, 714] on span "Complete & continue" at bounding box center [936, 717] width 104 height 13
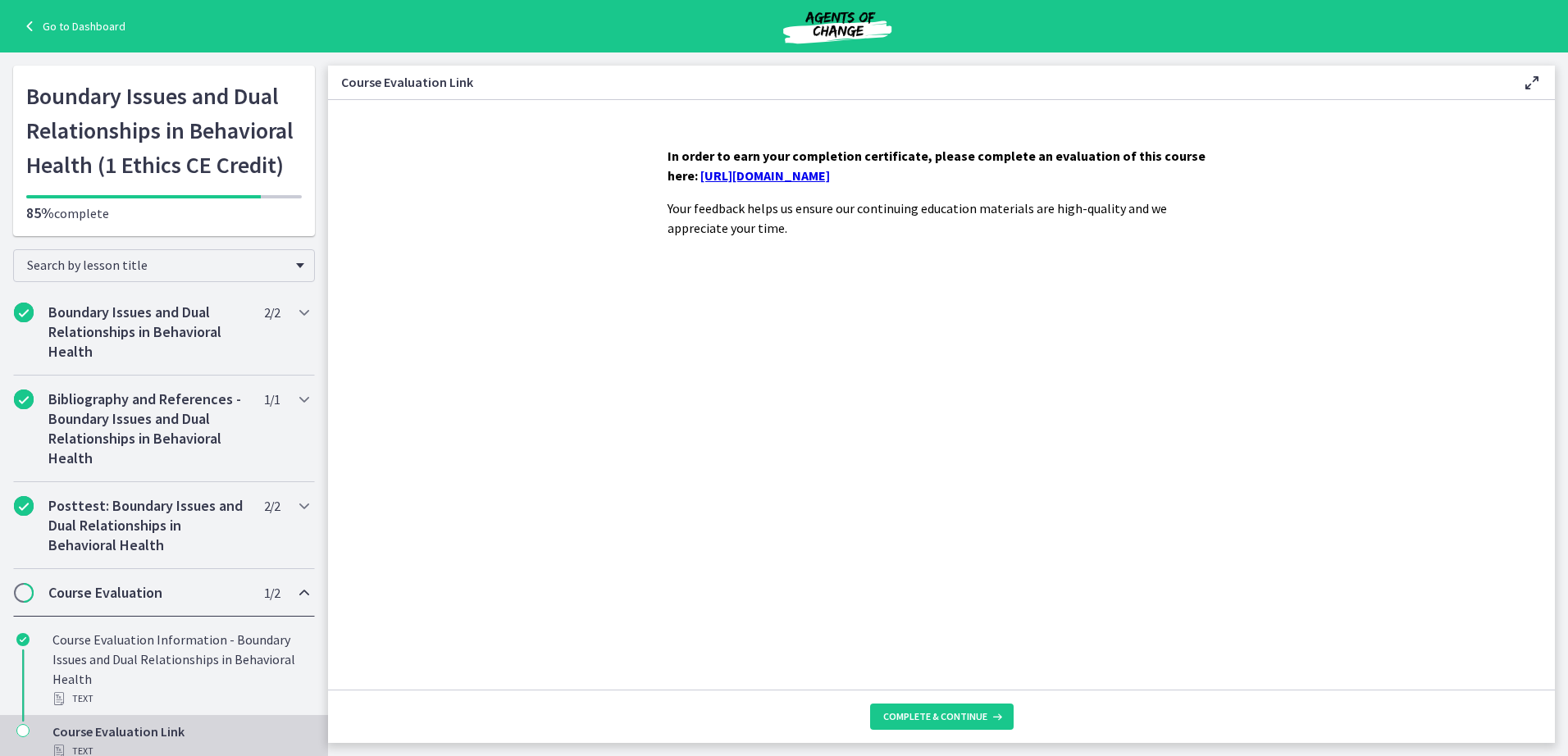
click at [754, 177] on link "https://forms.gle/NnkUHFmXDPTH9sYm8" at bounding box center [765, 176] width 129 height 16
click at [945, 721] on span "Complete & continue" at bounding box center [936, 717] width 104 height 13
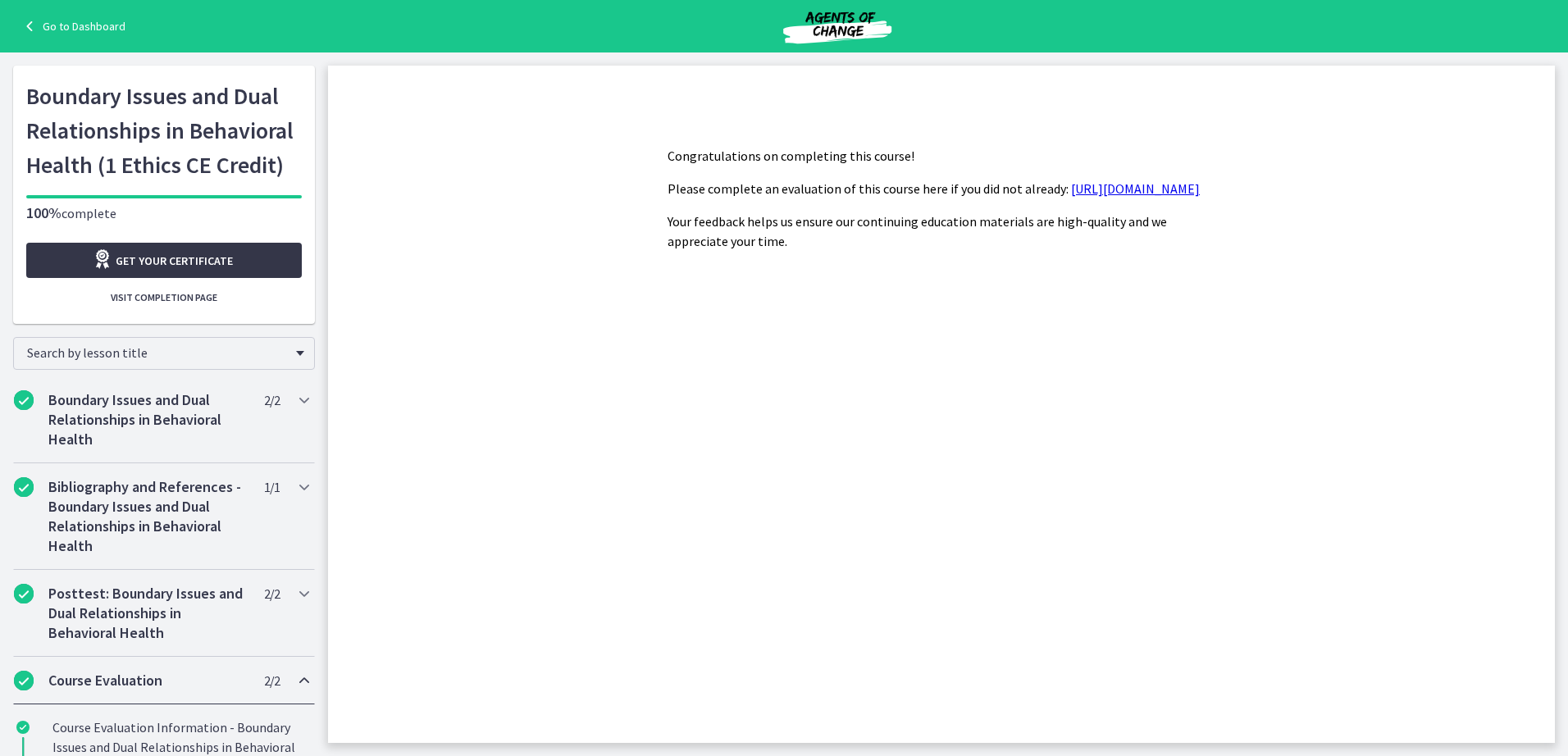
click at [136, 258] on span "Get your certificate" at bounding box center [174, 261] width 117 height 20
click at [45, 26] on link "Go to Dashboard" at bounding box center [73, 26] width 106 height 20
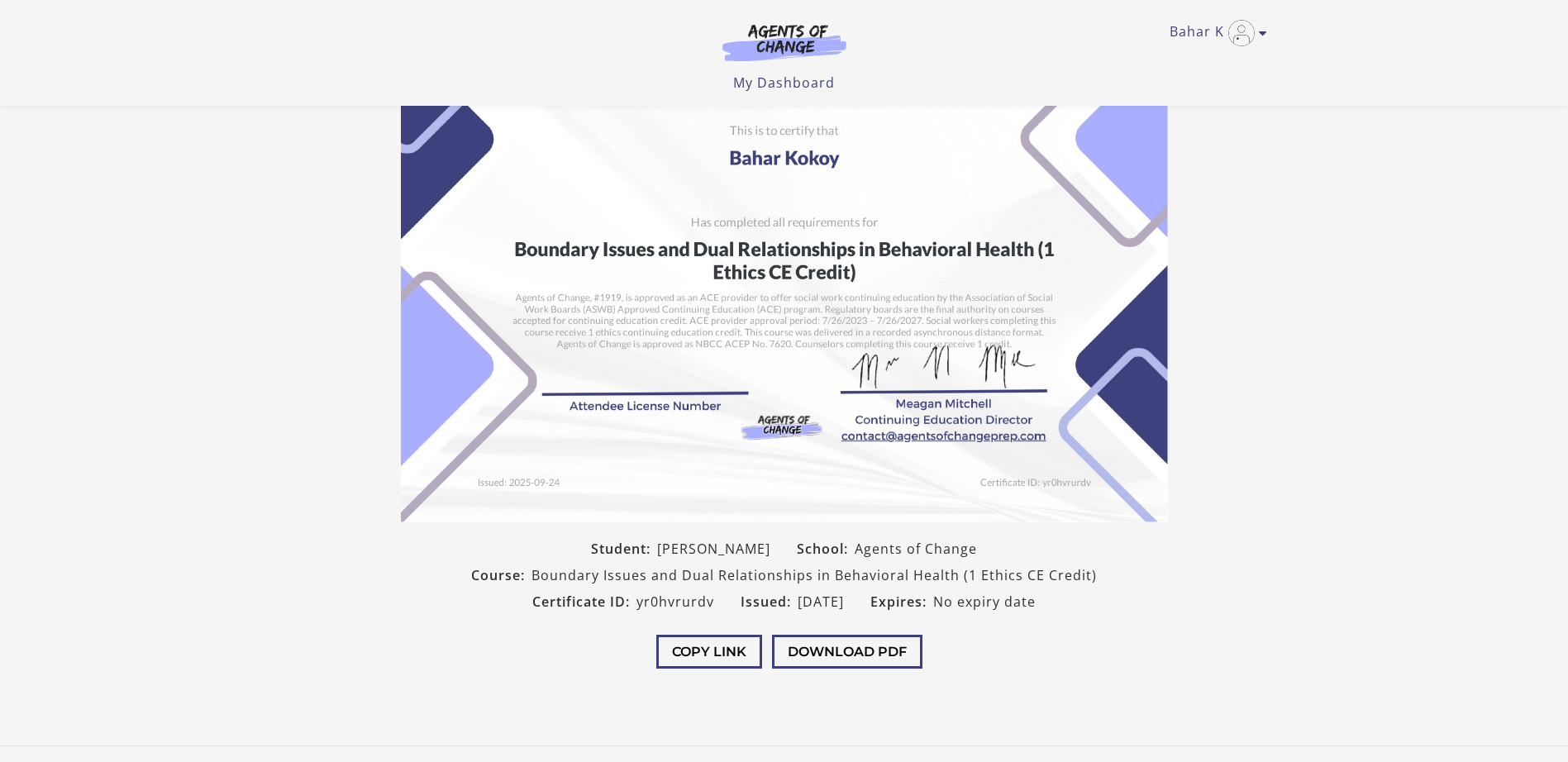
scroll to position [163, 0]
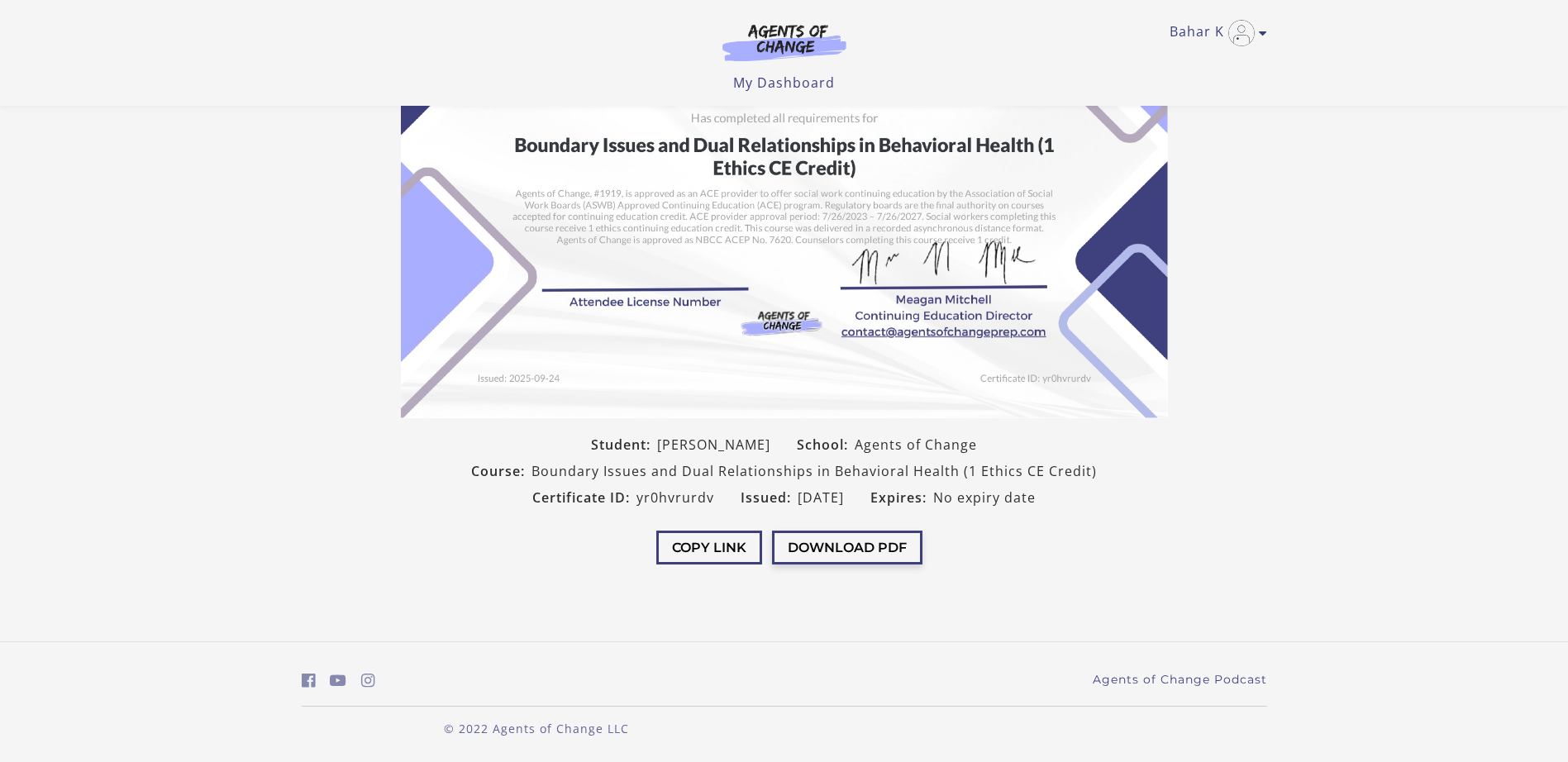
click at [824, 553] on button "Download PDF" at bounding box center [846, 548] width 150 height 34
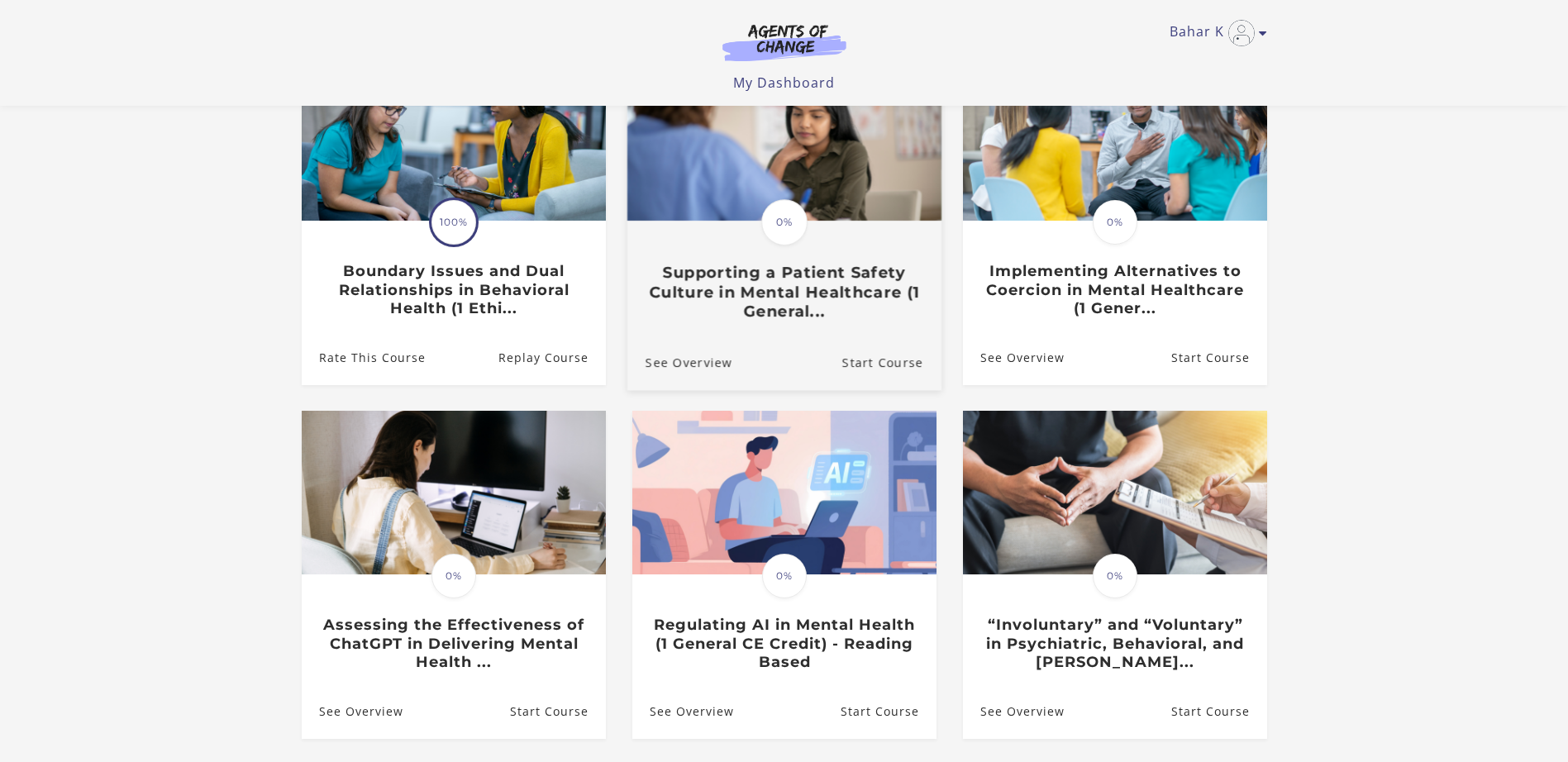
scroll to position [396, 0]
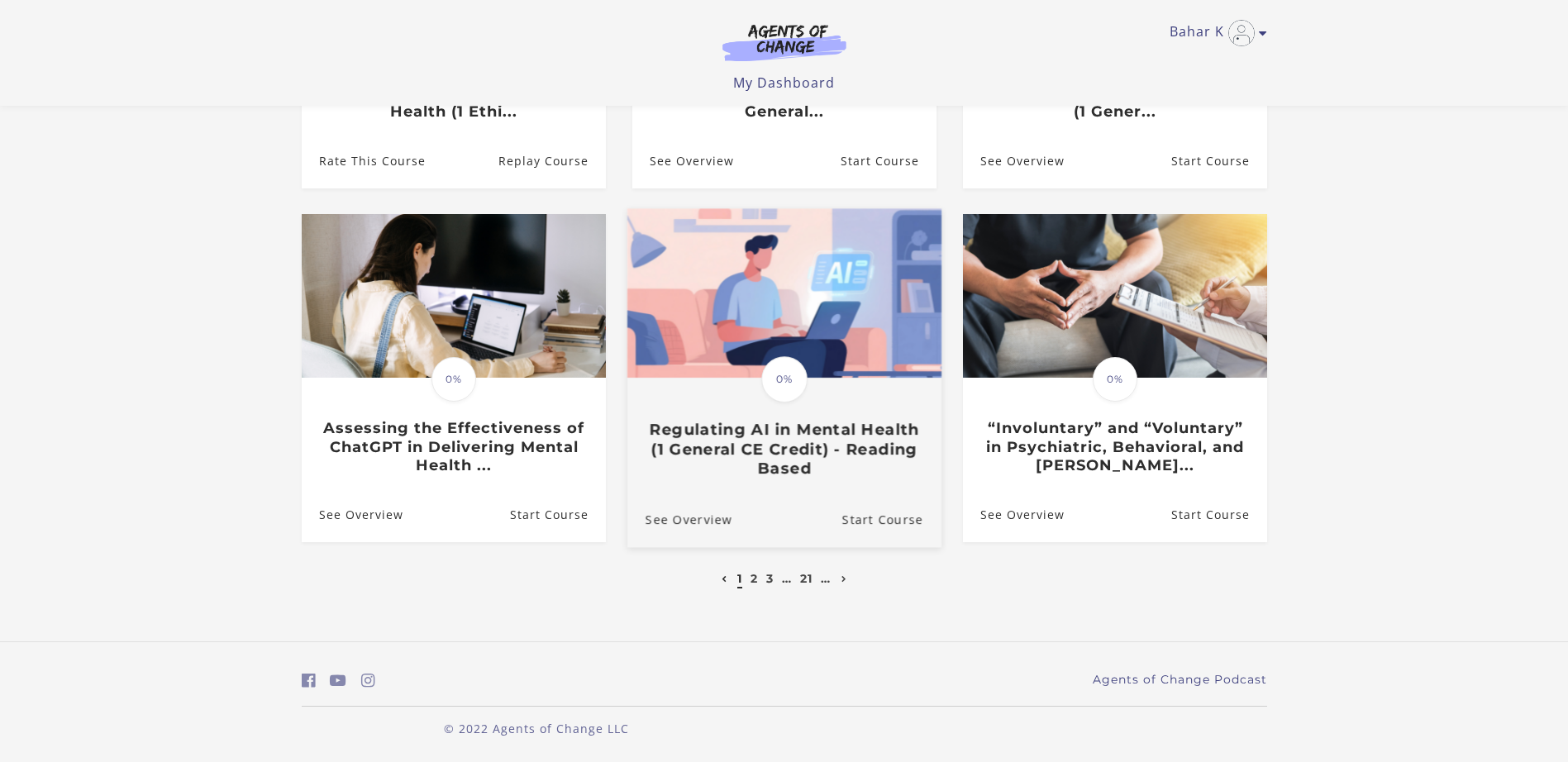
click at [821, 441] on h3 "Regulating AI in Mental Health (1 General CE Credit) - Reading Based" at bounding box center [783, 450] width 277 height 58
